Goal: Transaction & Acquisition: Purchase product/service

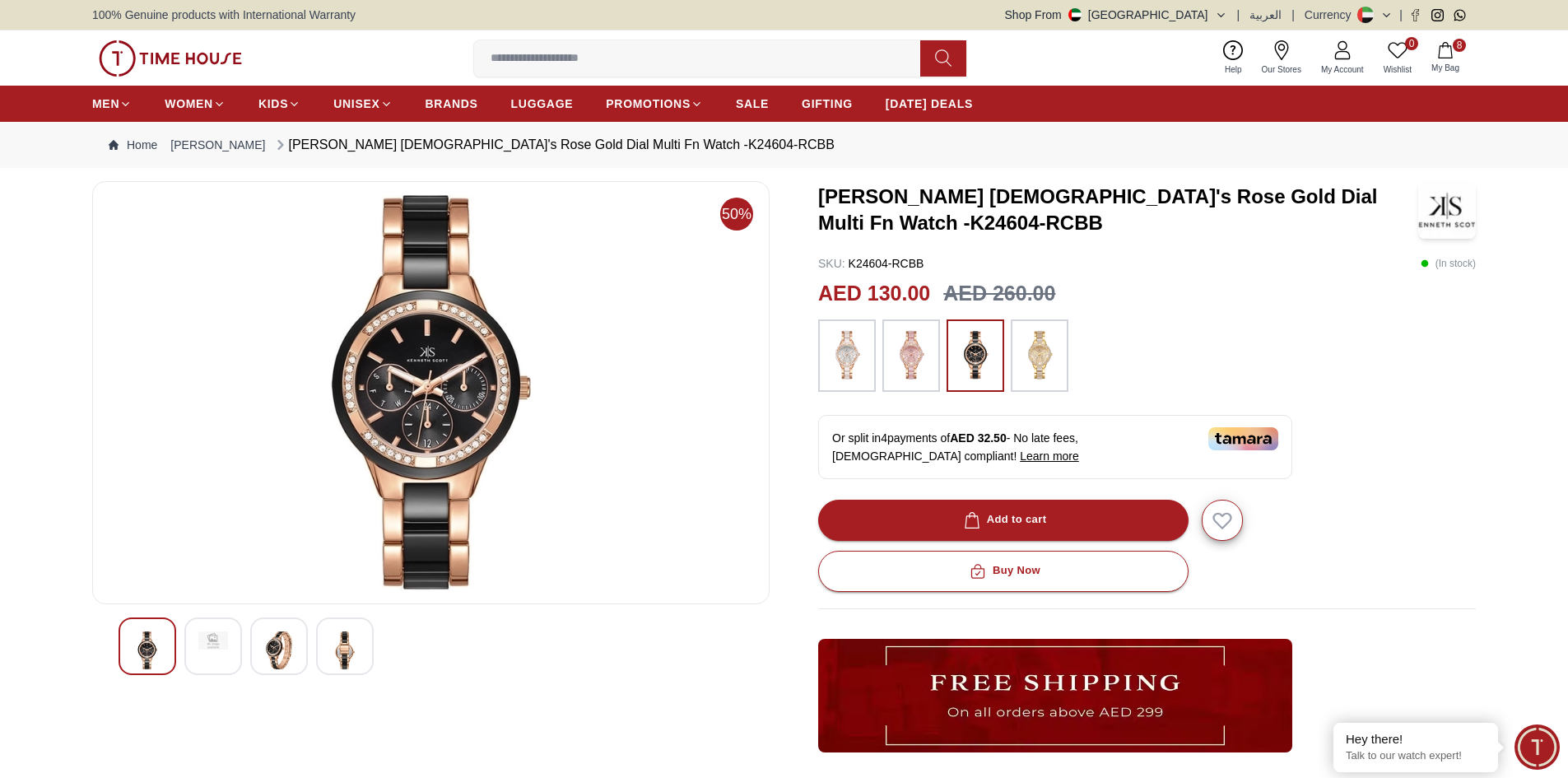
click at [1451, 48] on icon "button" at bounding box center [1445, 50] width 14 height 16
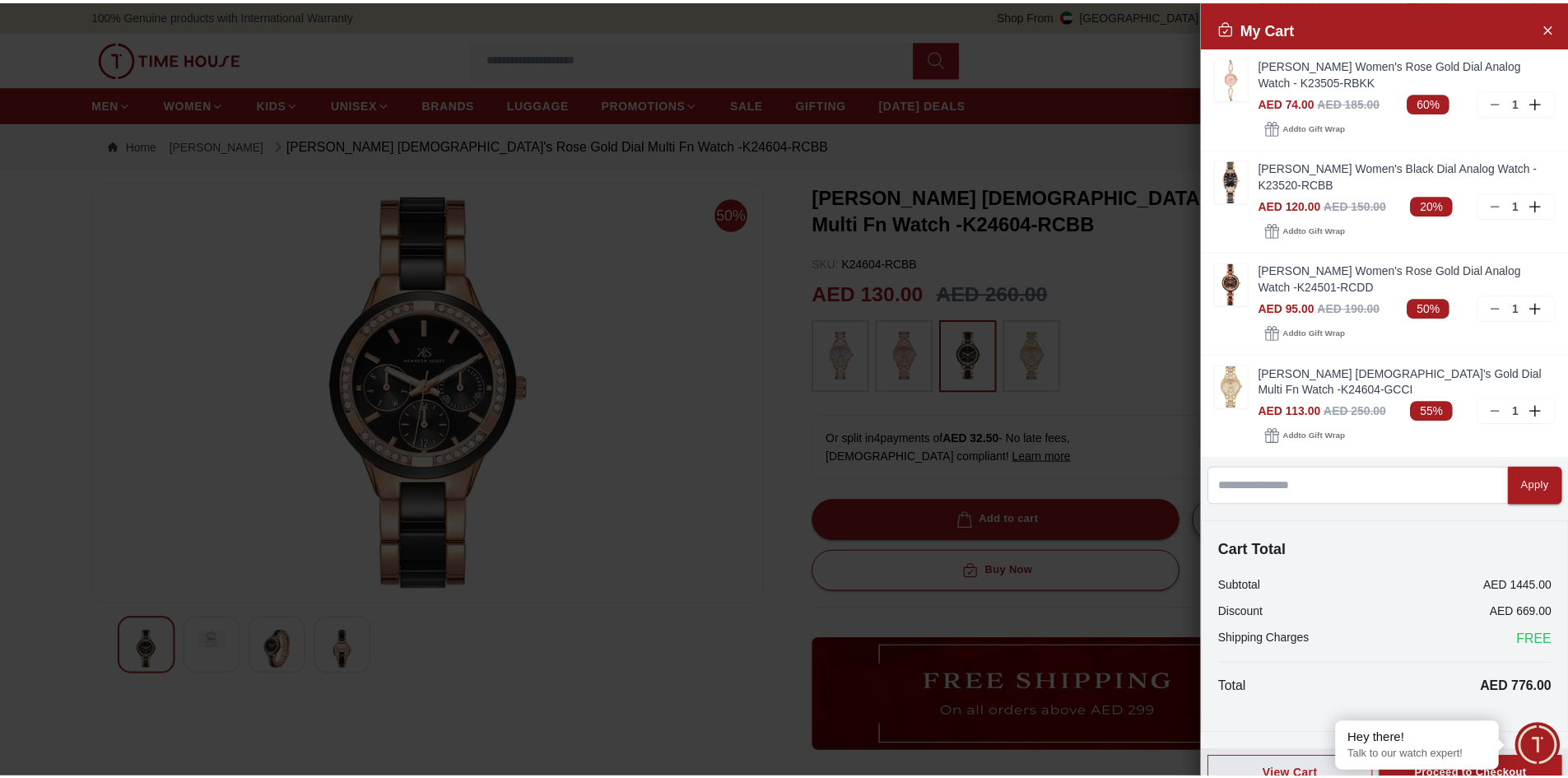
scroll to position [433, 0]
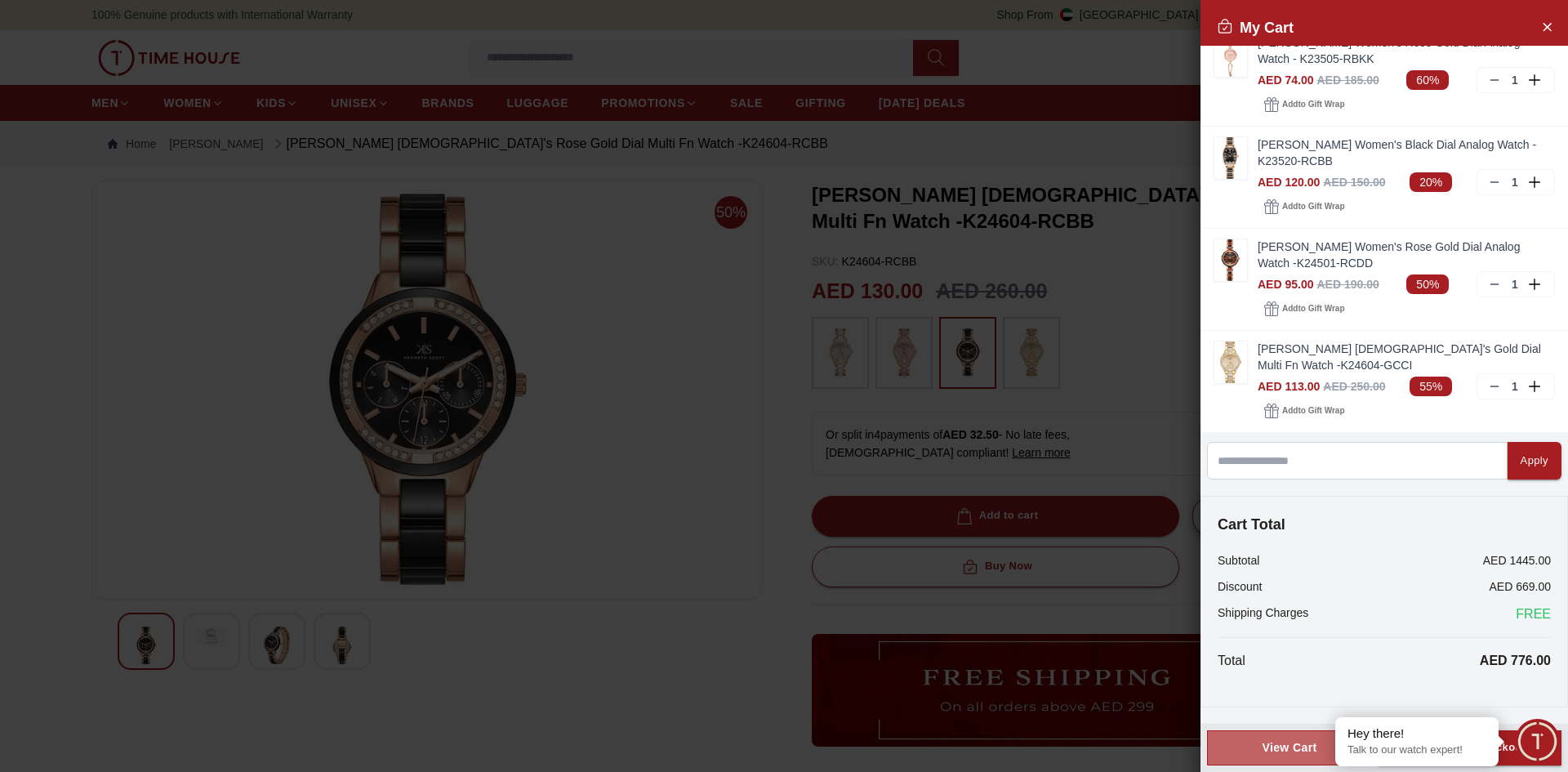
click at [1273, 747] on div "View Cart" at bounding box center [1289, 747] width 137 height 16
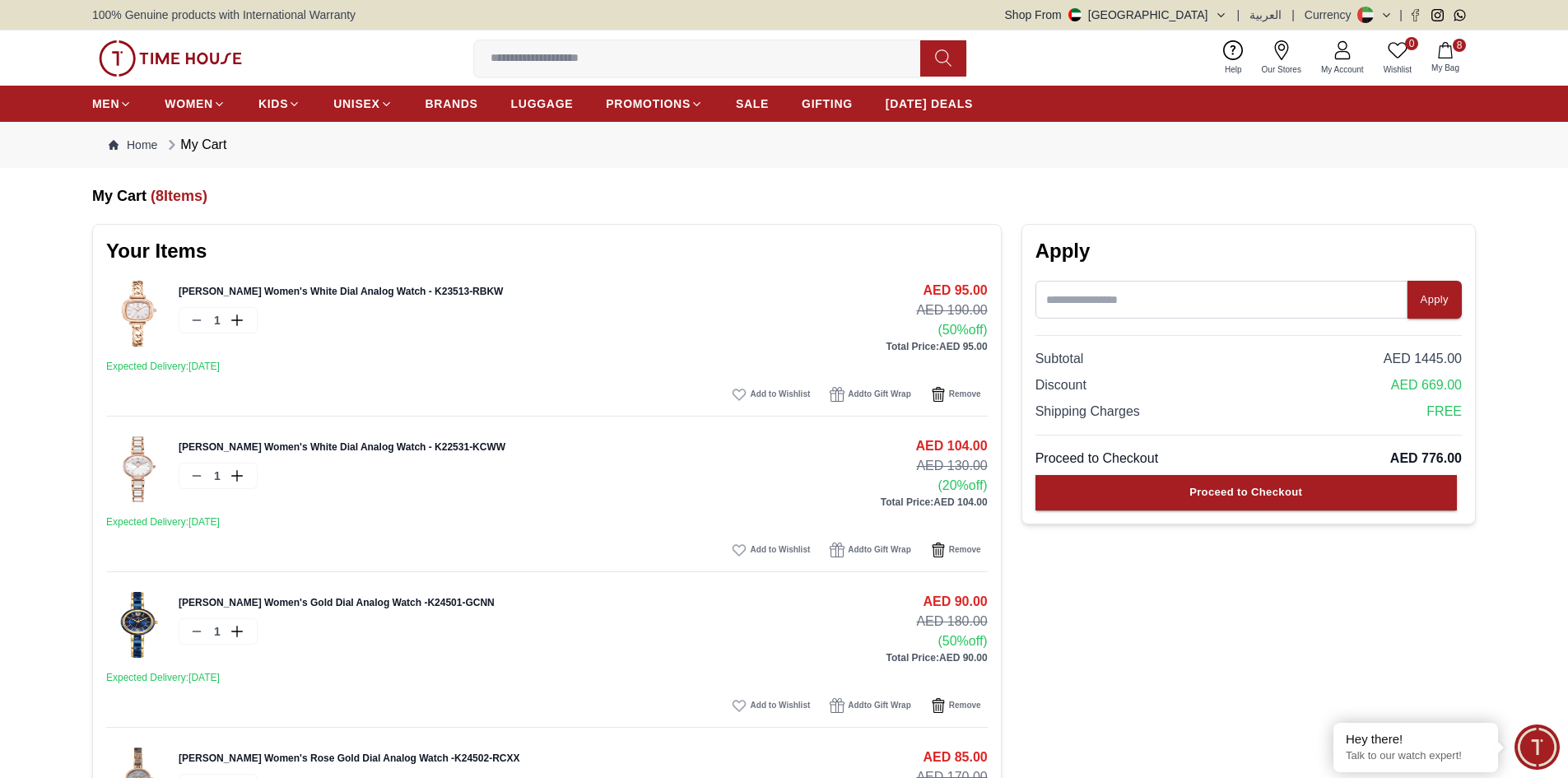
click at [137, 456] on img at bounding box center [138, 469] width 66 height 66
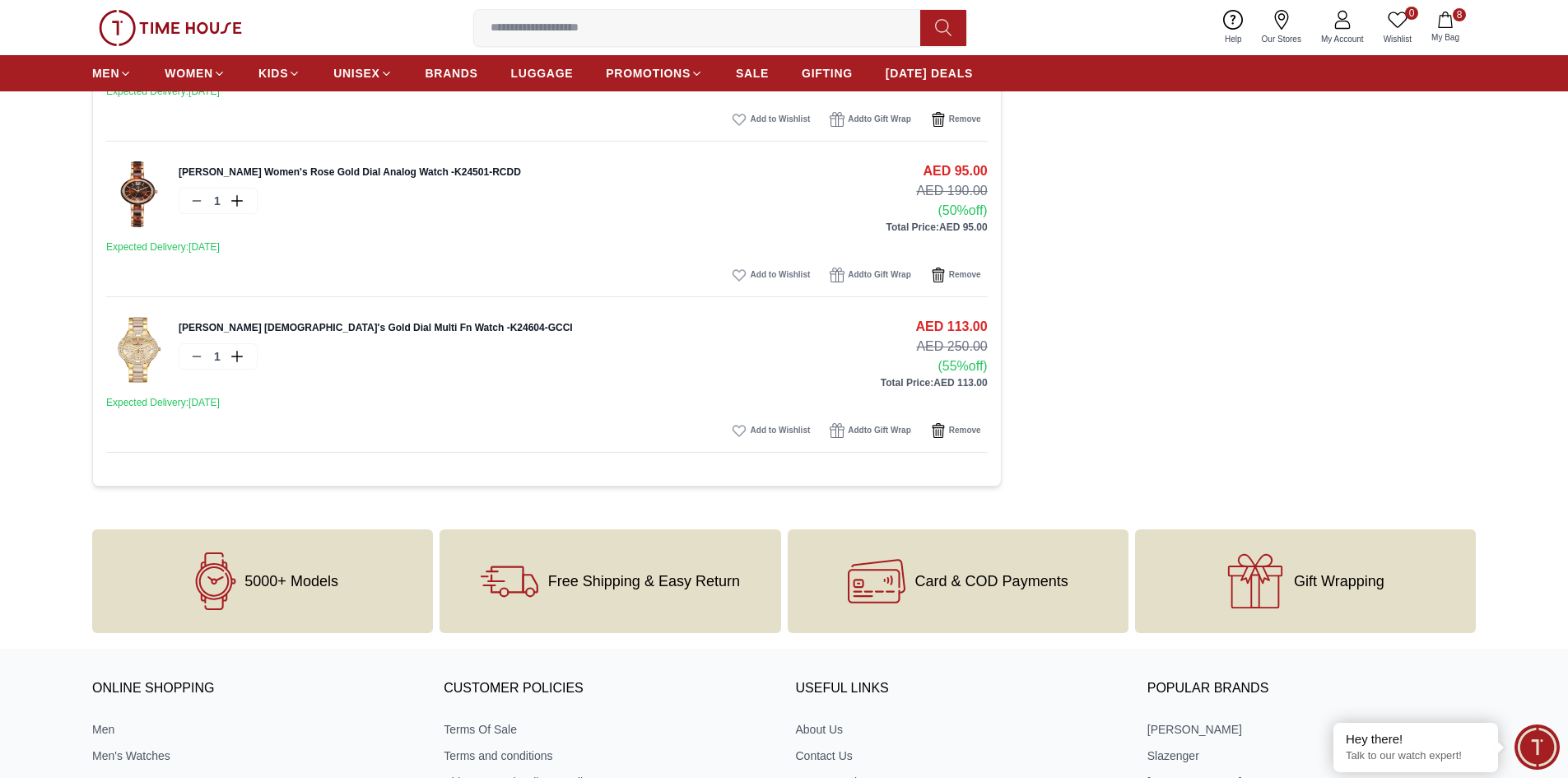
scroll to position [1235, 0]
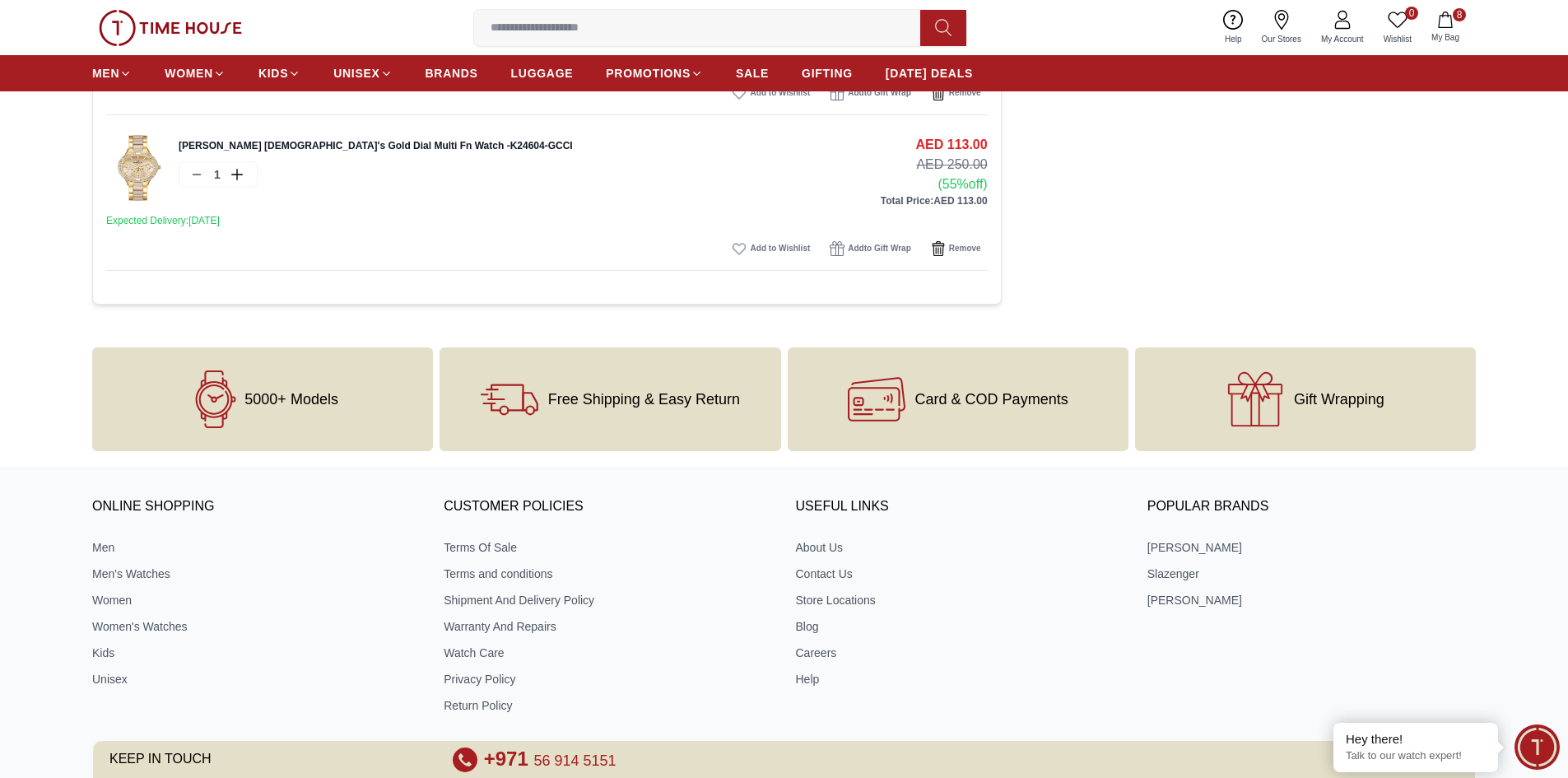
click at [220, 149] on link "[PERSON_NAME] [DEMOGRAPHIC_DATA]'s Gold Dial Multi Fn Watch -K24604-GCCI" at bounding box center [376, 145] width 395 height 11
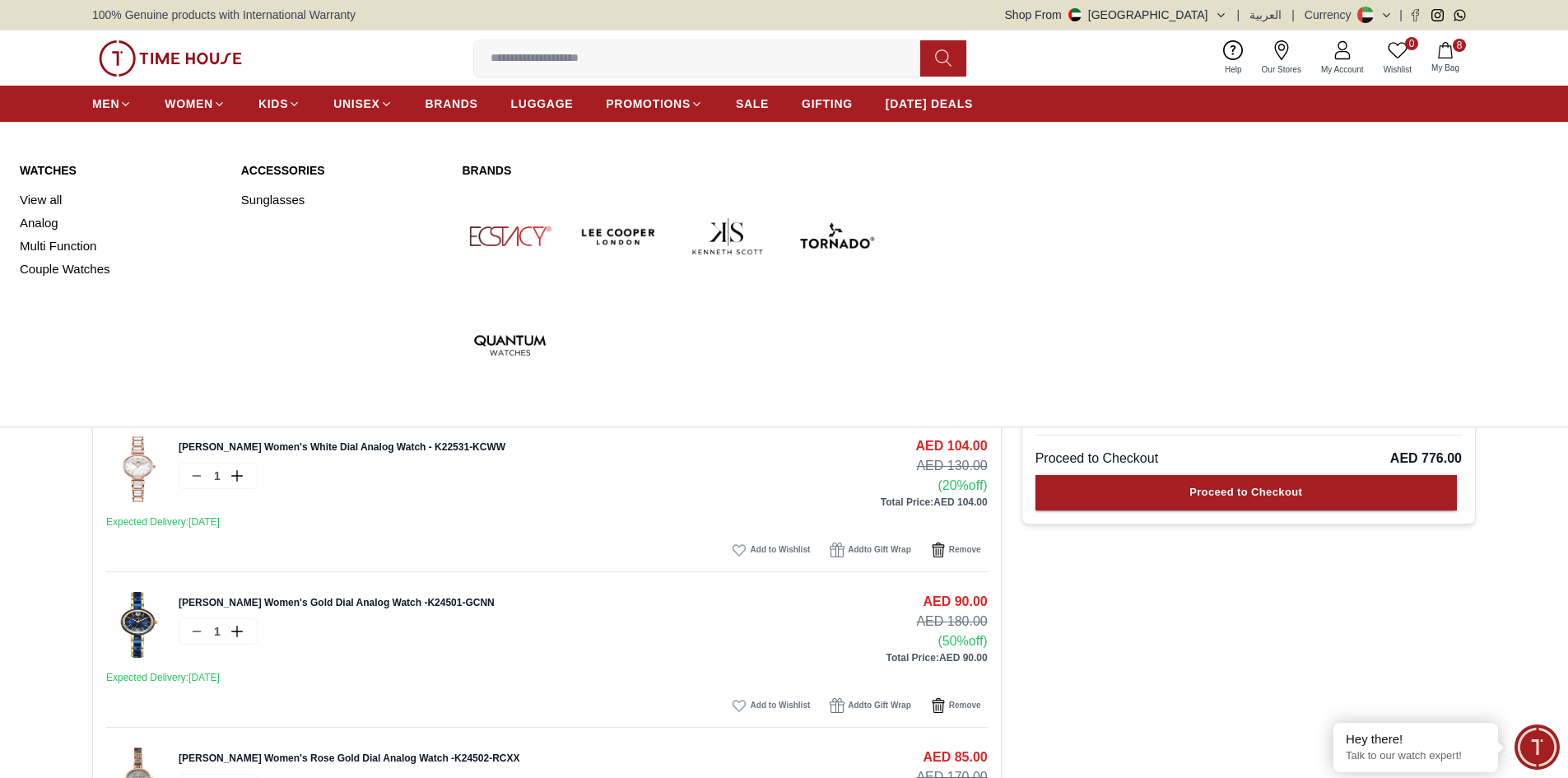
click at [50, 169] on link "Watches" at bounding box center [120, 170] width 202 height 16
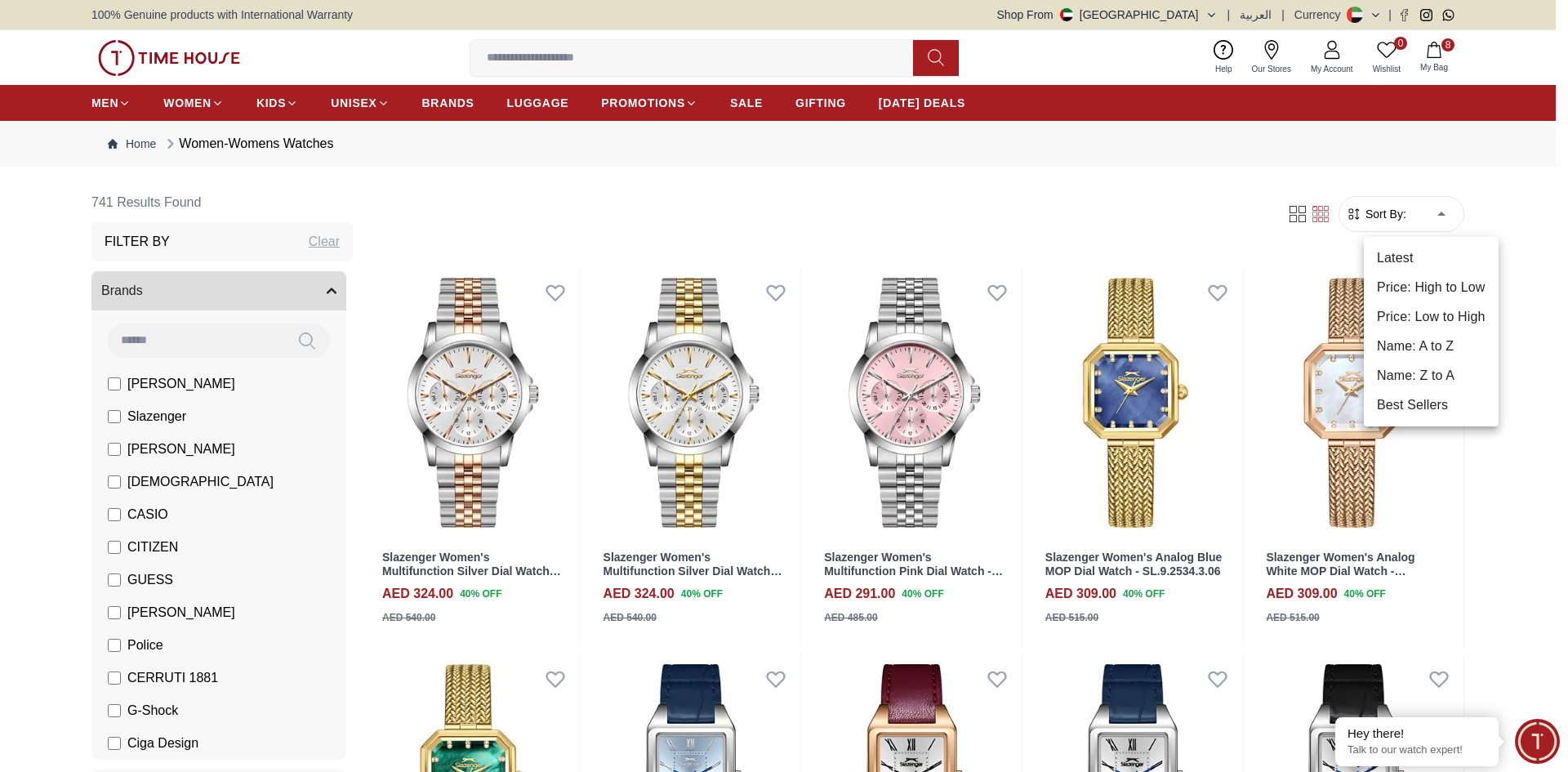
click at [1437, 308] on li "Price: Low to High" at bounding box center [1431, 317] width 135 height 30
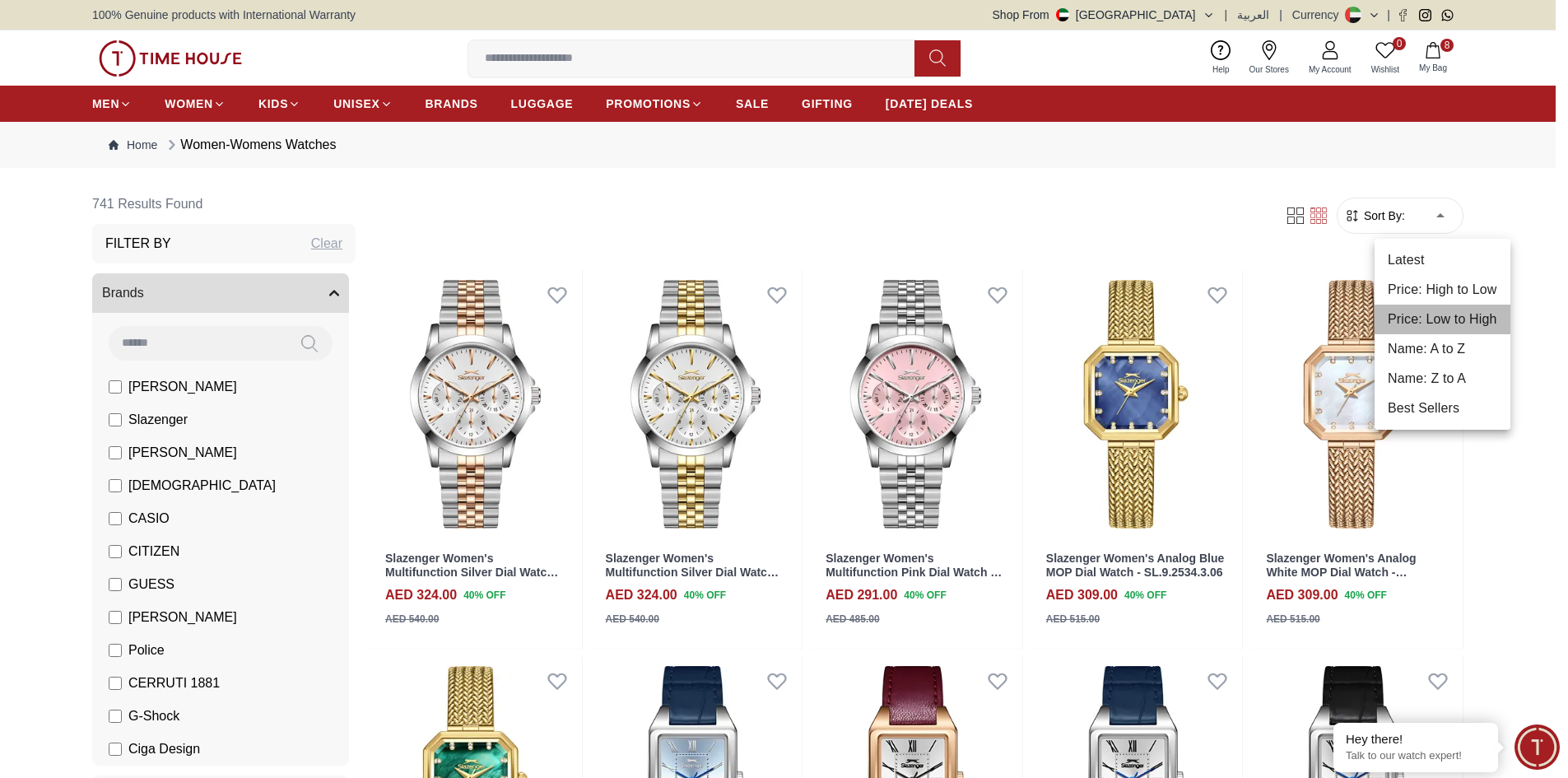
type input "*"
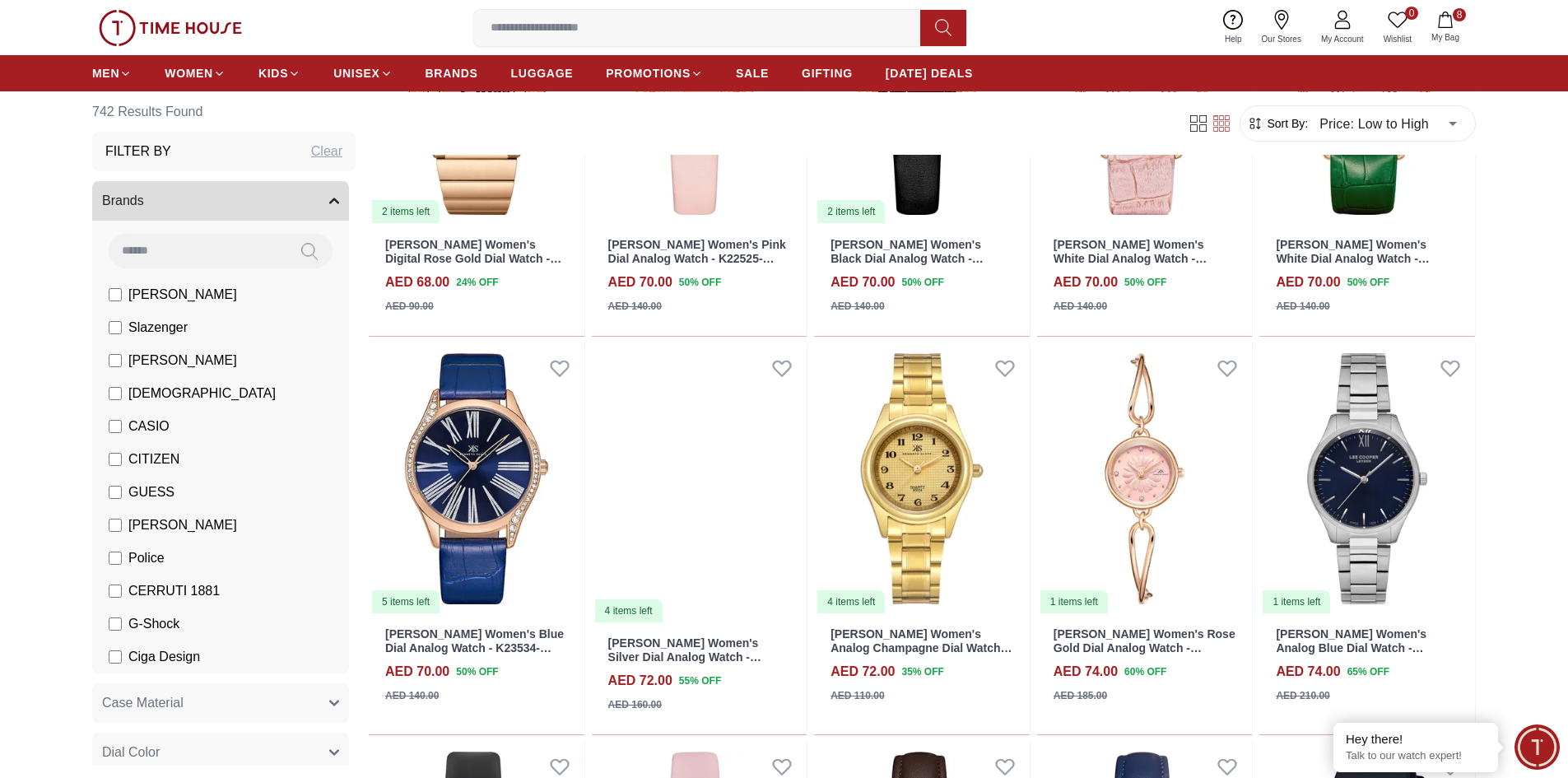
scroll to position [2127, 0]
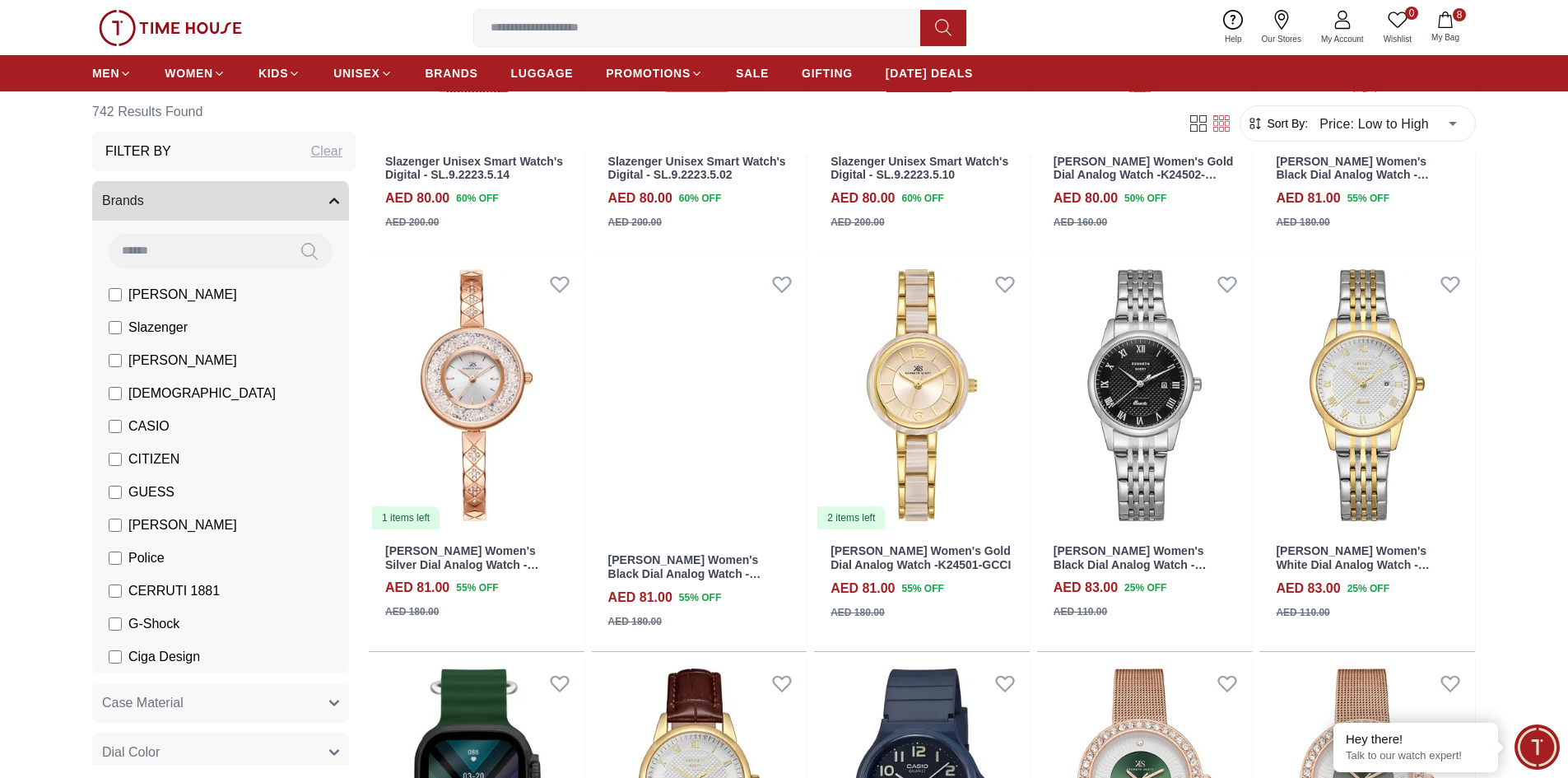
scroll to position [4020, 0]
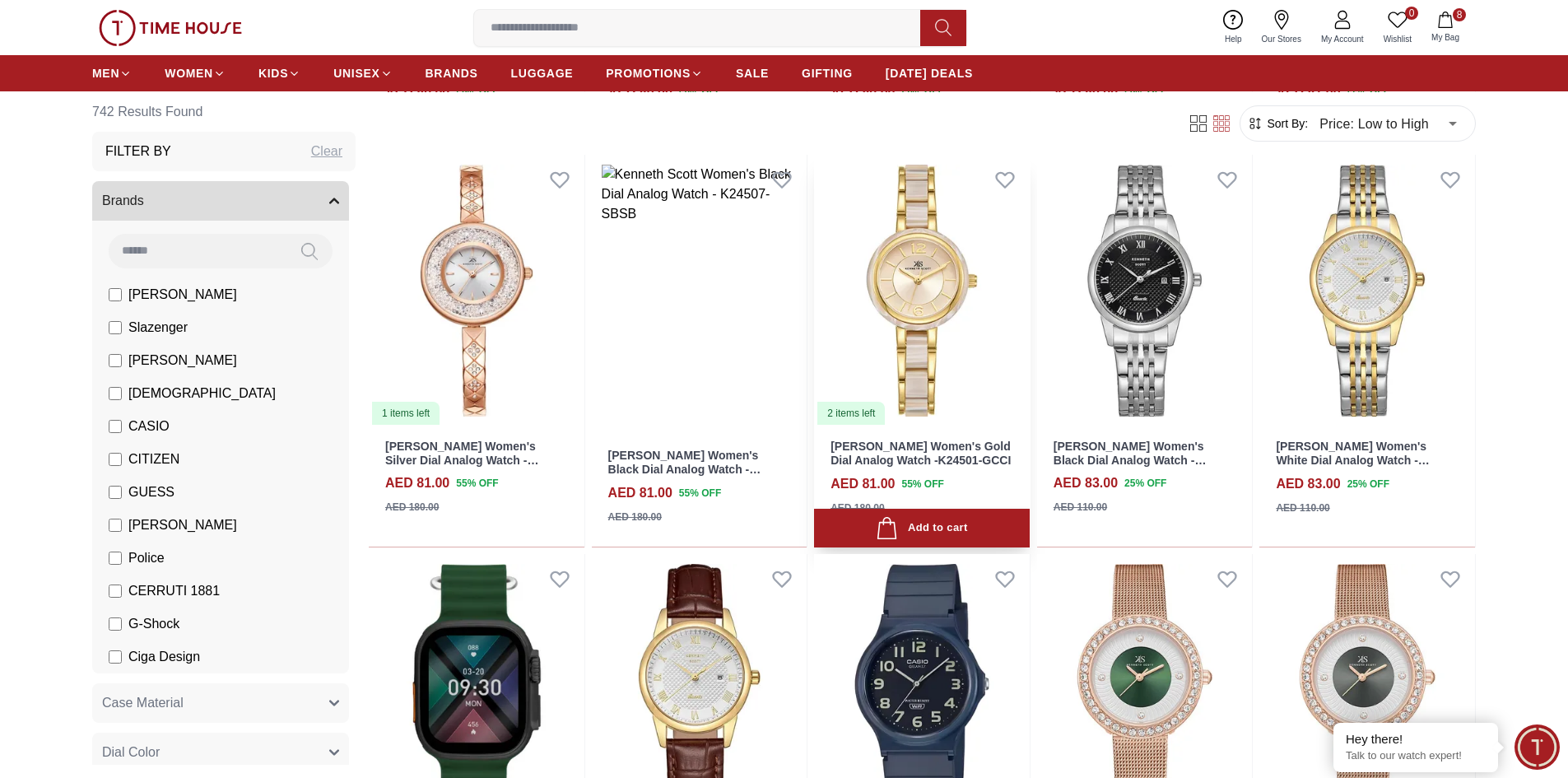
click at [933, 307] on img at bounding box center [921, 290] width 216 height 272
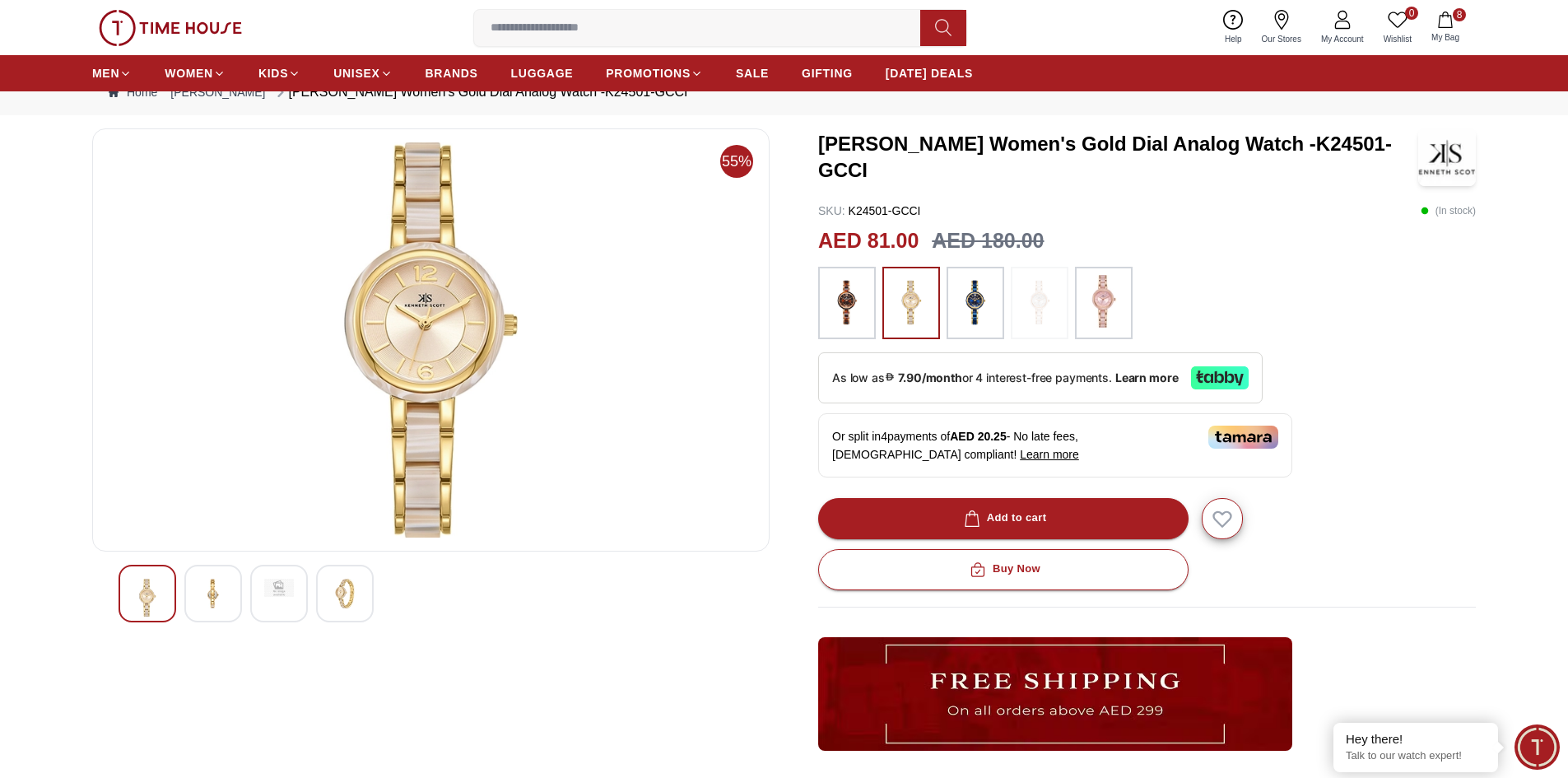
scroll to position [82, 0]
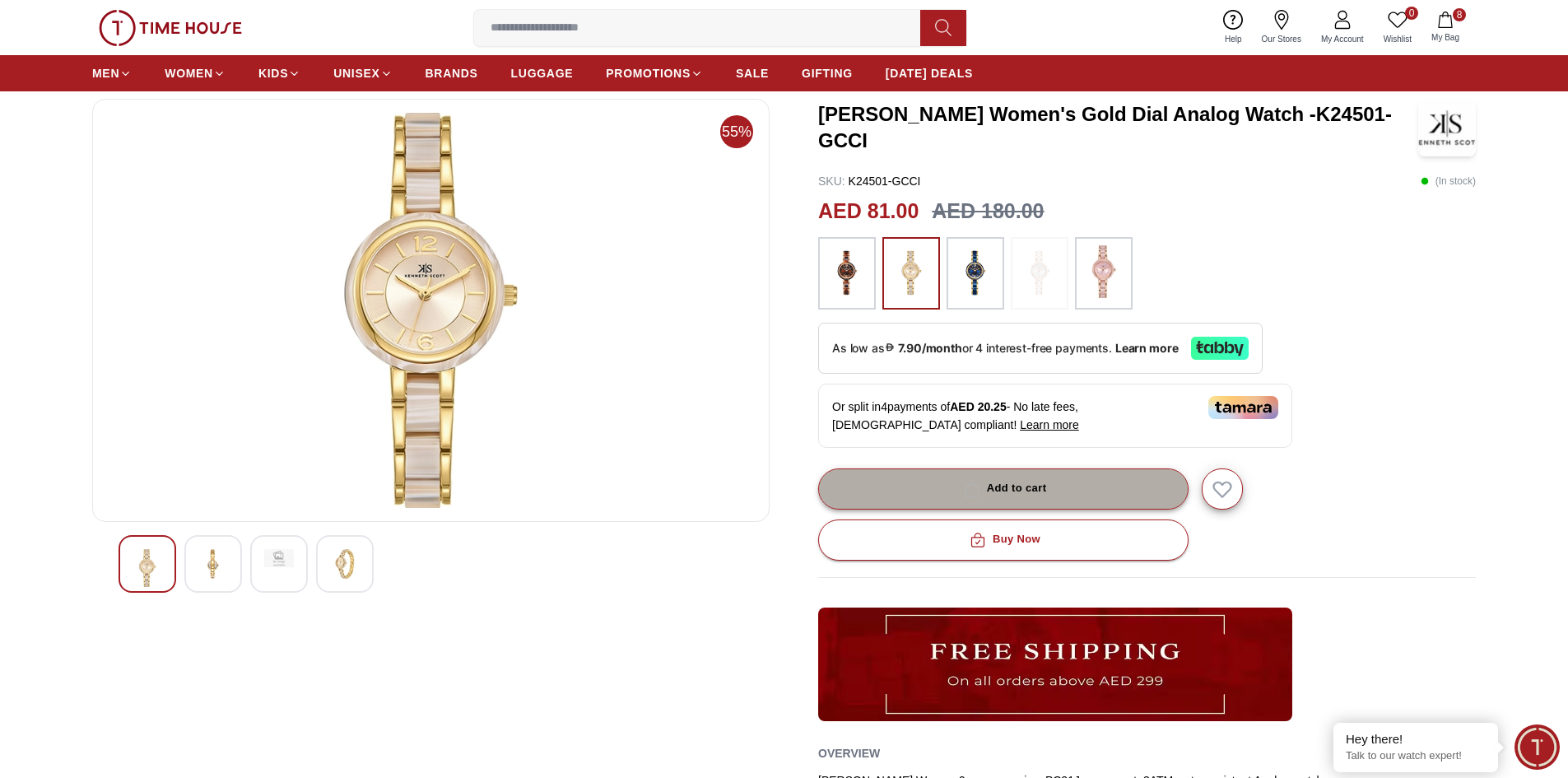
click at [1002, 488] on div "Add to cart" at bounding box center [1003, 488] width 86 height 19
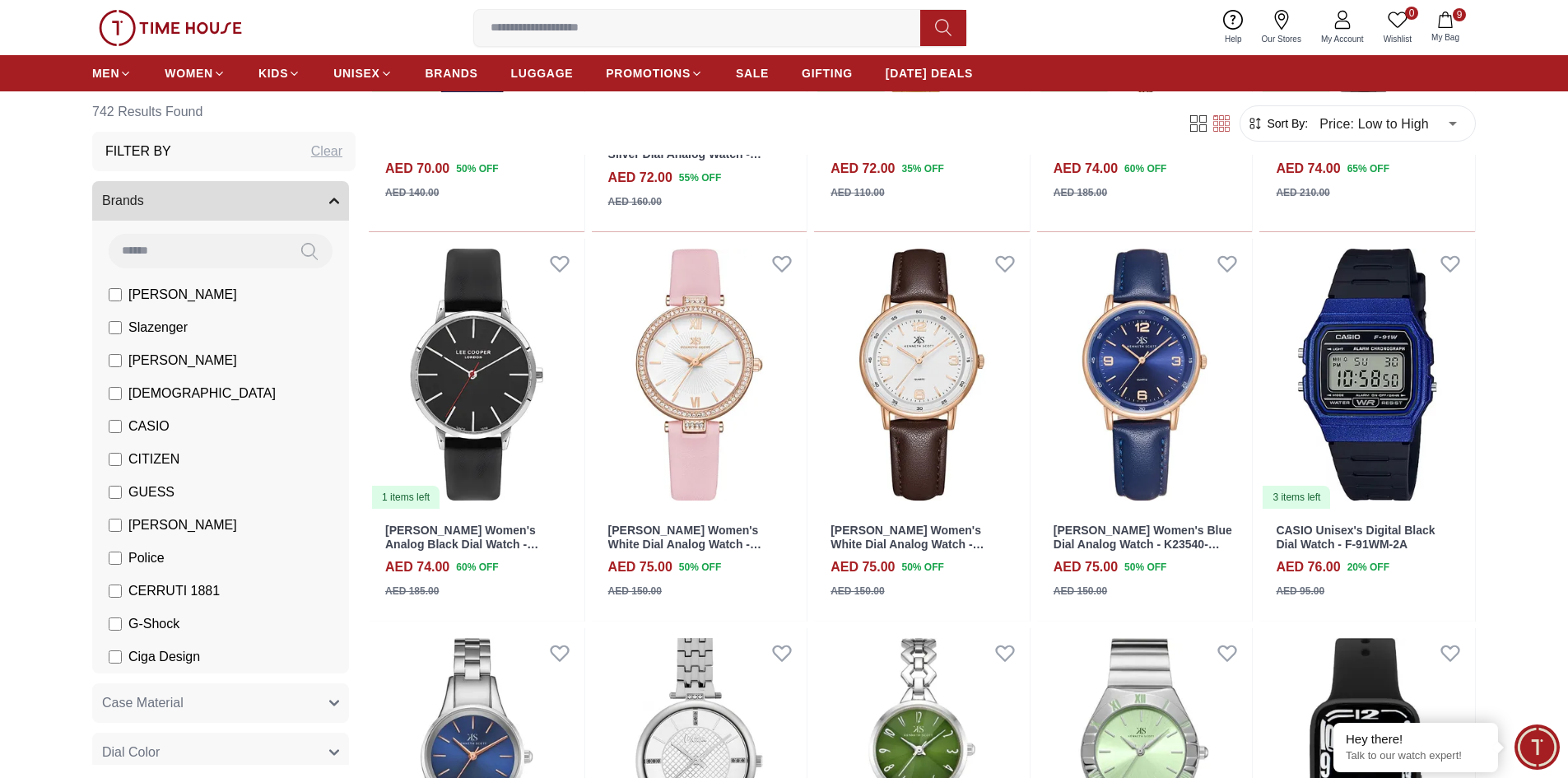
scroll to position [2799, 0]
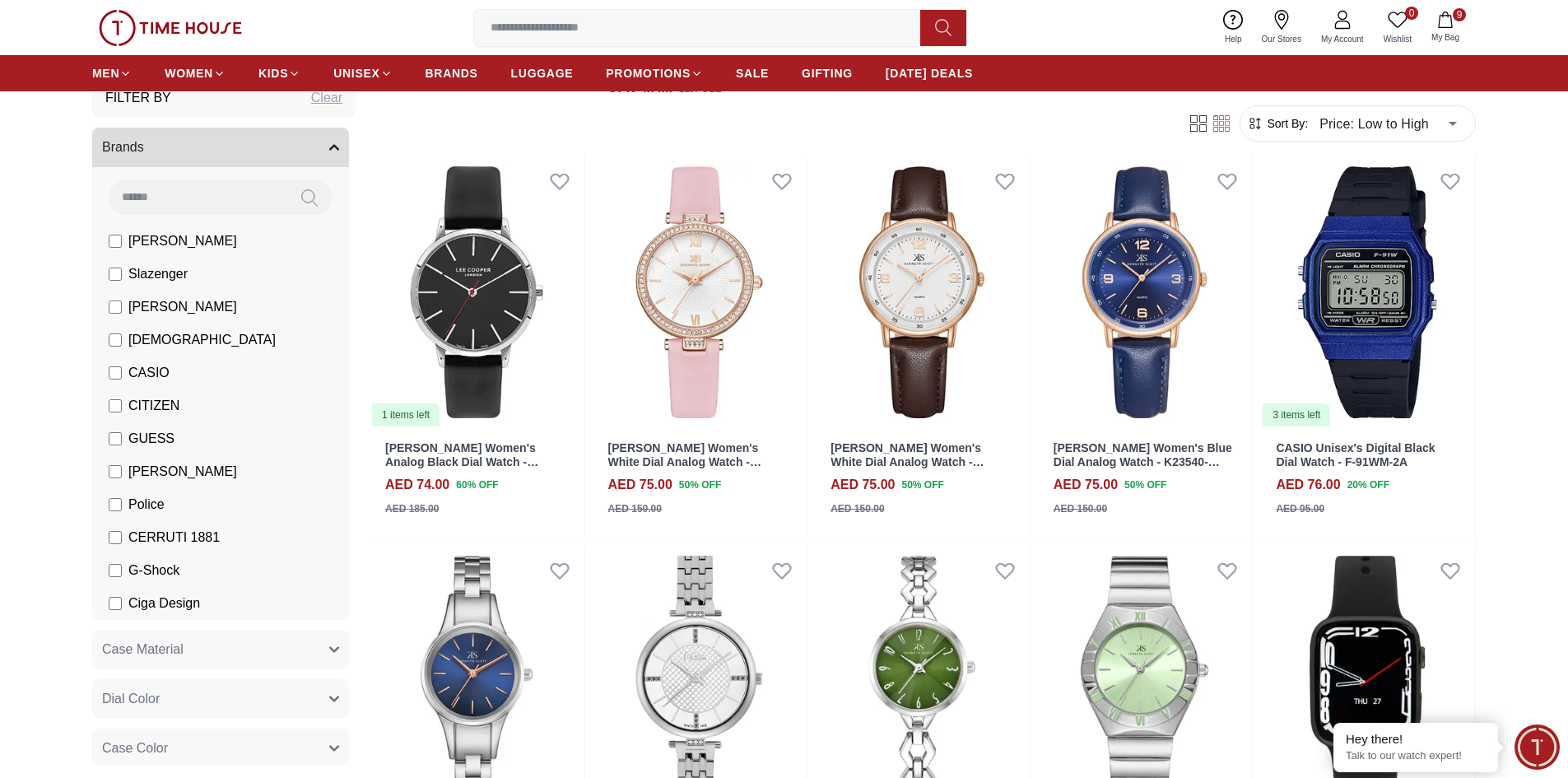
scroll to position [82, 0]
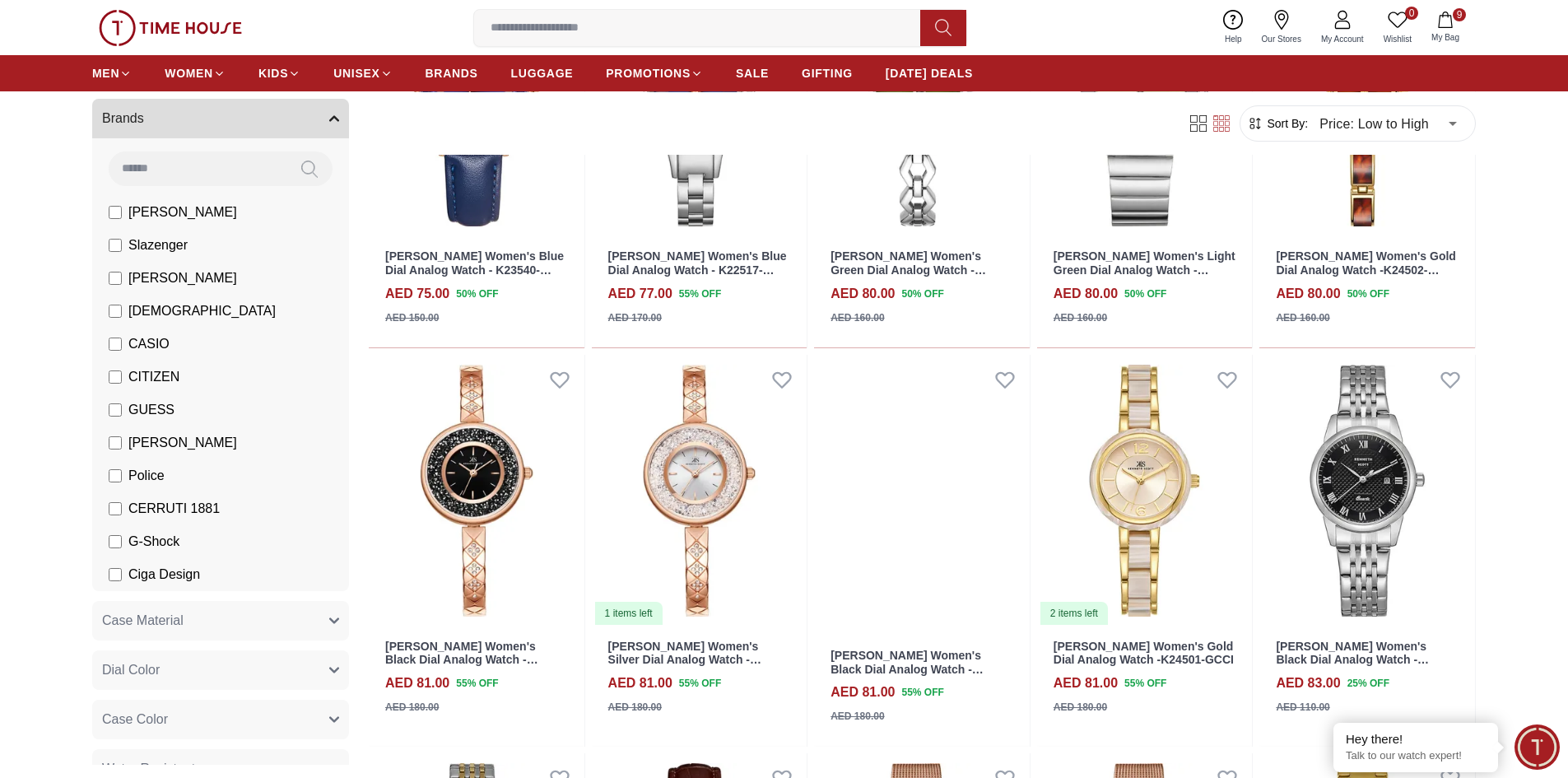
scroll to position [2387, 0]
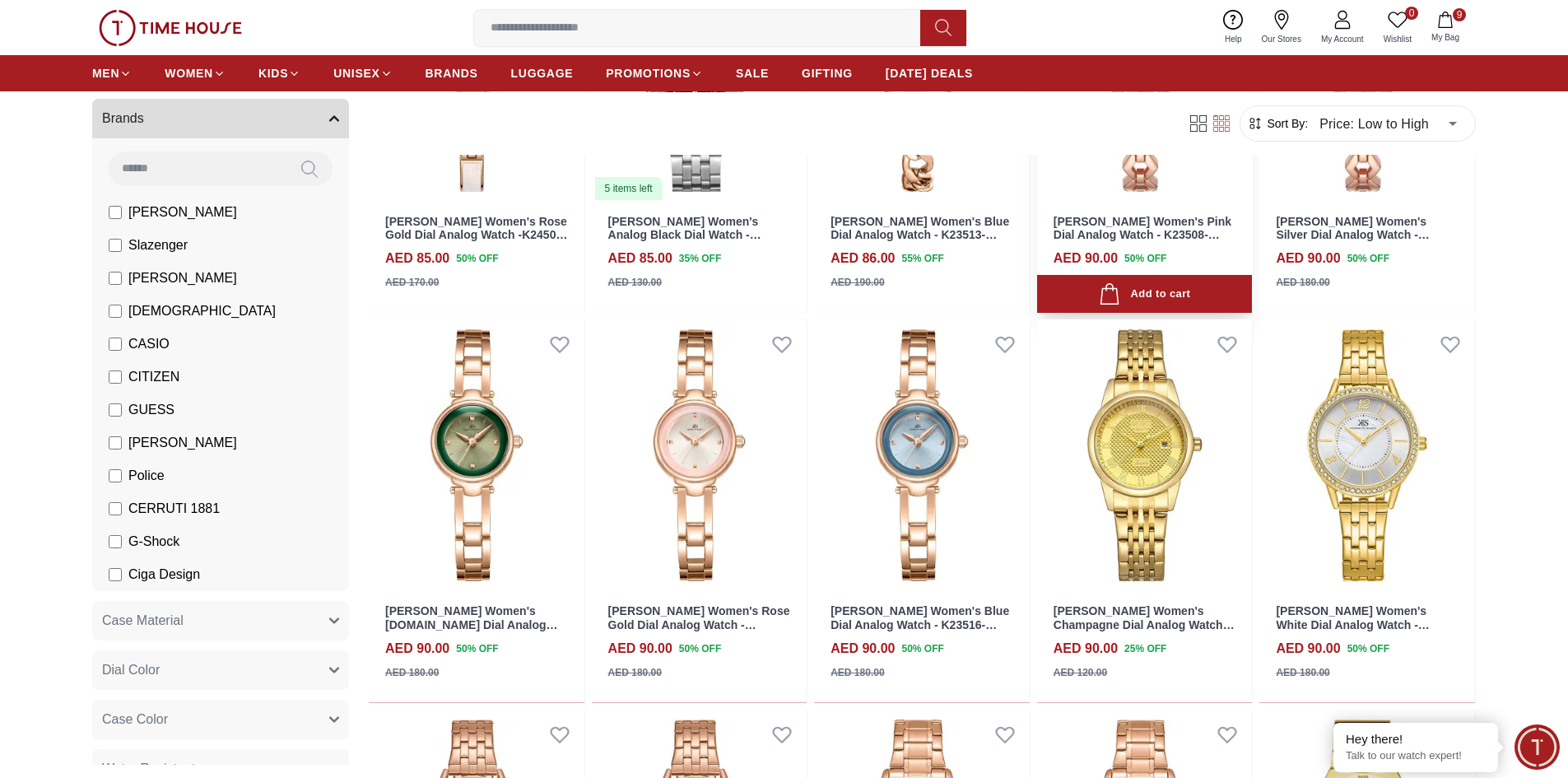
scroll to position [3869, 0]
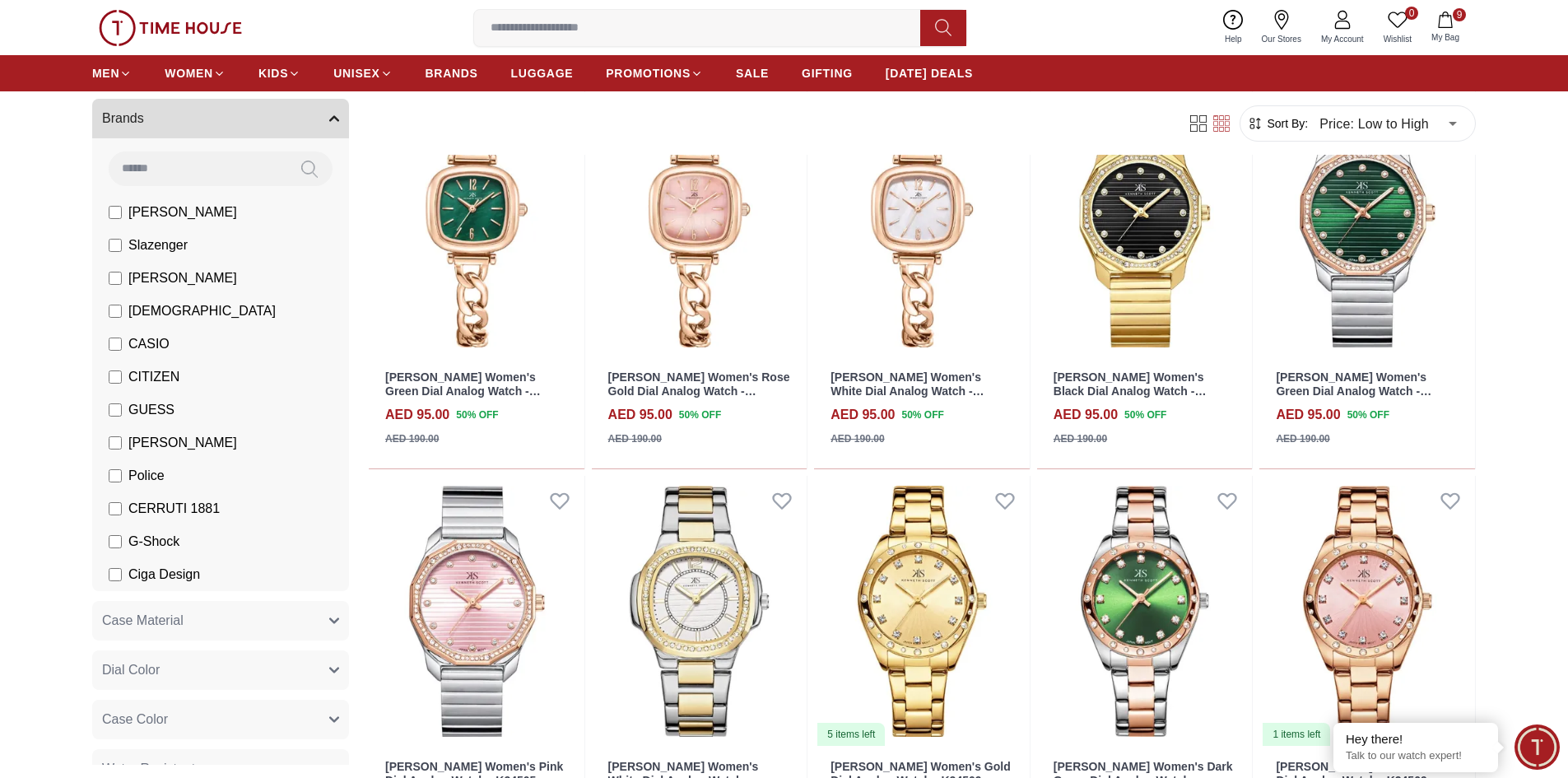
scroll to position [5268, 0]
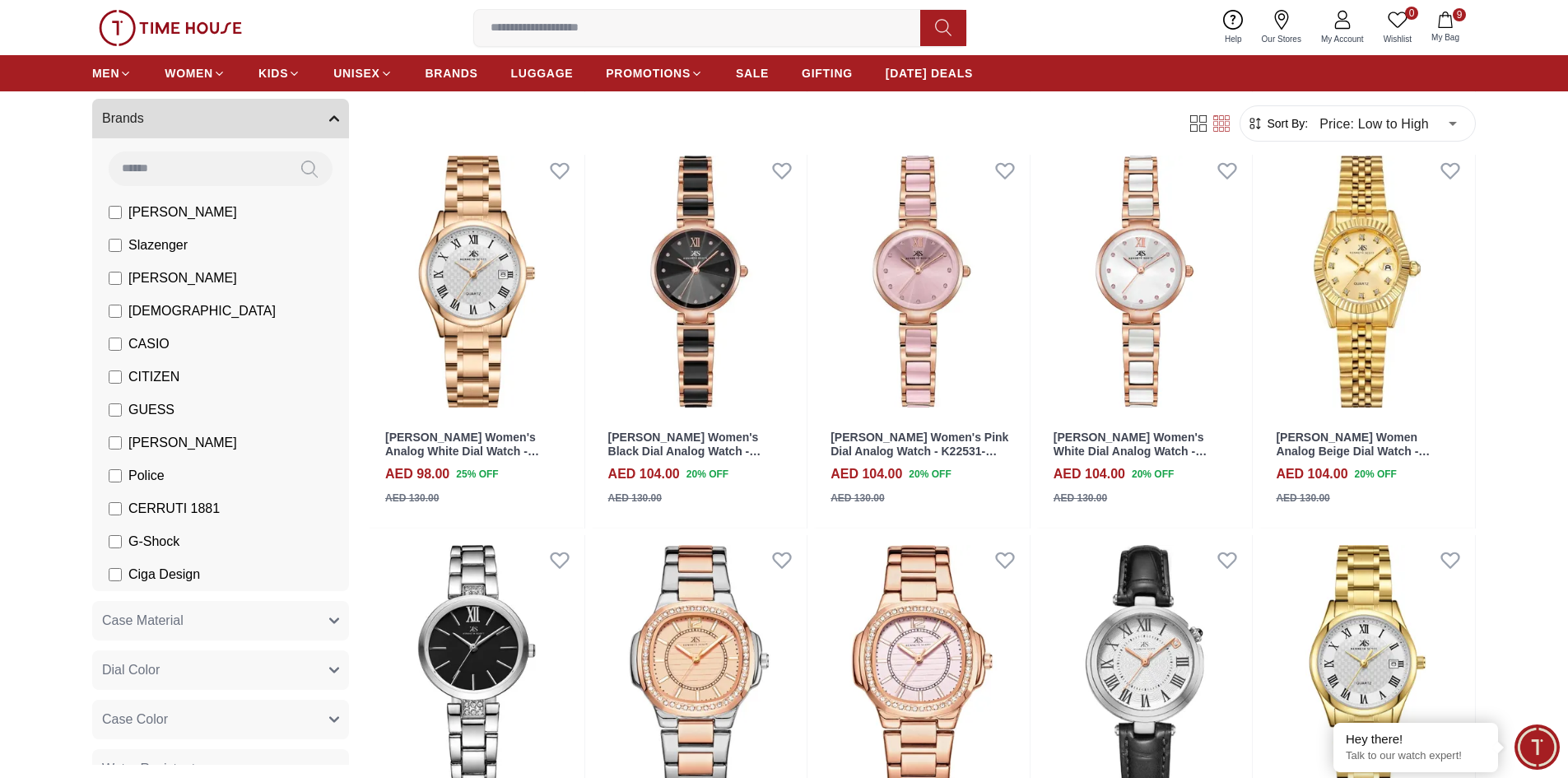
scroll to position [6338, 0]
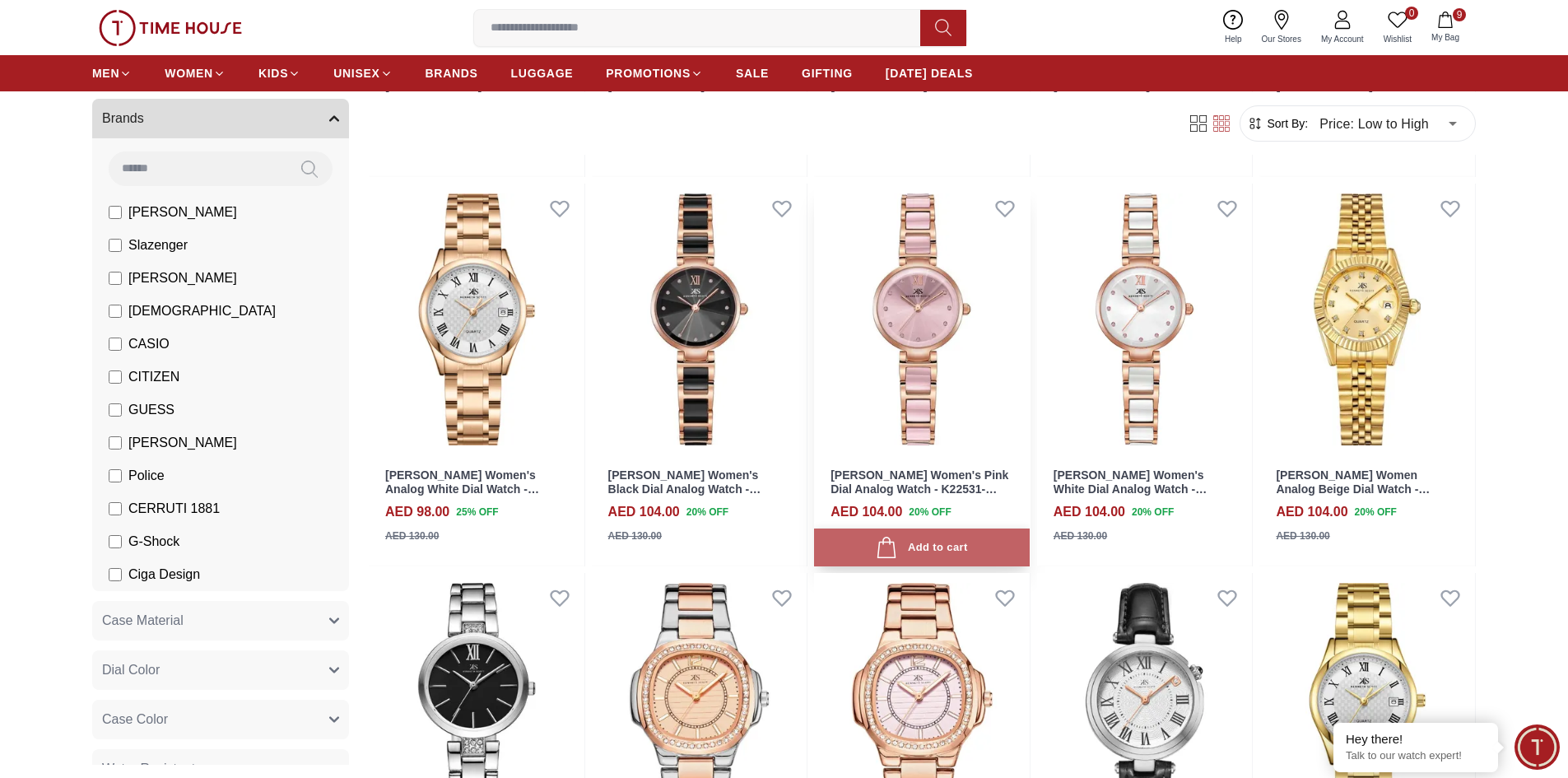
click at [938, 547] on div "Add to cart" at bounding box center [921, 547] width 91 height 22
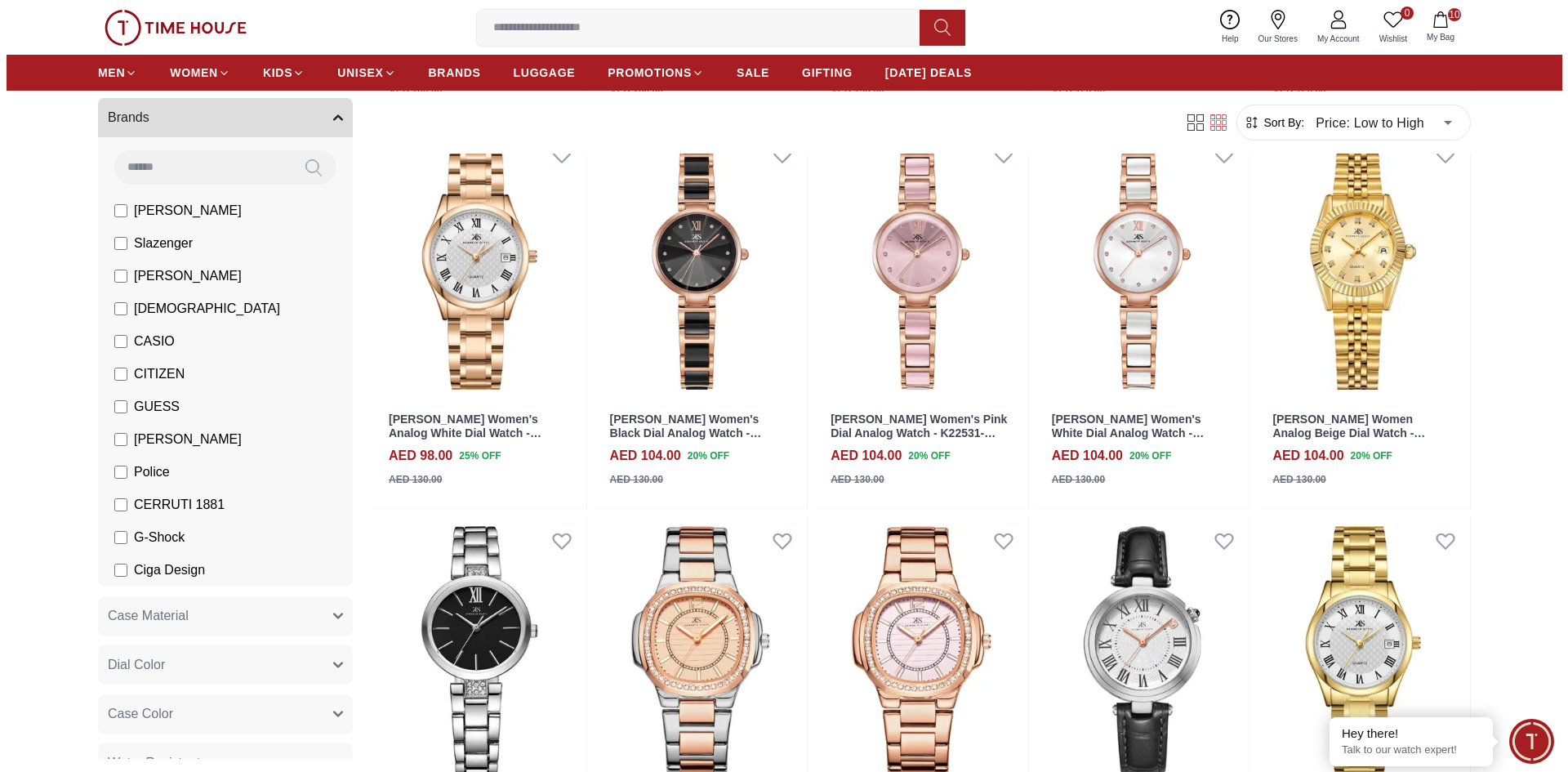
scroll to position [6371, 0]
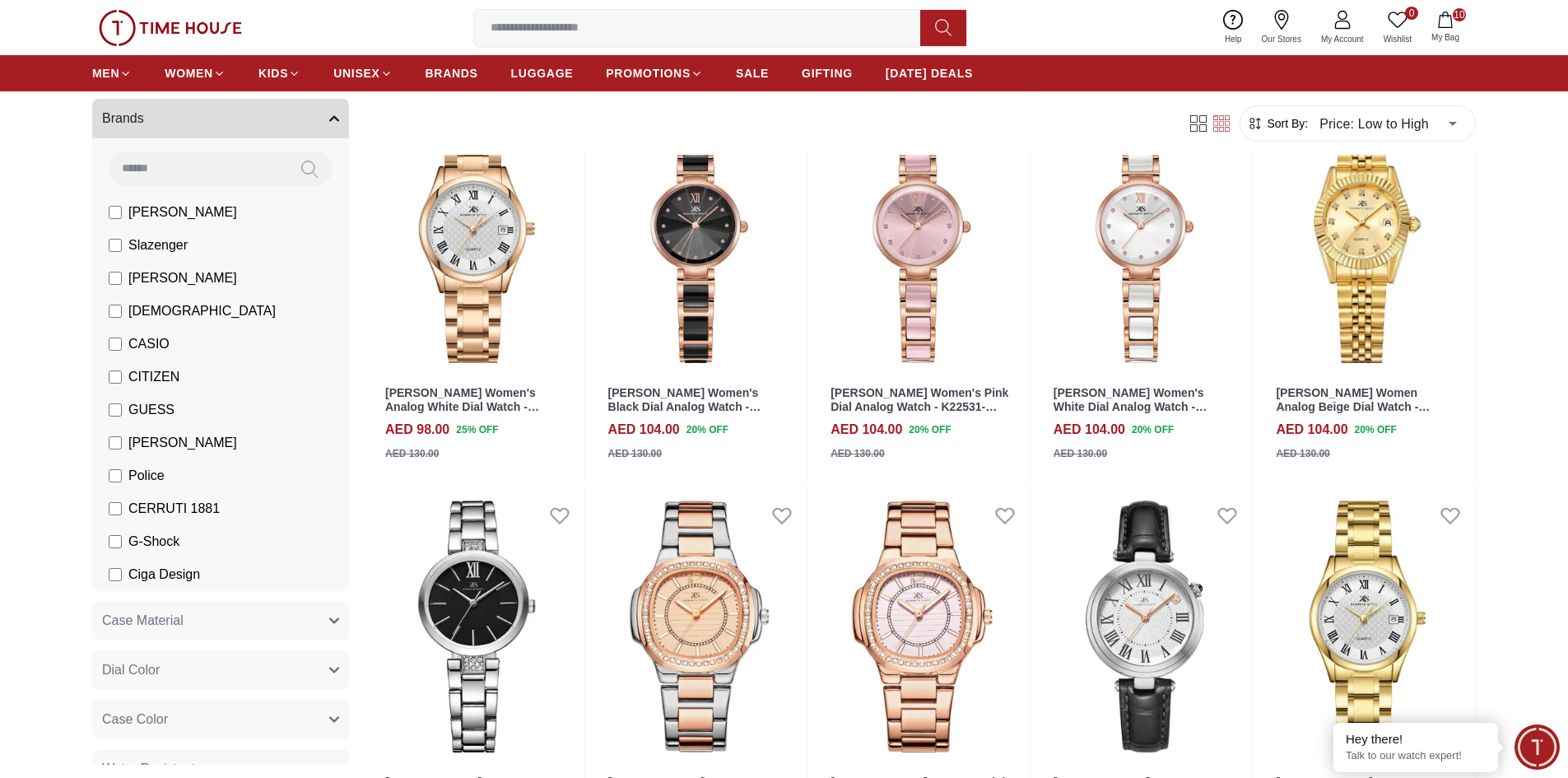
click at [1448, 29] on button "10 My Bag" at bounding box center [1446, 27] width 48 height 38
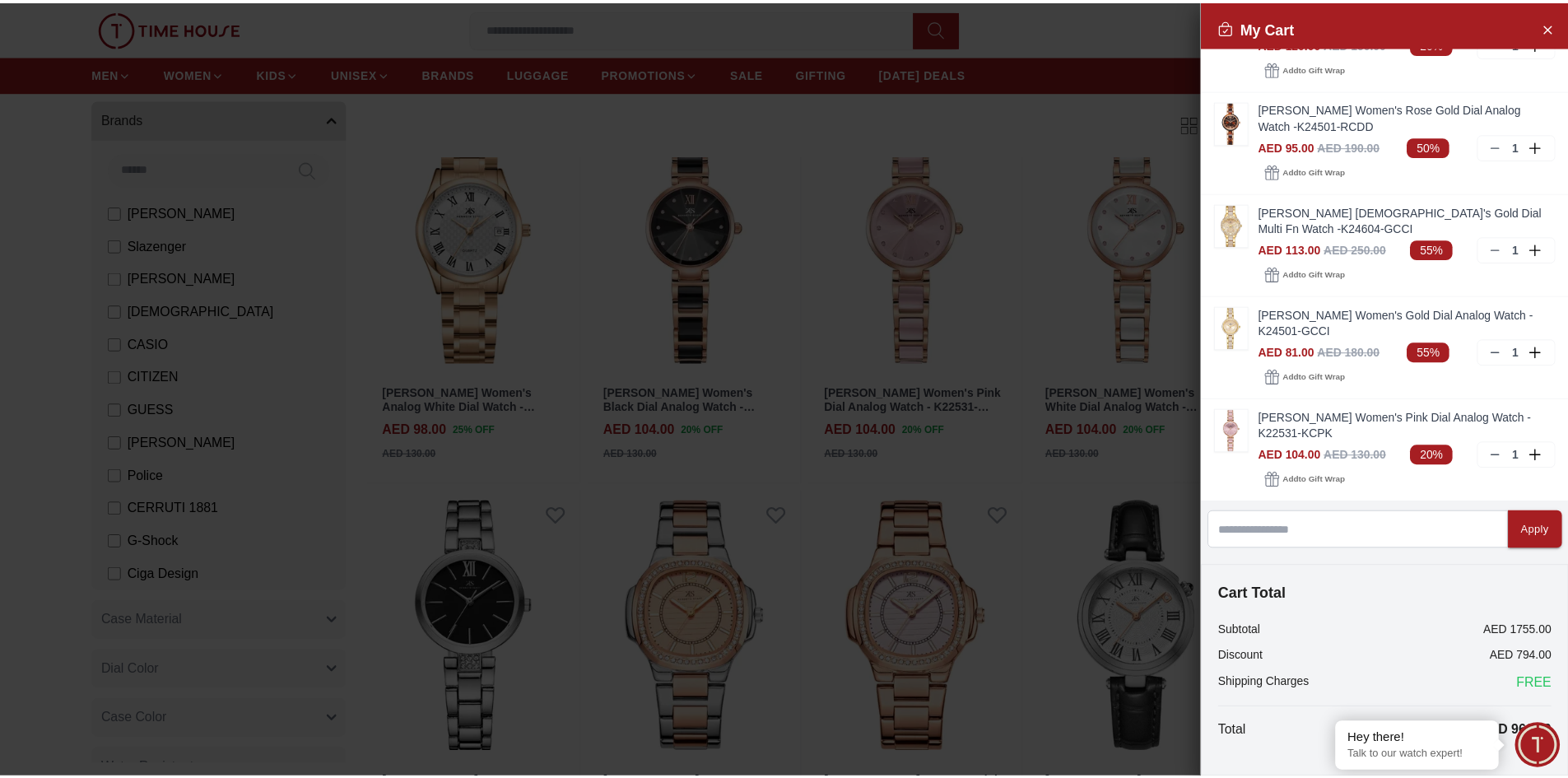
scroll to position [639, 0]
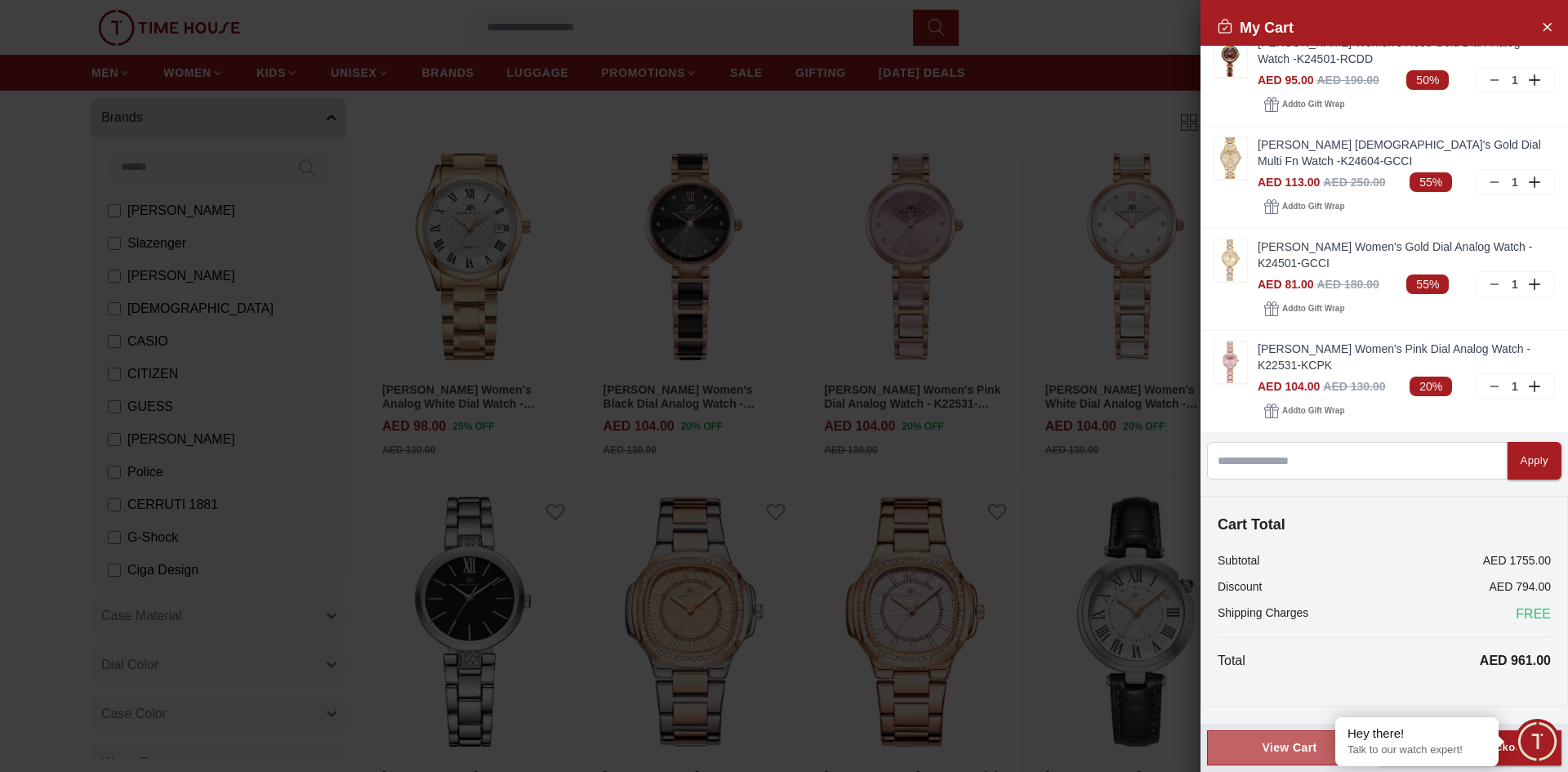
click at [1277, 743] on div "View Cart" at bounding box center [1289, 747] width 137 height 16
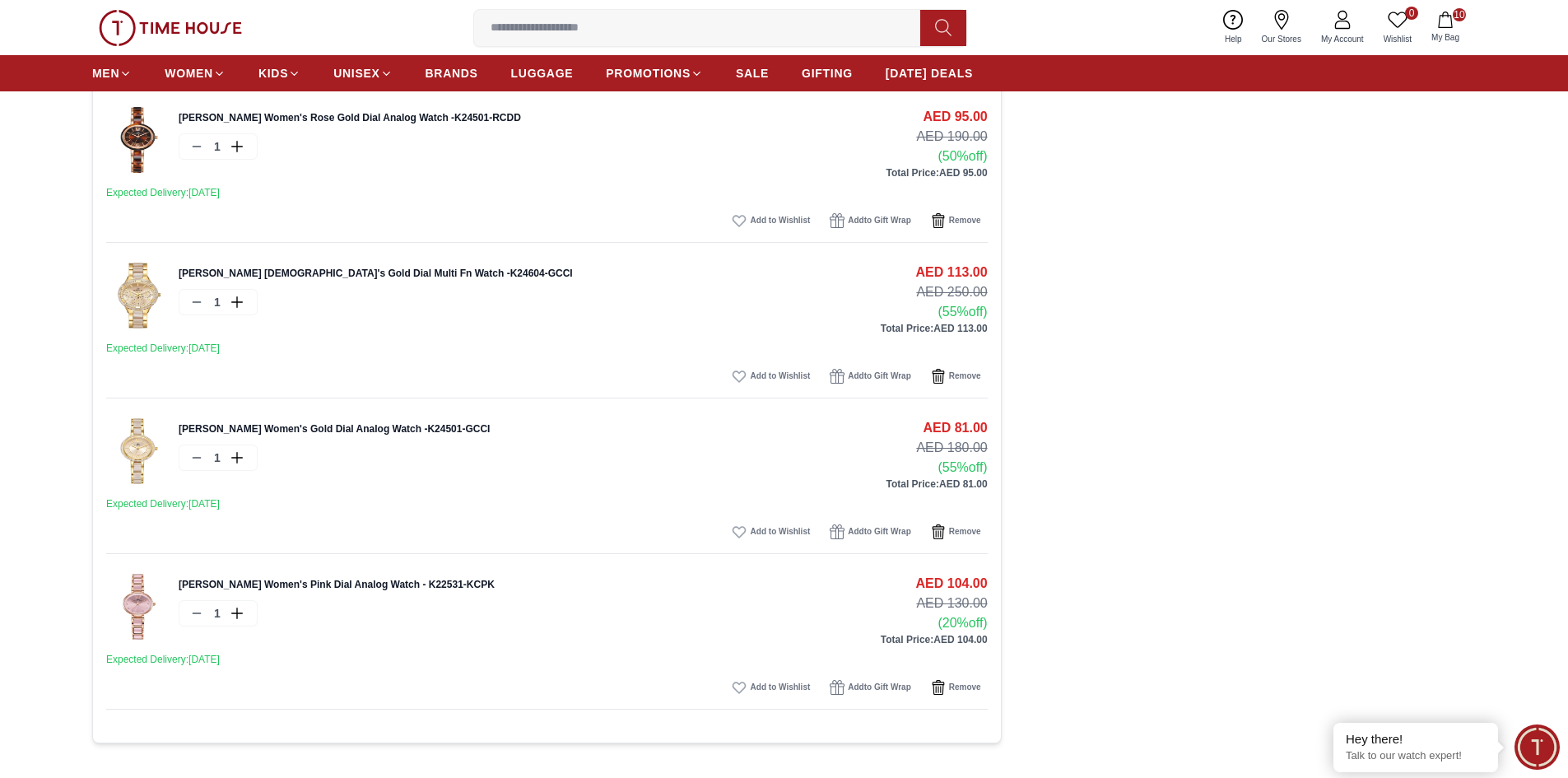
scroll to position [1070, 0]
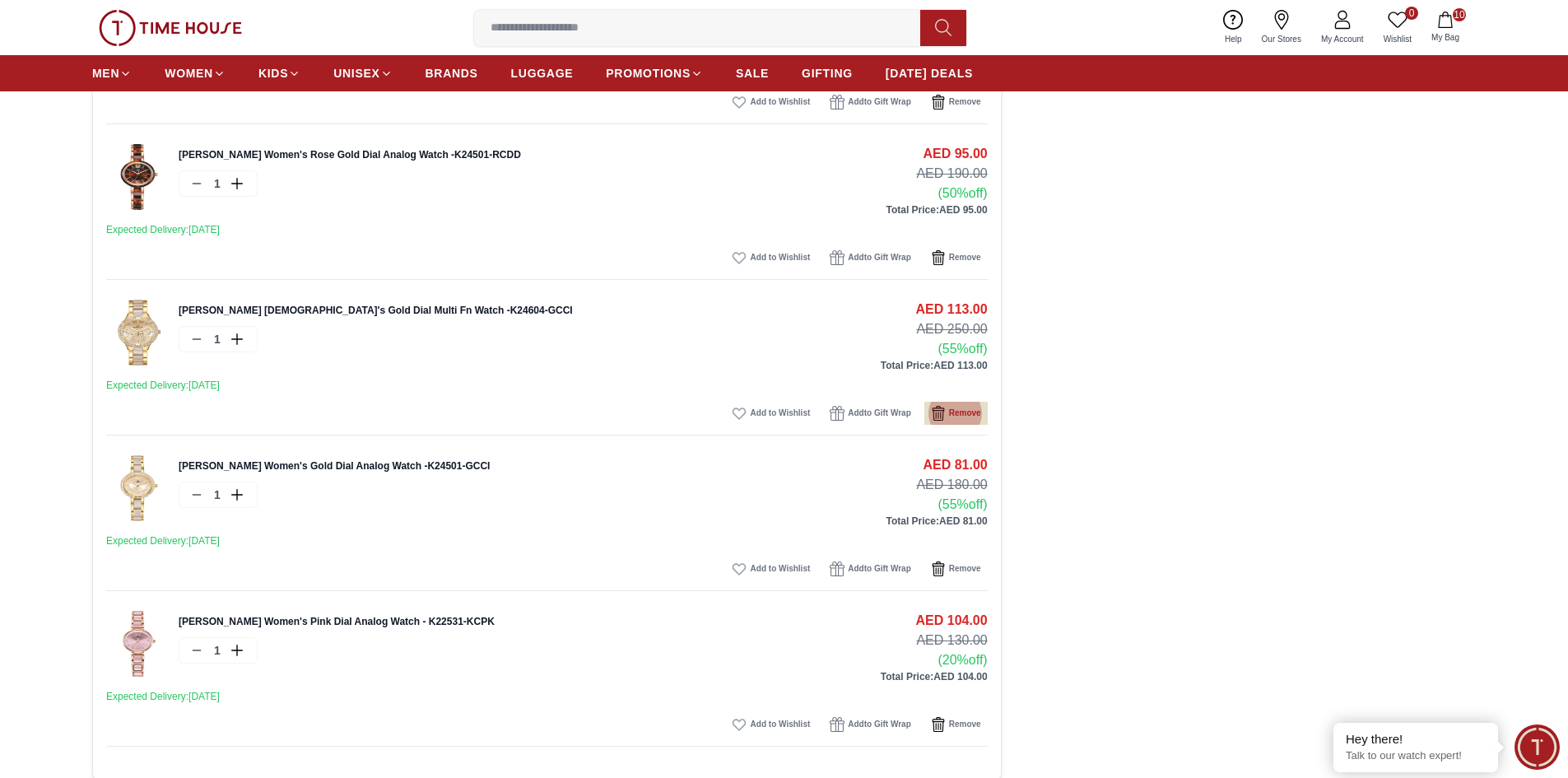
click at [951, 409] on span "Remove" at bounding box center [965, 412] width 32 height 16
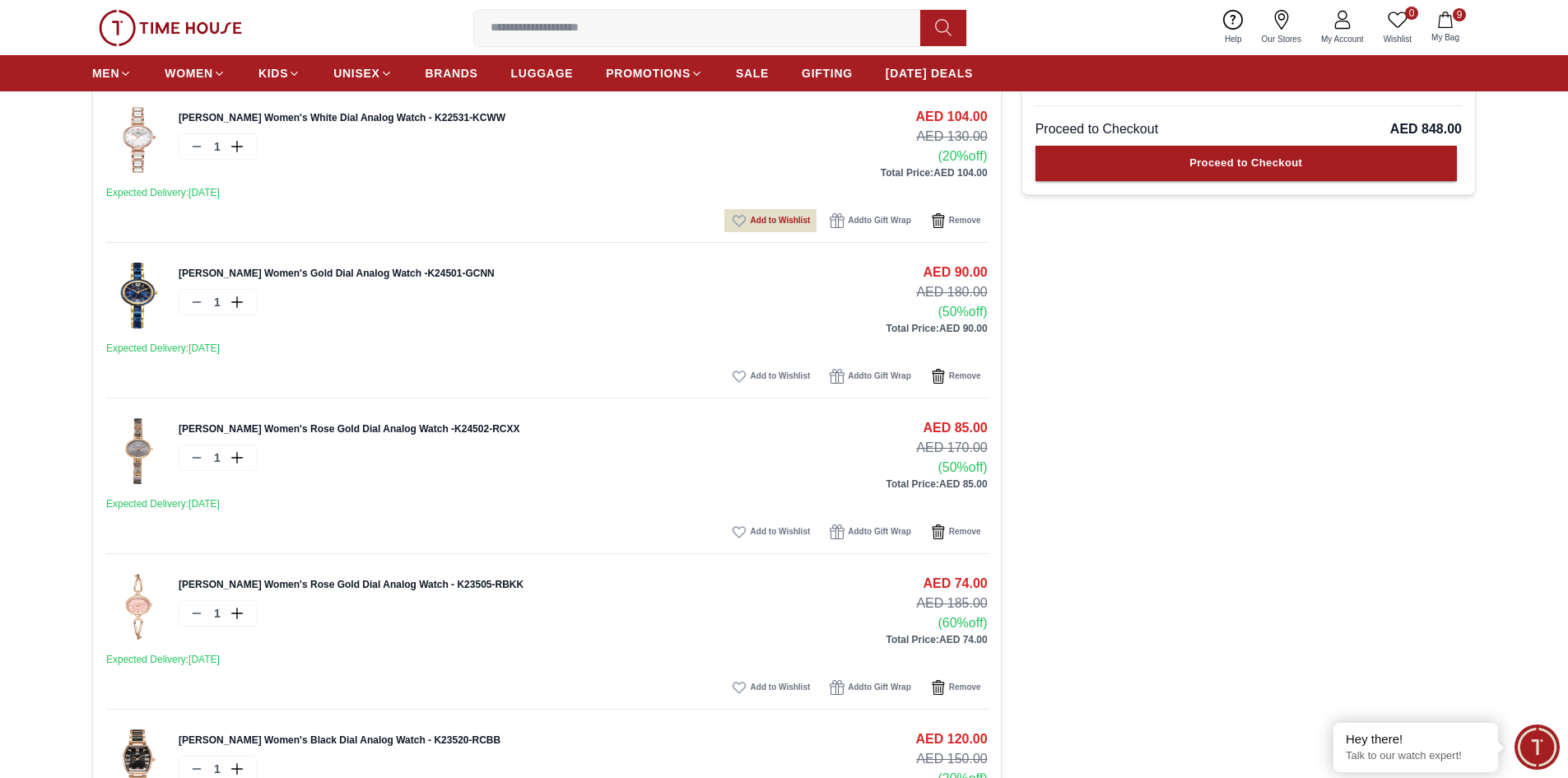
scroll to position [0, 0]
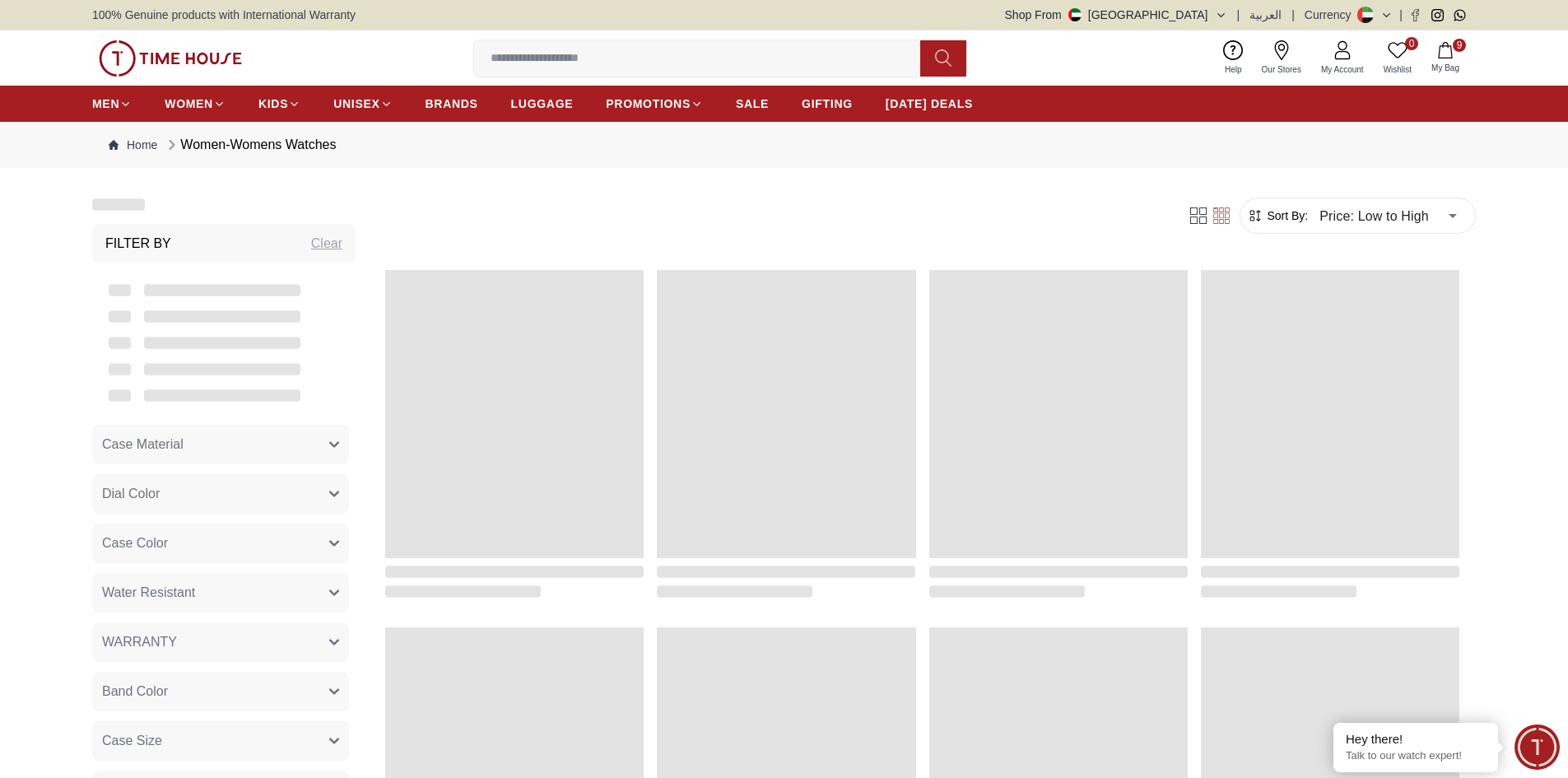
scroll to position [1554, 0]
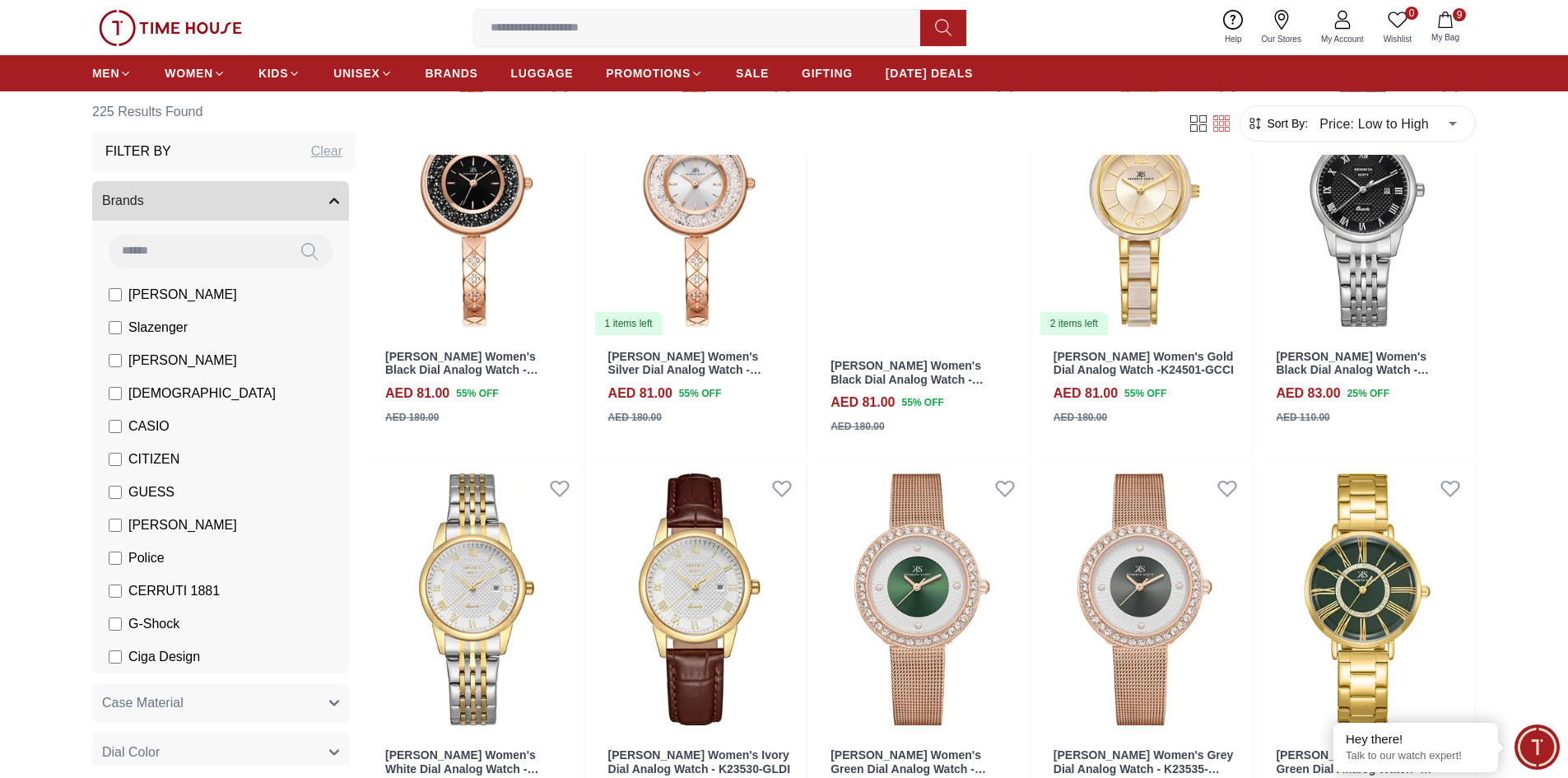
scroll to position [2222, 0]
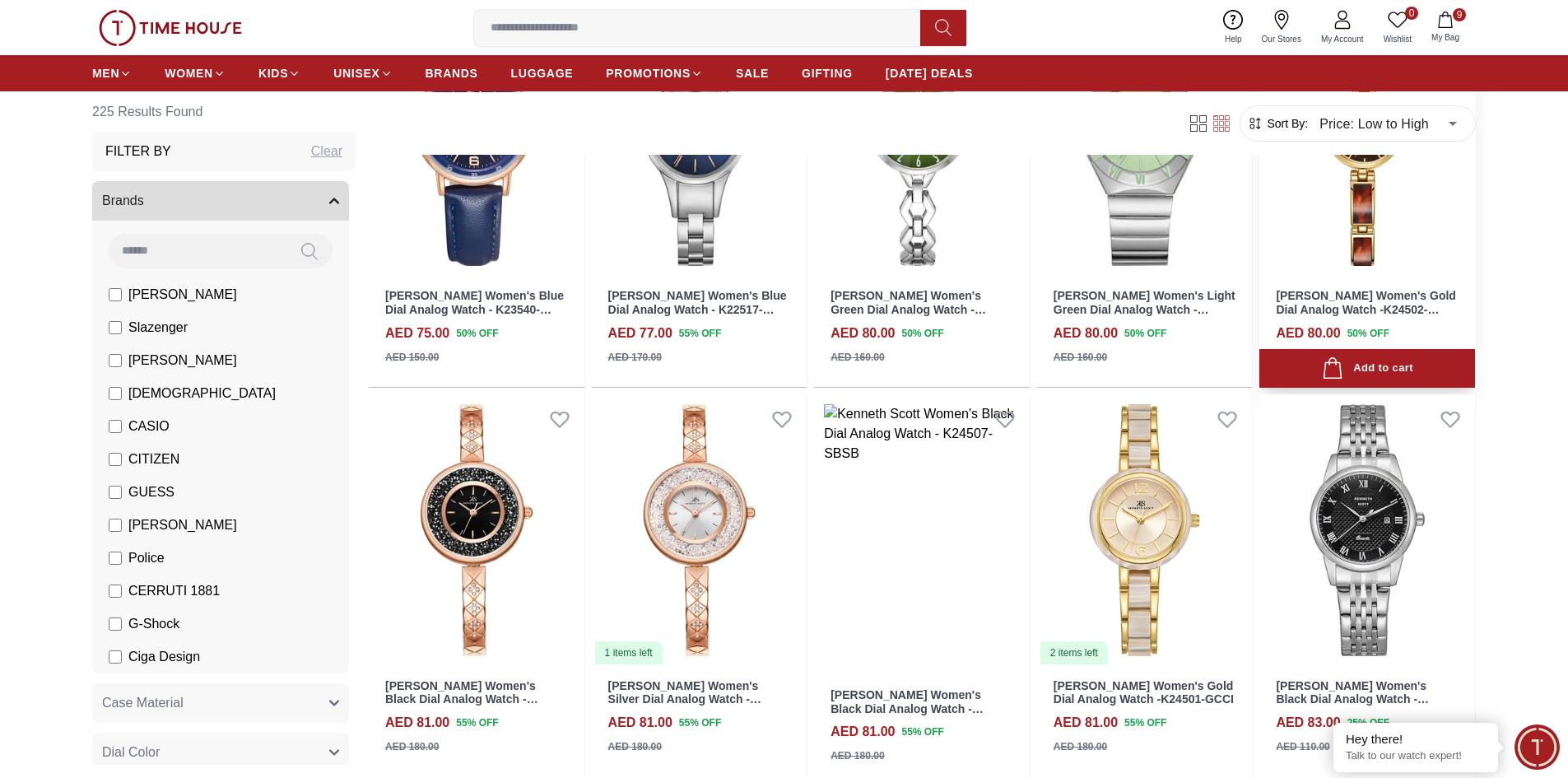
click at [1367, 224] on img at bounding box center [1367, 141] width 216 height 272
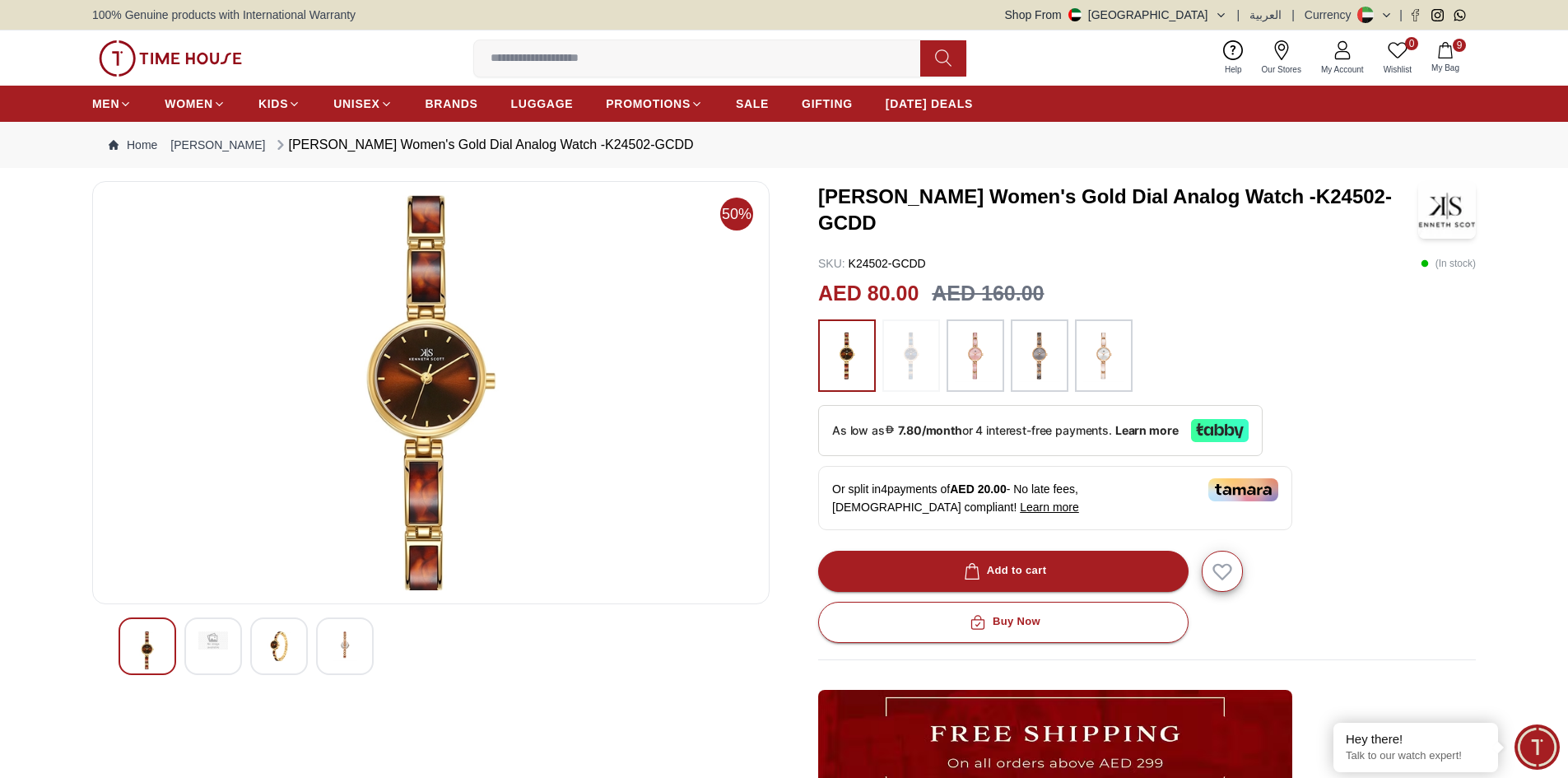
click at [967, 353] on img at bounding box center [975, 356] width 41 height 56
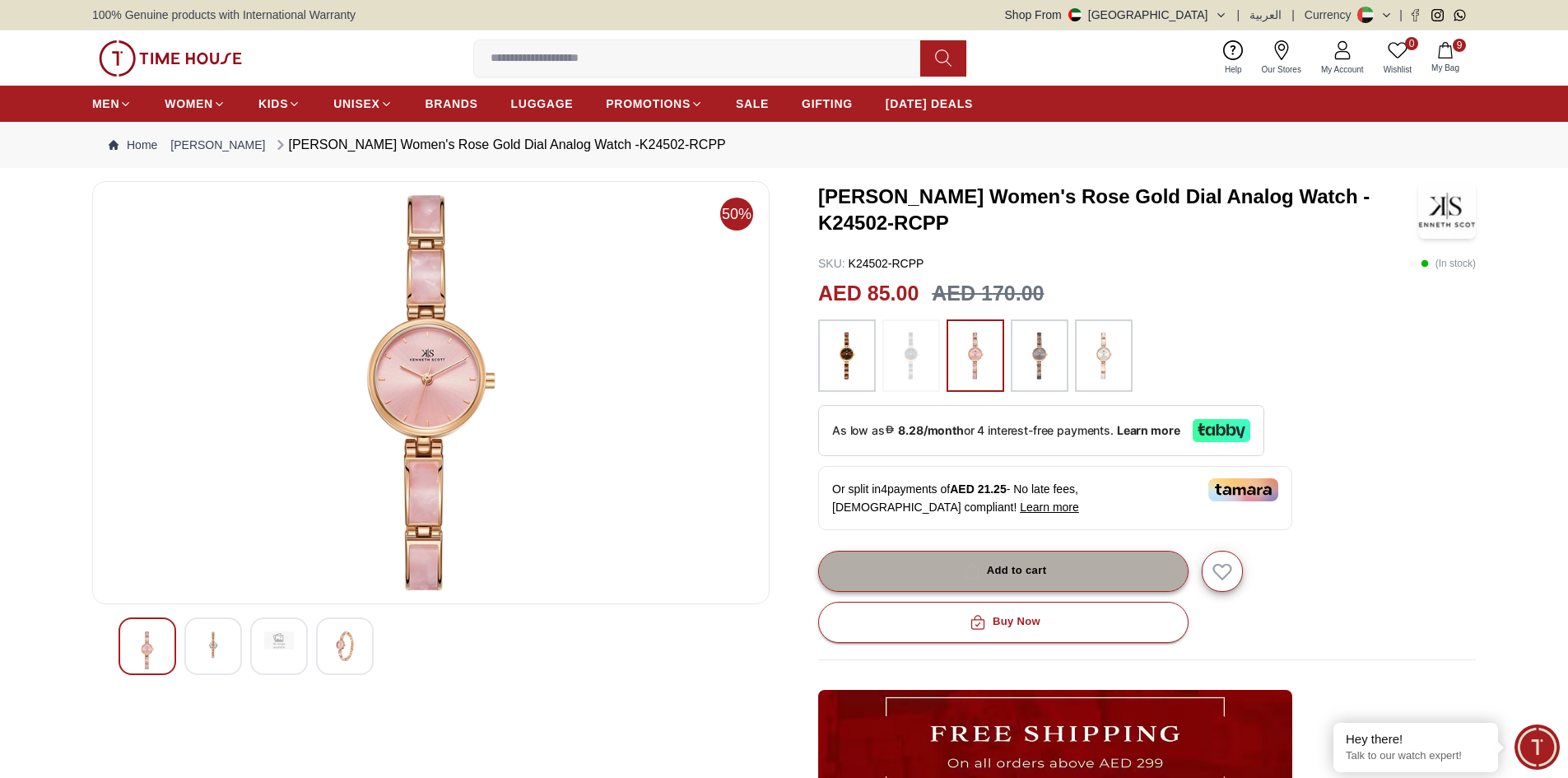
click at [1005, 574] on div "Add to cart" at bounding box center [1003, 570] width 86 height 19
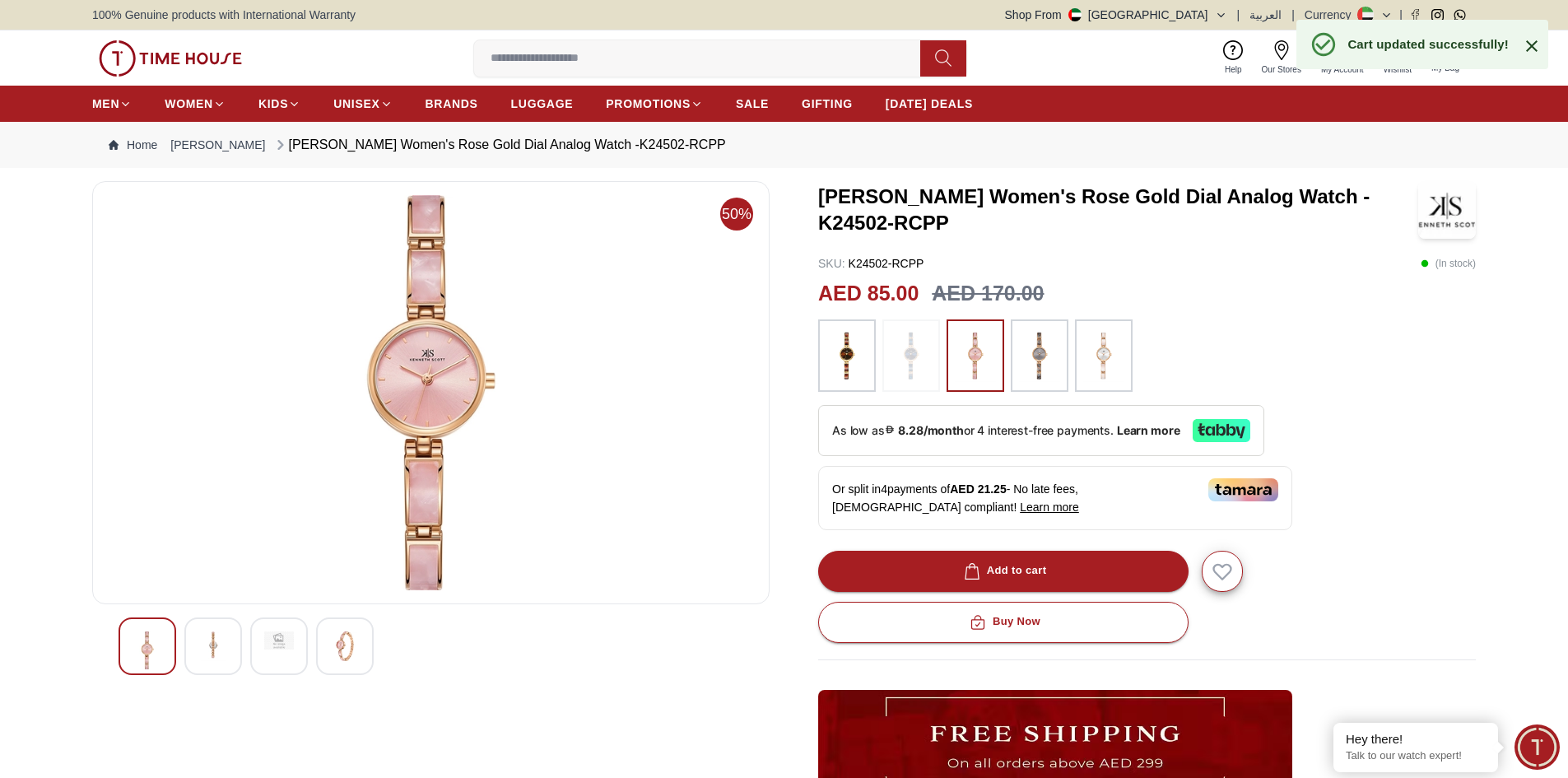
click at [1532, 44] on icon at bounding box center [1531, 45] width 20 height 20
click at [1444, 47] on icon "button" at bounding box center [1445, 50] width 16 height 16
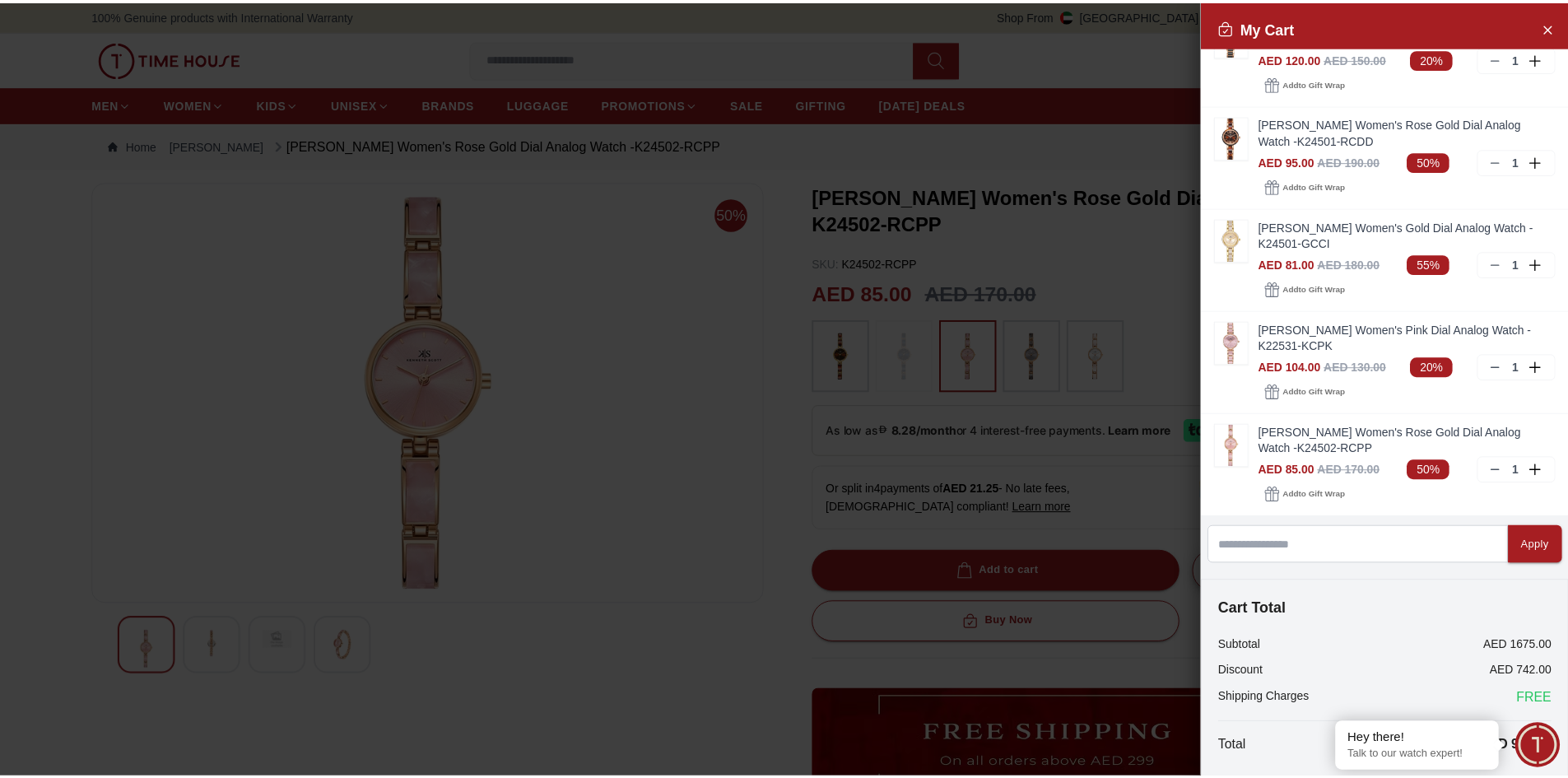
scroll to position [639, 0]
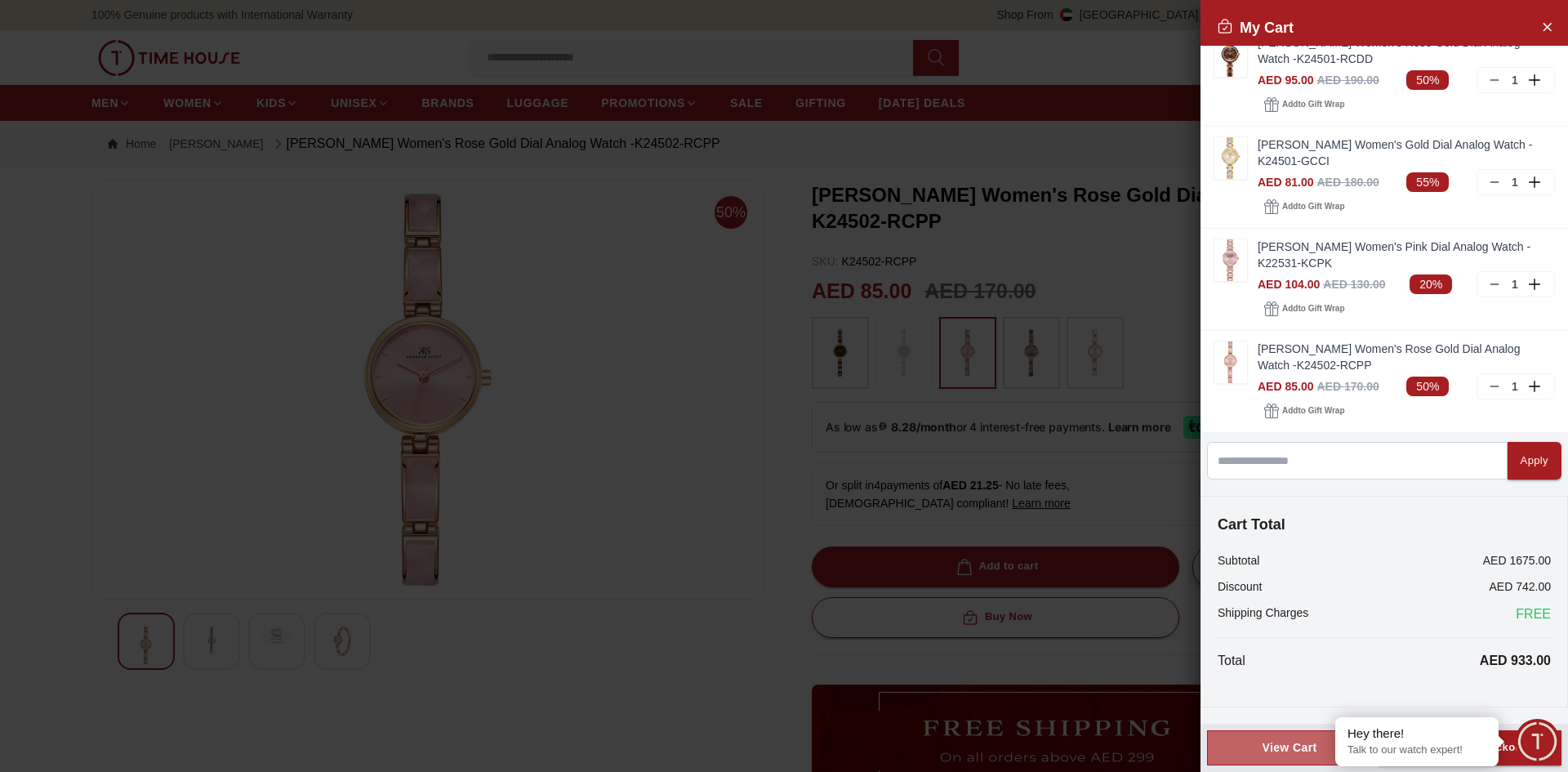
click at [1239, 748] on div "View Cart" at bounding box center [1289, 747] width 137 height 16
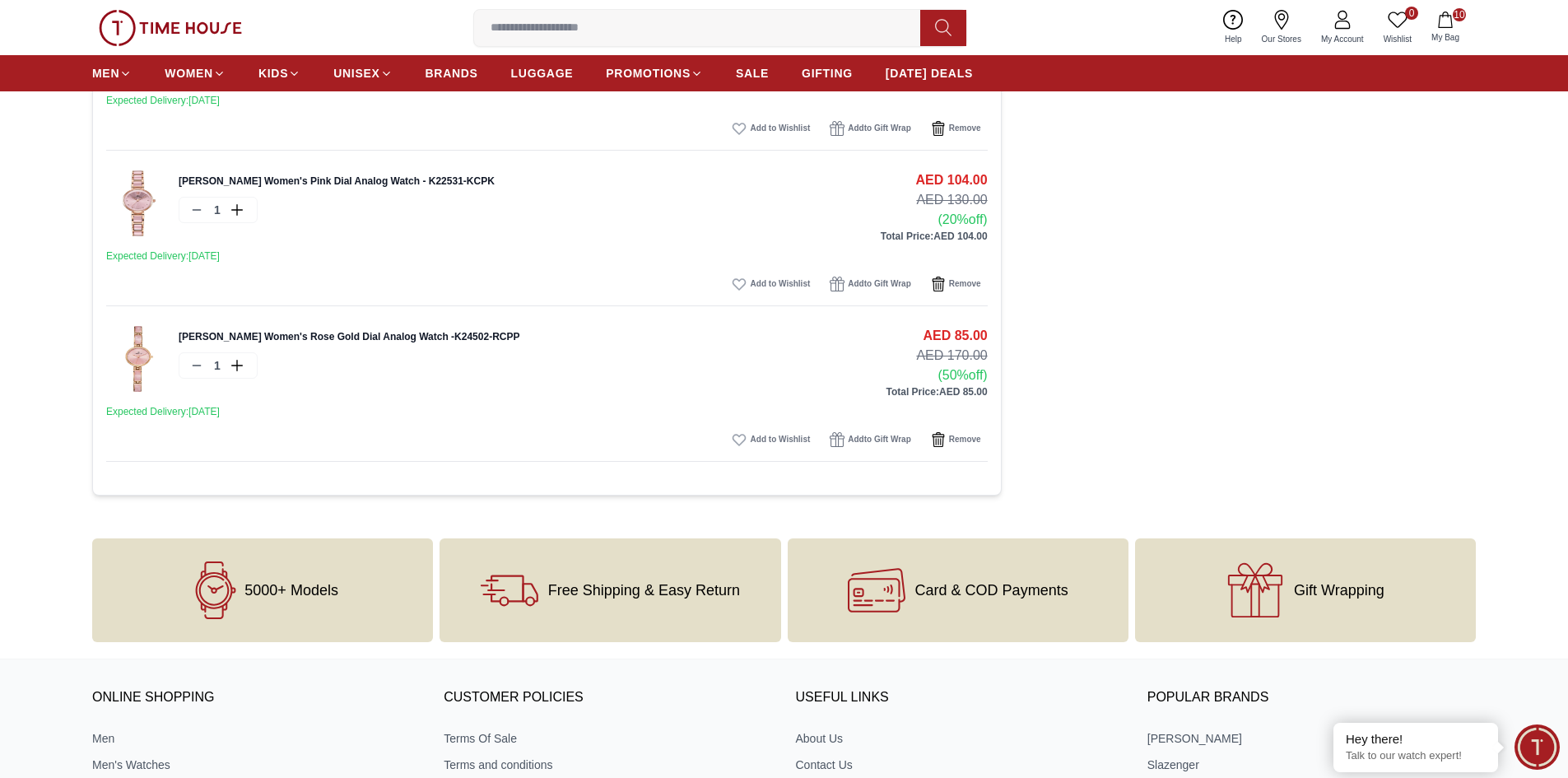
scroll to position [1317, 0]
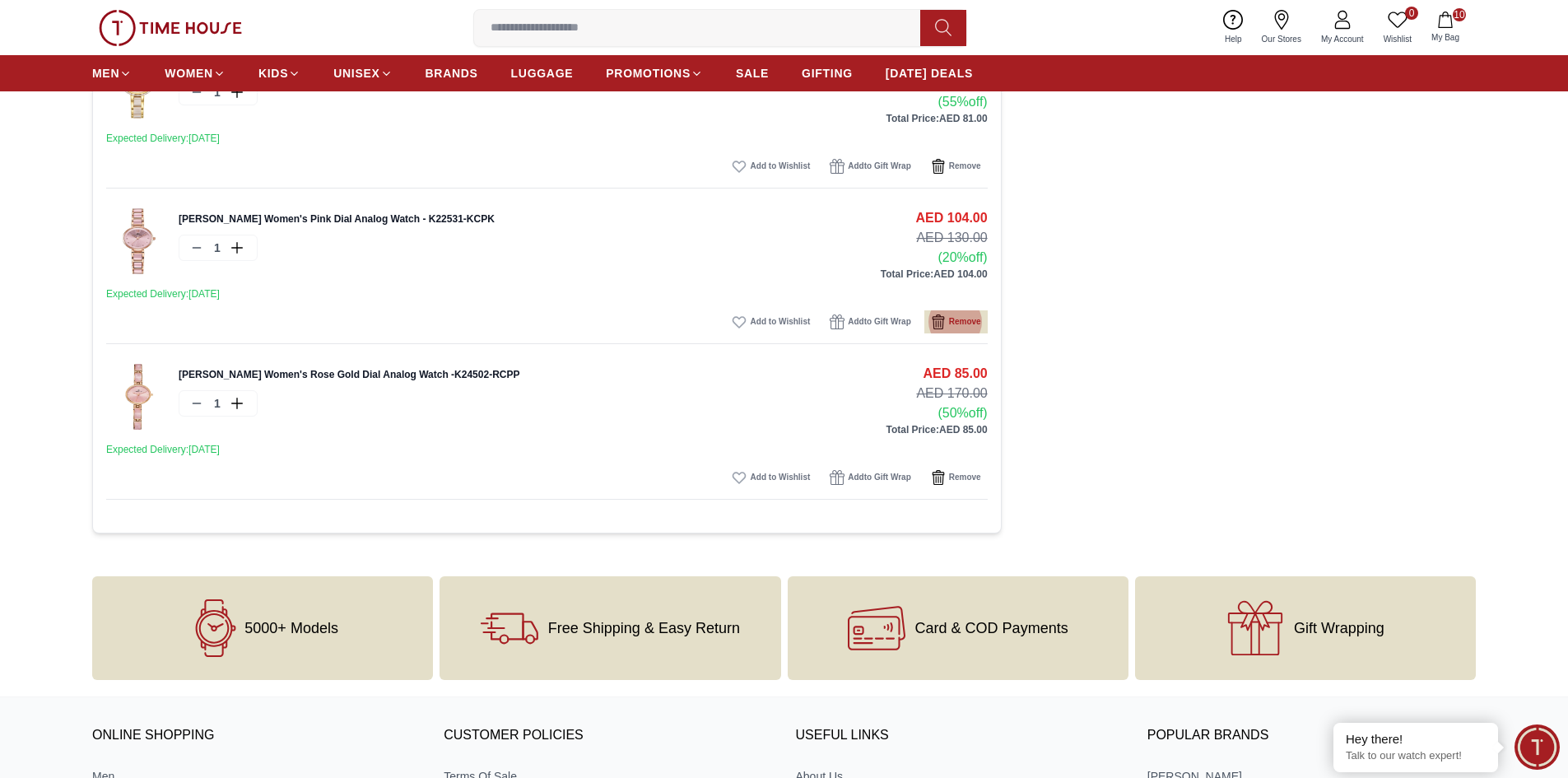
click at [961, 315] on span "Remove" at bounding box center [965, 321] width 32 height 16
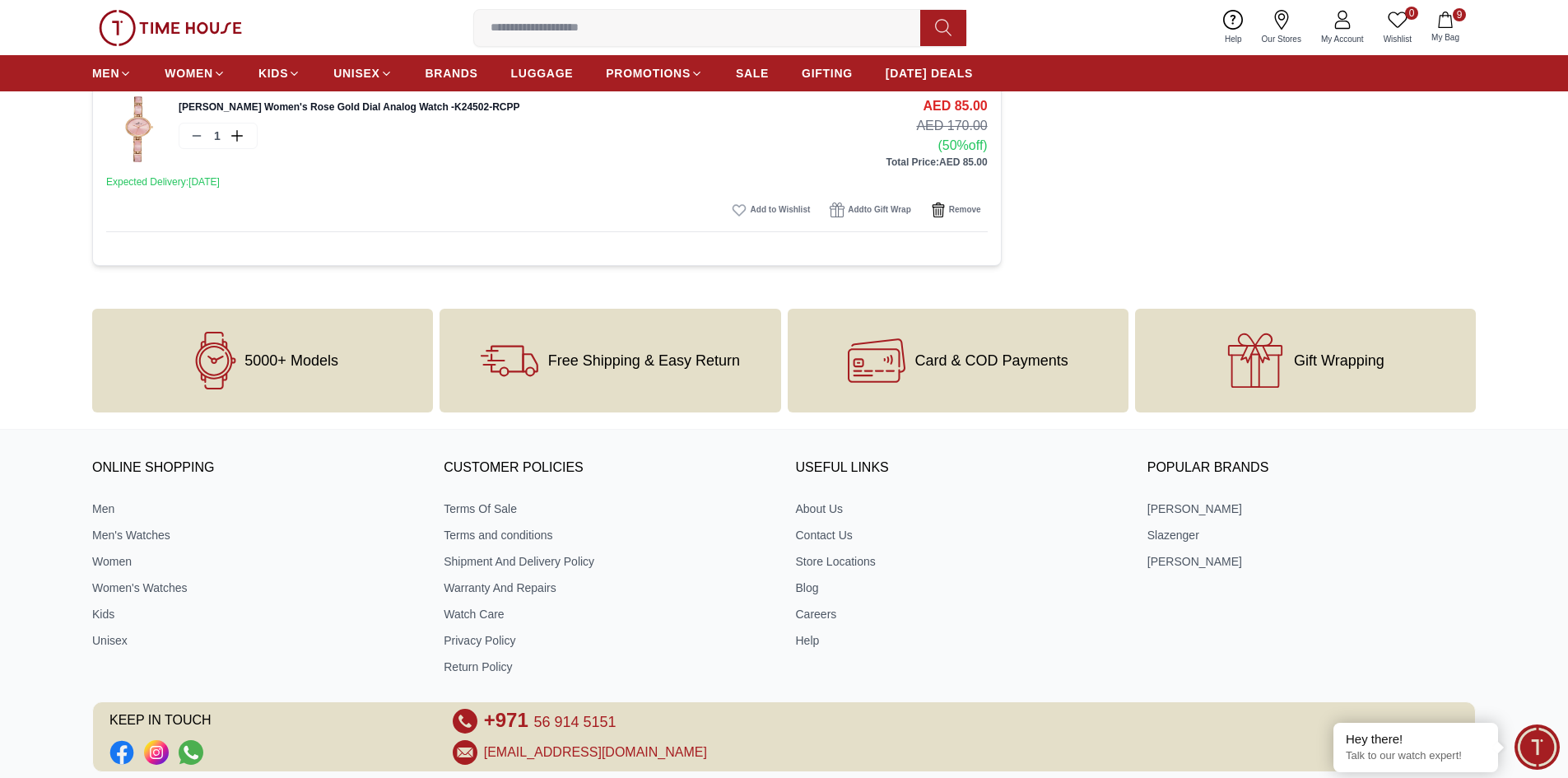
scroll to position [1570, 0]
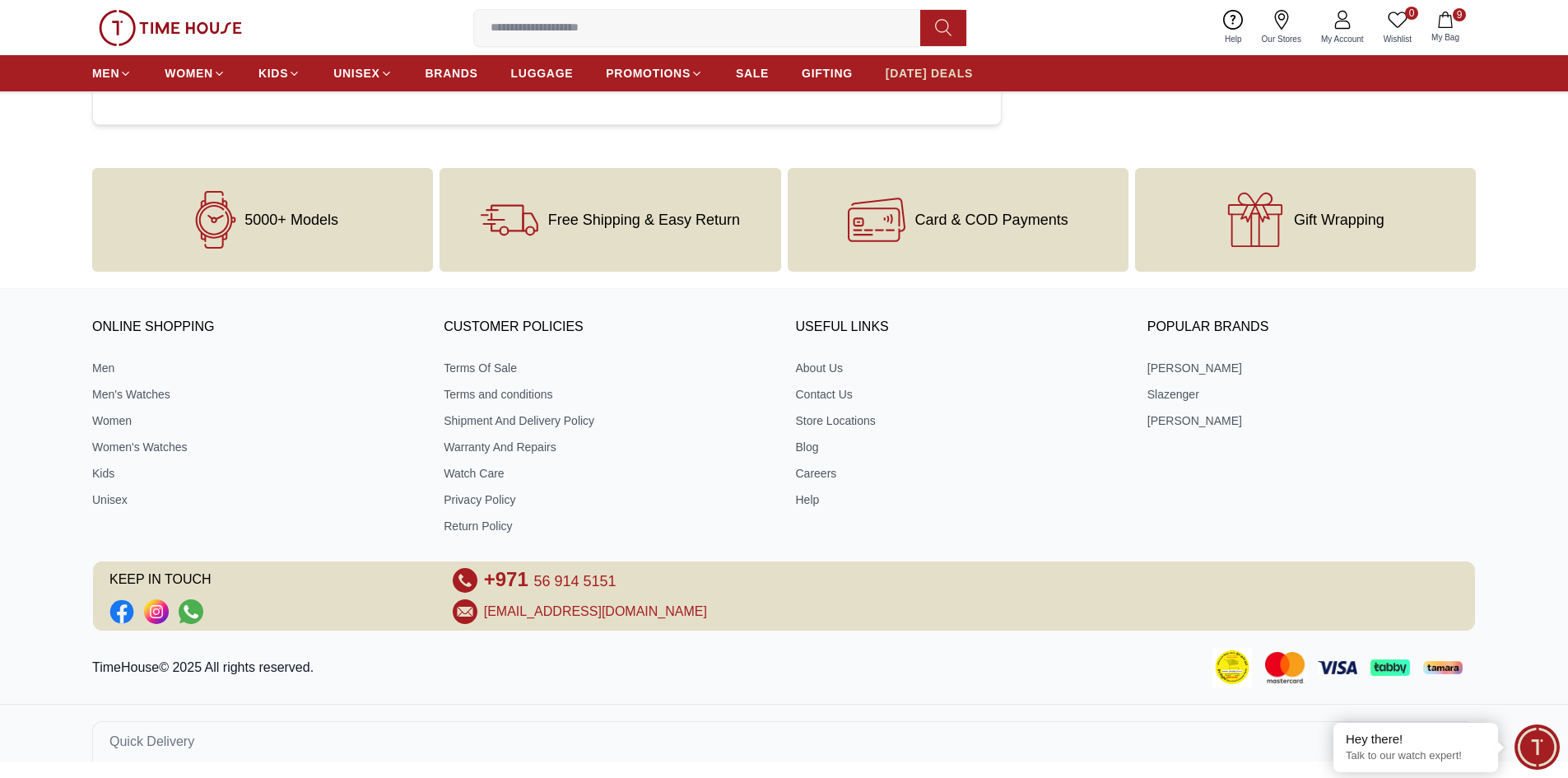
click at [917, 74] on span "[DATE] DEALS" at bounding box center [929, 73] width 87 height 16
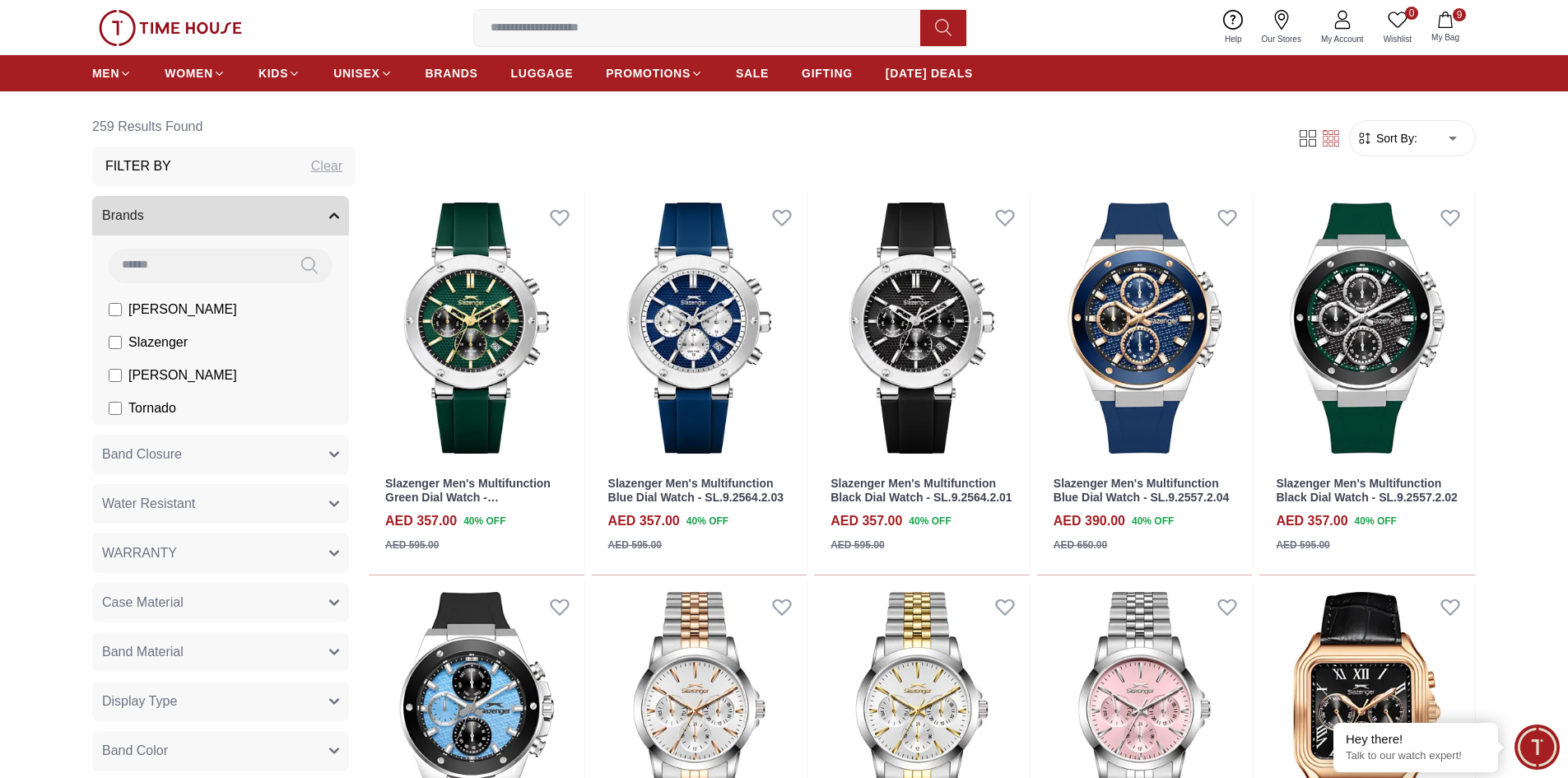
scroll to position [412, 0]
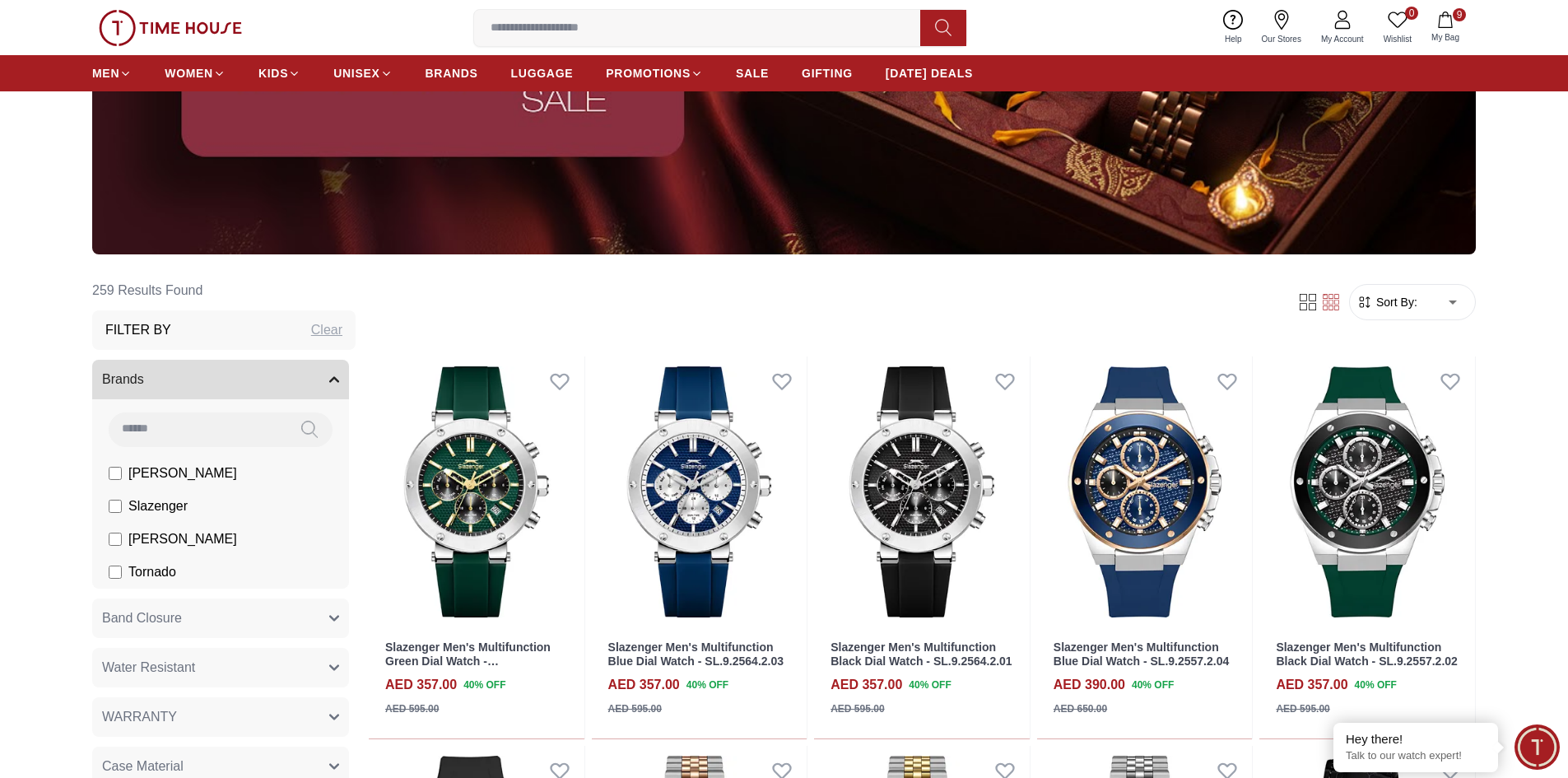
click at [1364, 294] on icon "button" at bounding box center [1364, 301] width 16 height 16
click at [1372, 299] on icon "button" at bounding box center [1364, 301] width 16 height 16
click at [1393, 301] on span "Sort By:" at bounding box center [1395, 301] width 44 height 16
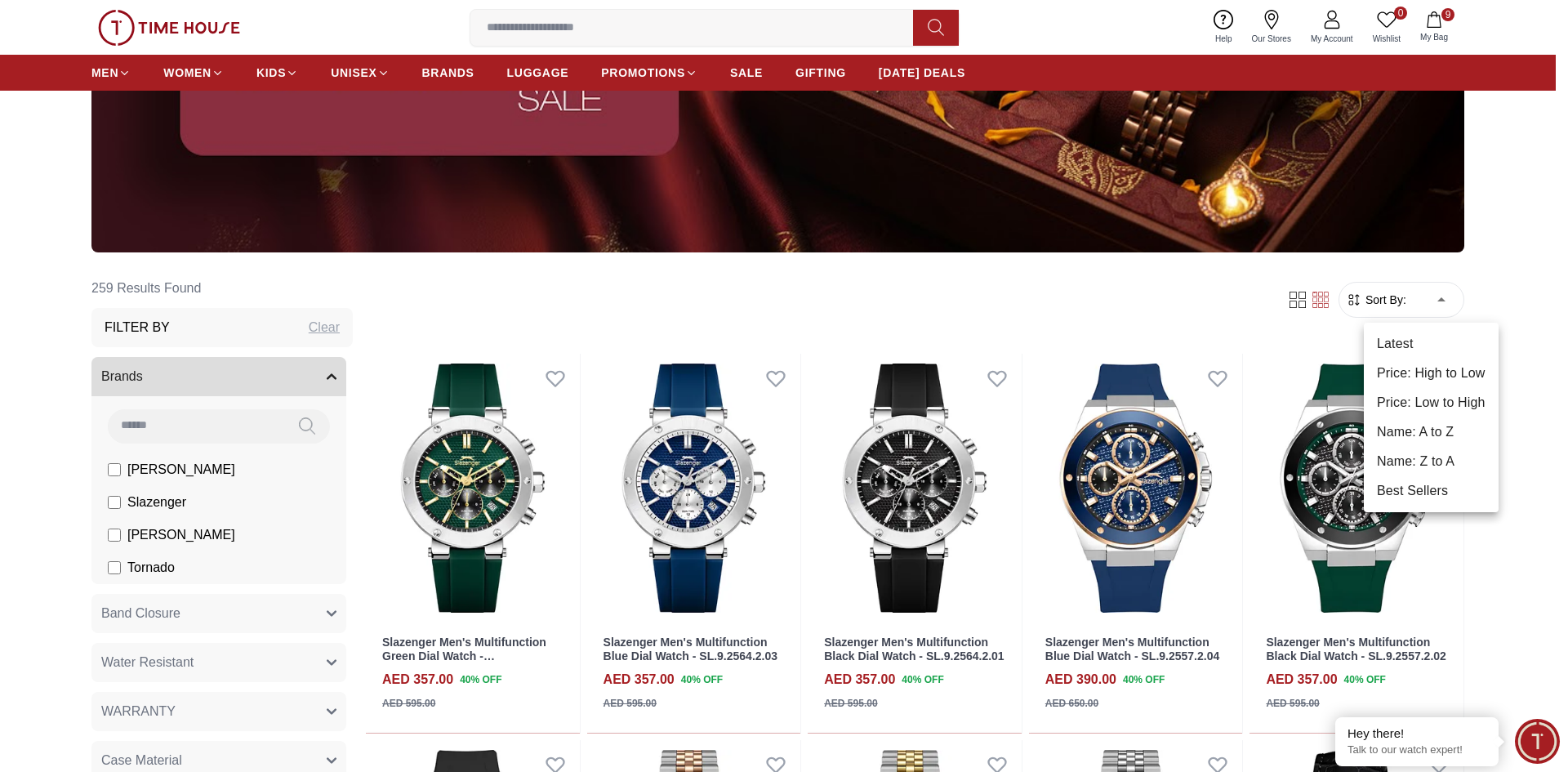
click at [1434, 394] on li "Price: Low to High" at bounding box center [1431, 403] width 135 height 30
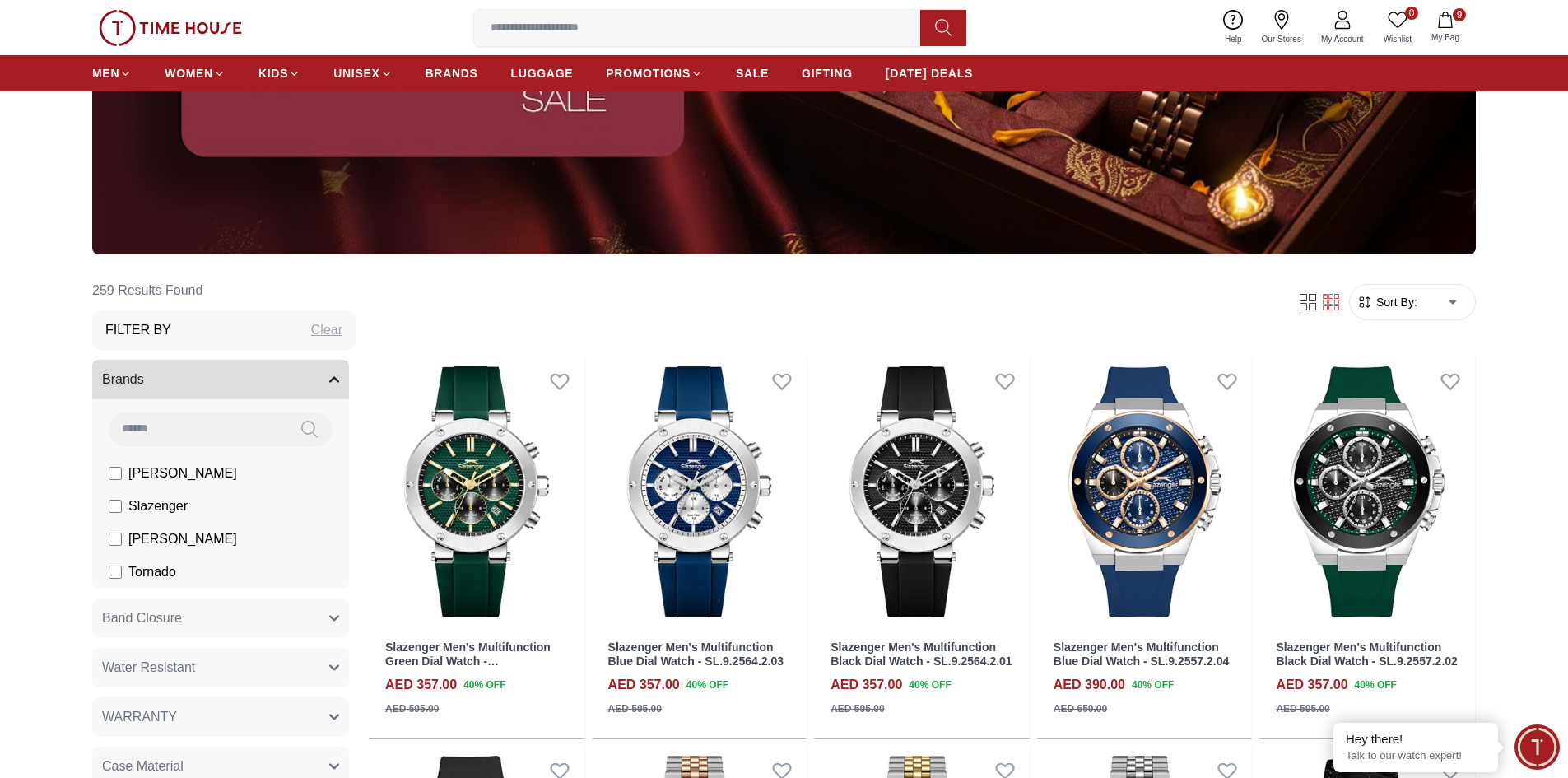
type input "*"
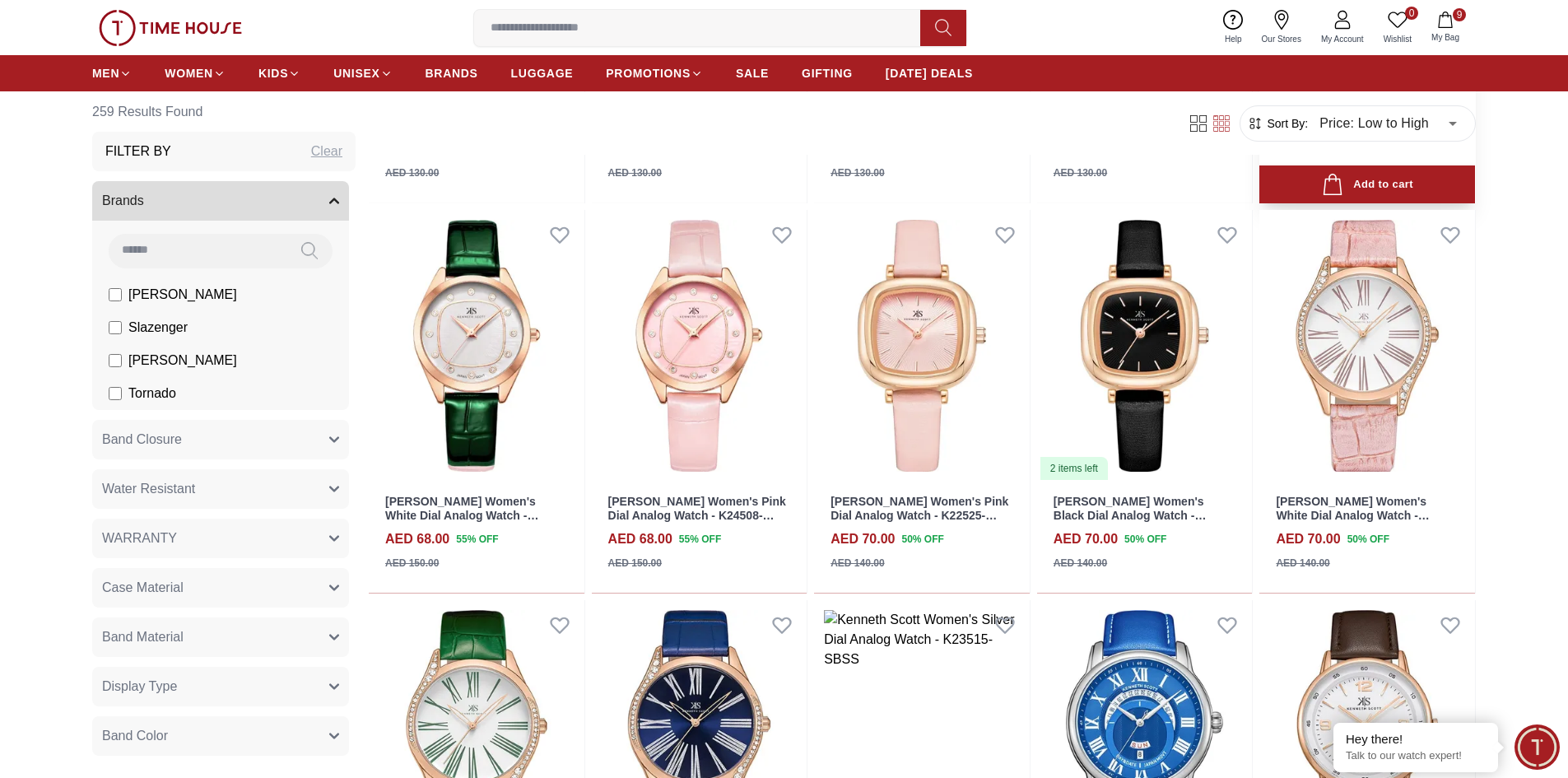
scroll to position [1400, 0]
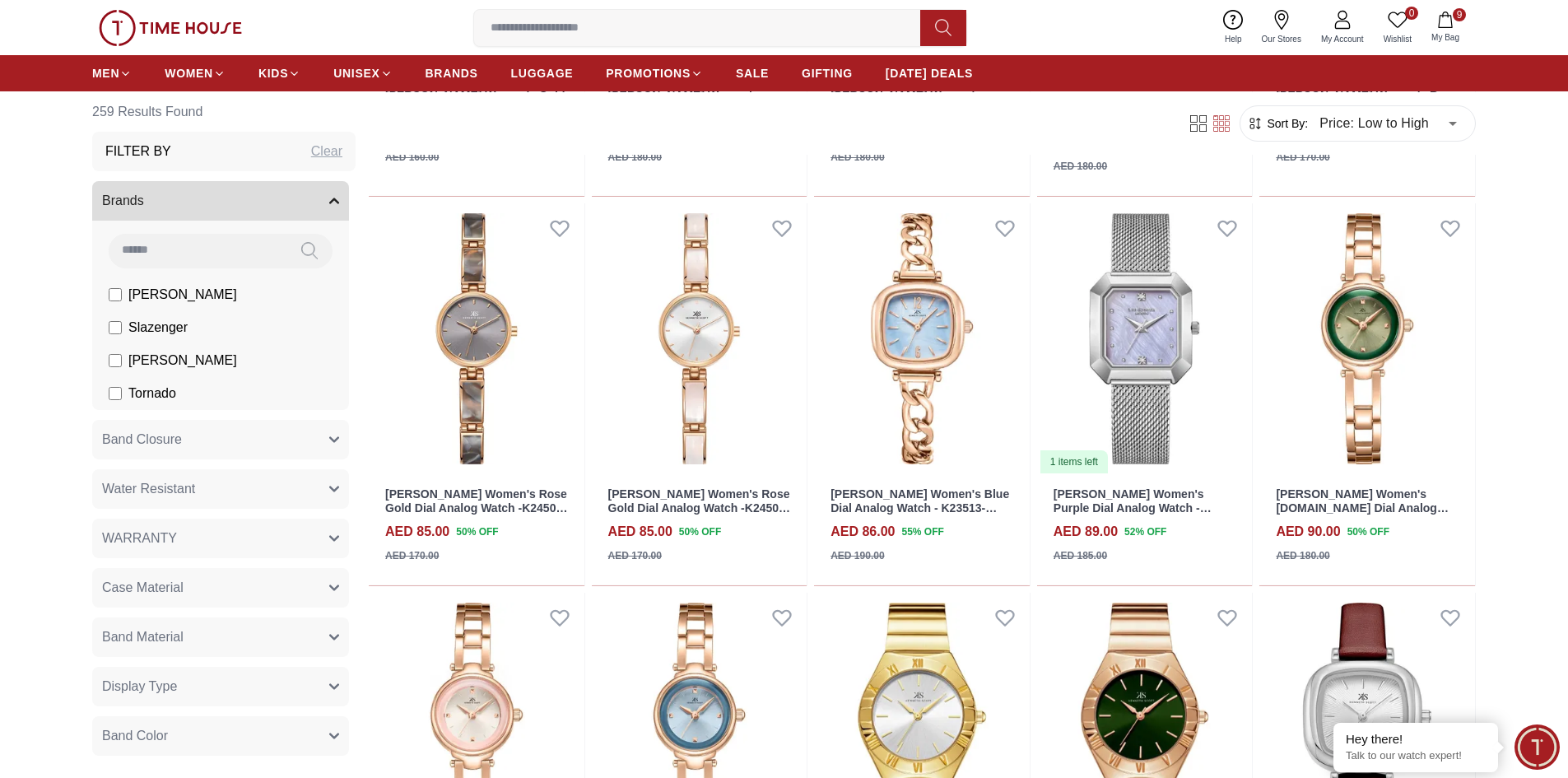
scroll to position [2963, 0]
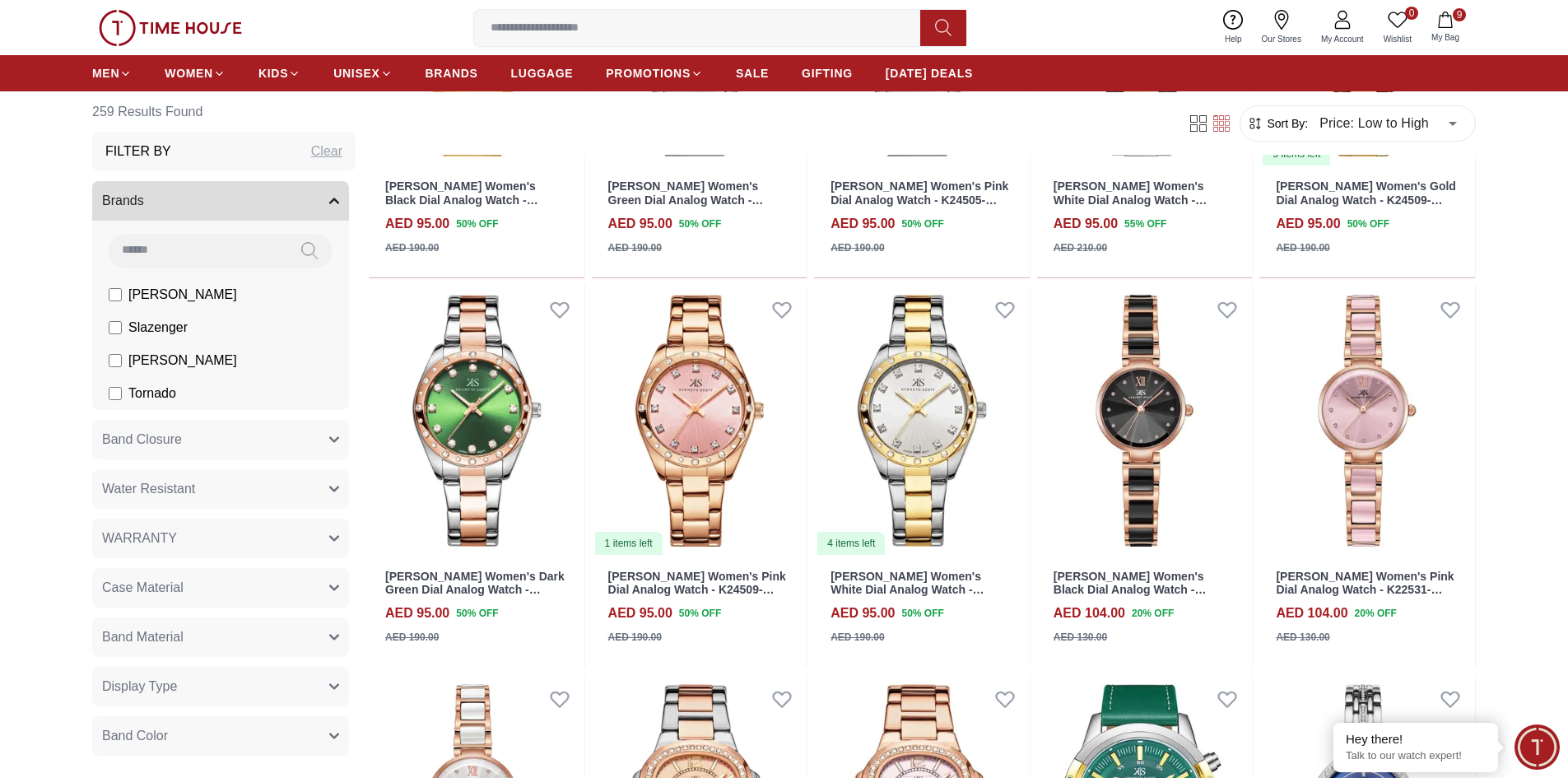
scroll to position [4527, 0]
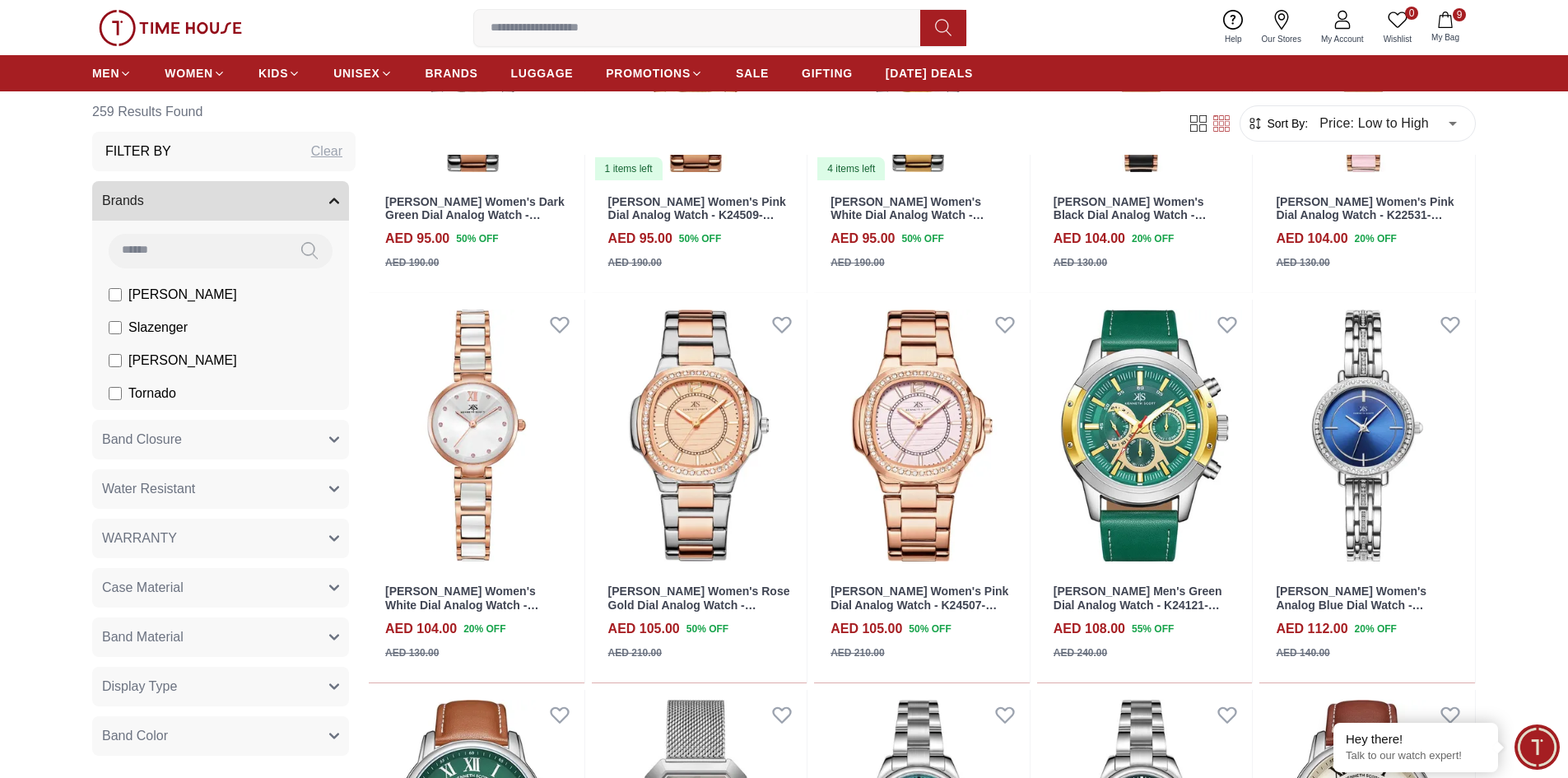
scroll to position [4857, 0]
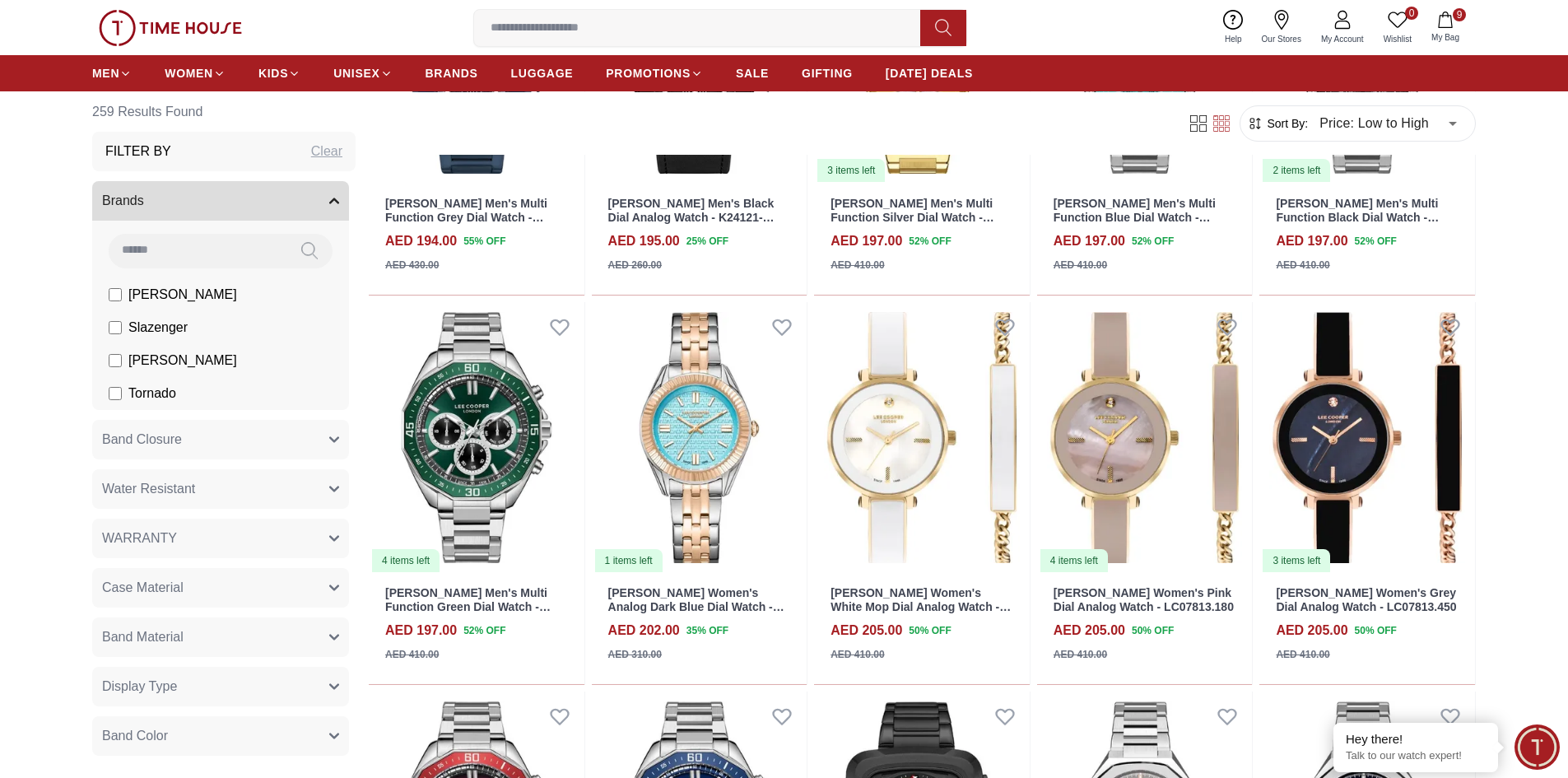
scroll to position [11524, 0]
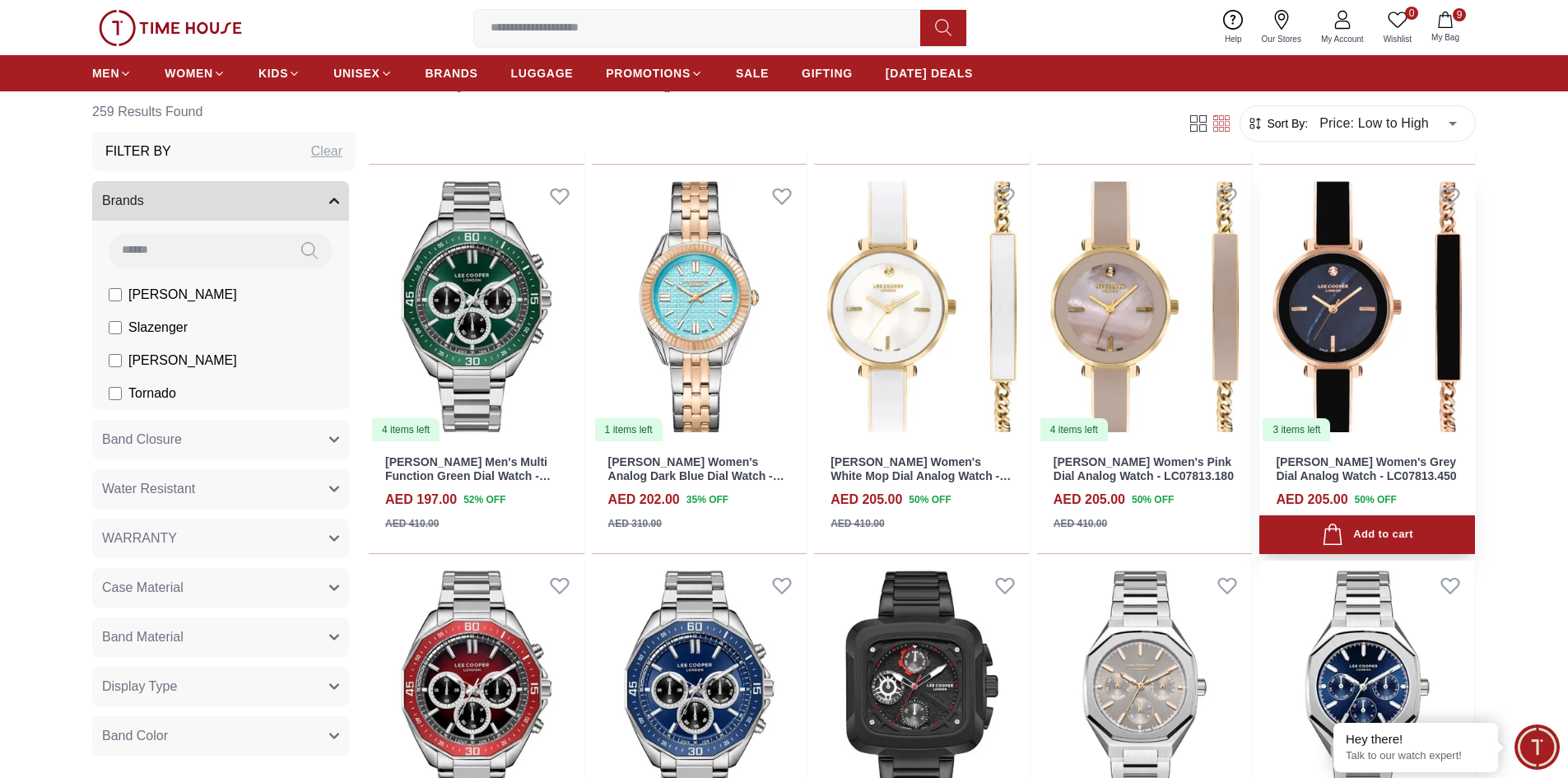
click at [1353, 304] on img at bounding box center [1367, 307] width 216 height 272
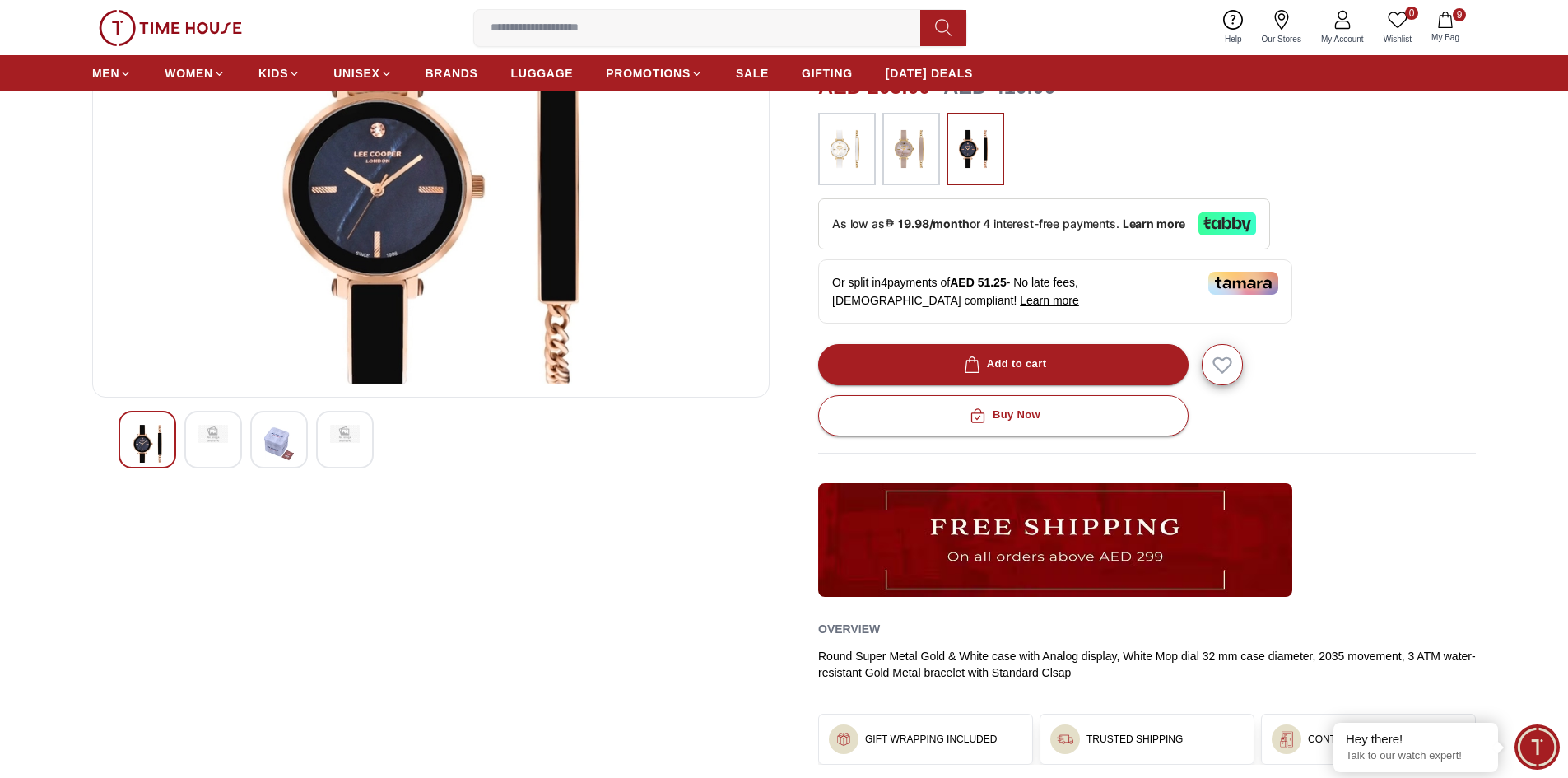
scroll to position [247, 0]
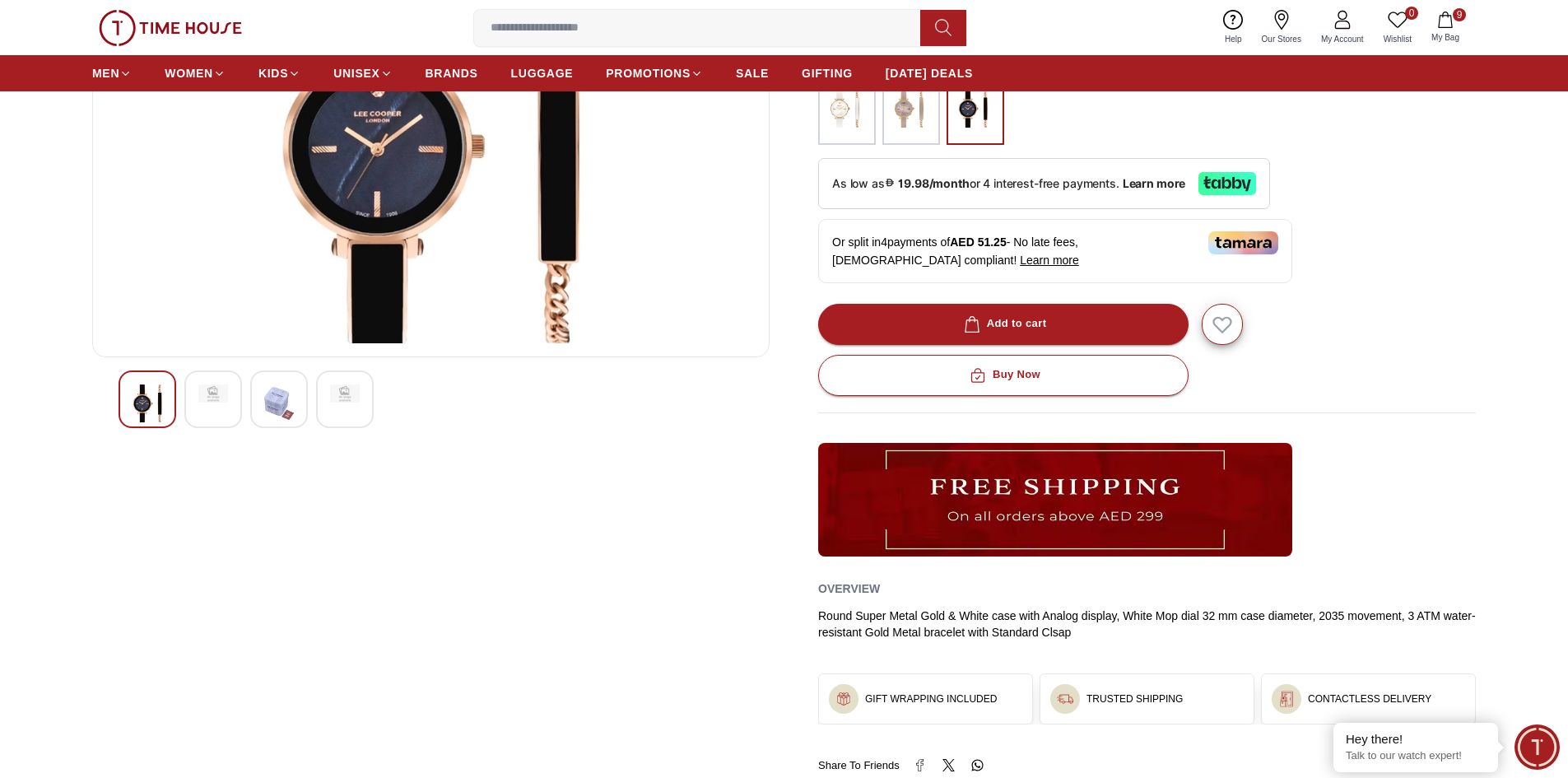
click at [139, 418] on img at bounding box center [147, 403] width 30 height 38
click at [196, 406] on div at bounding box center [213, 399] width 57 height 57
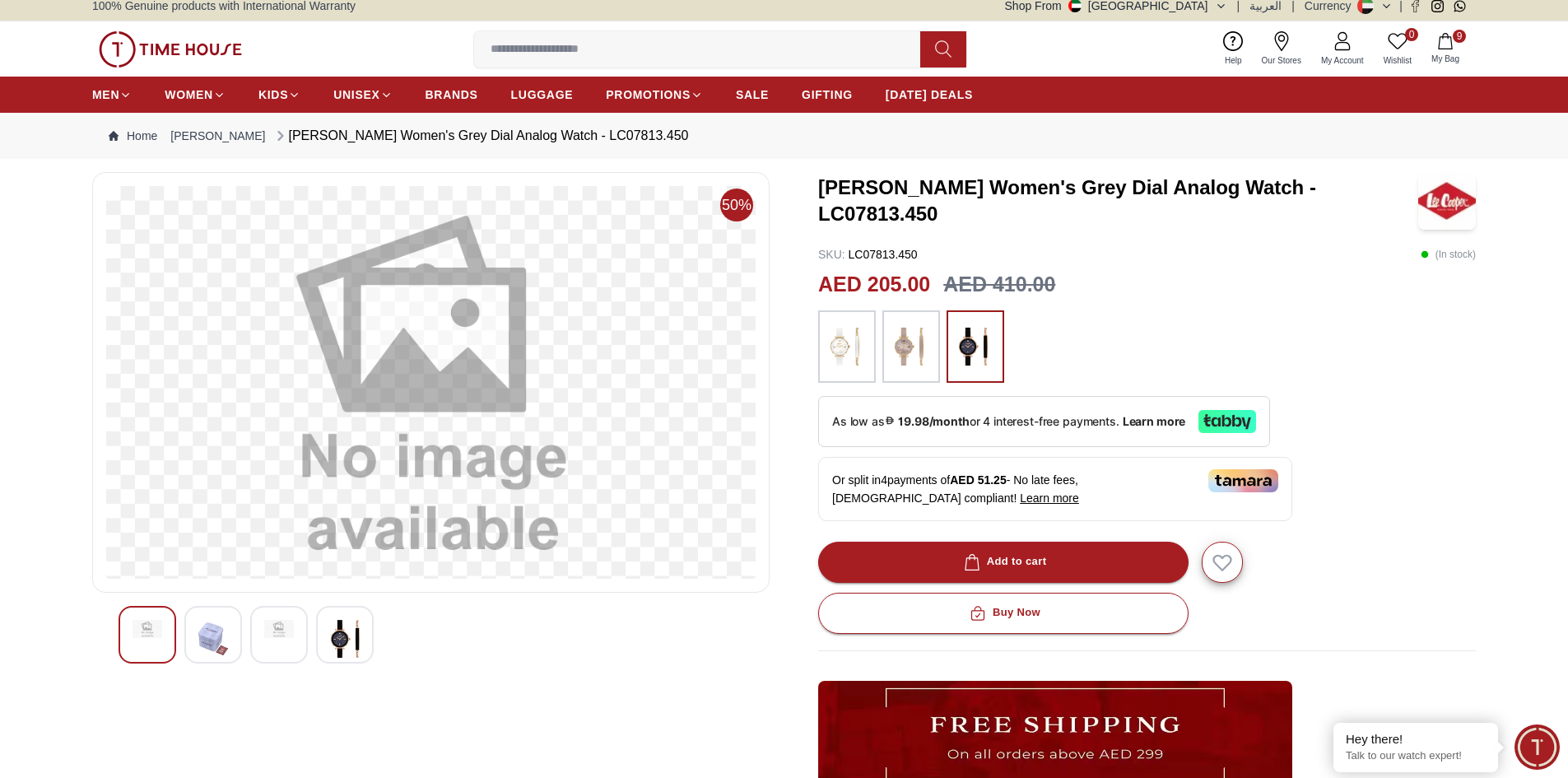
scroll to position [0, 0]
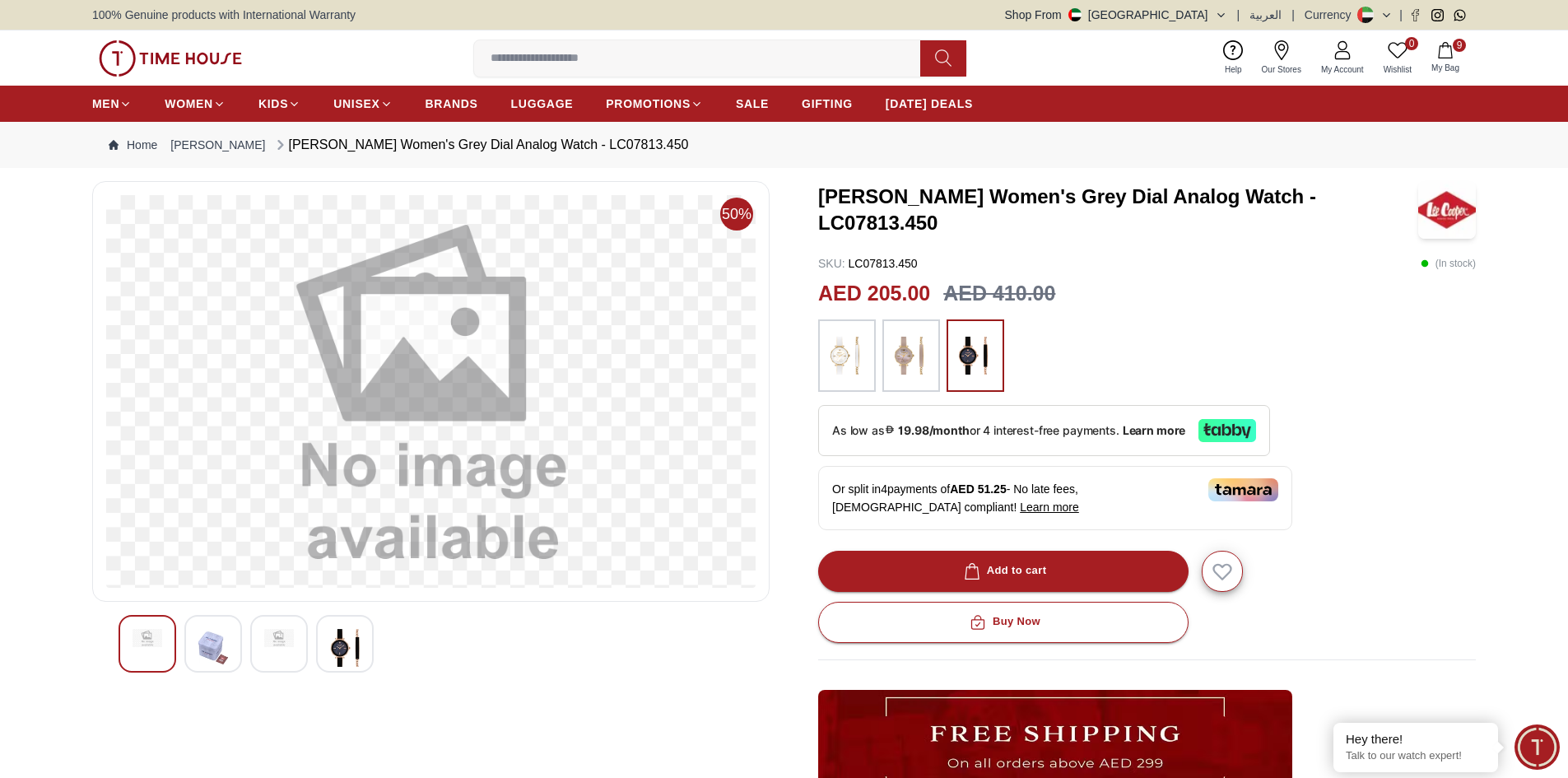
click at [149, 631] on img at bounding box center [147, 637] width 30 height 18
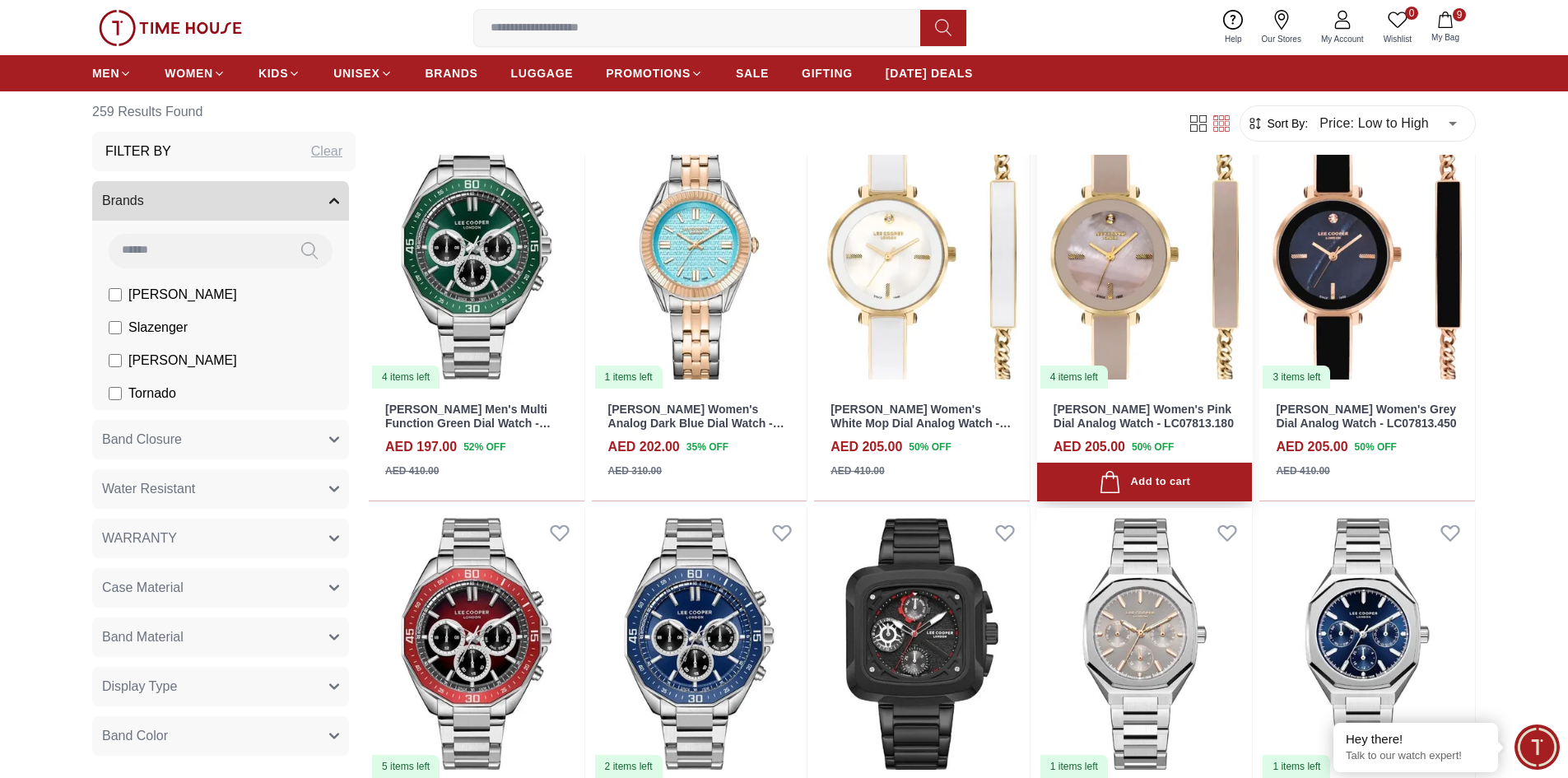
scroll to position [658, 0]
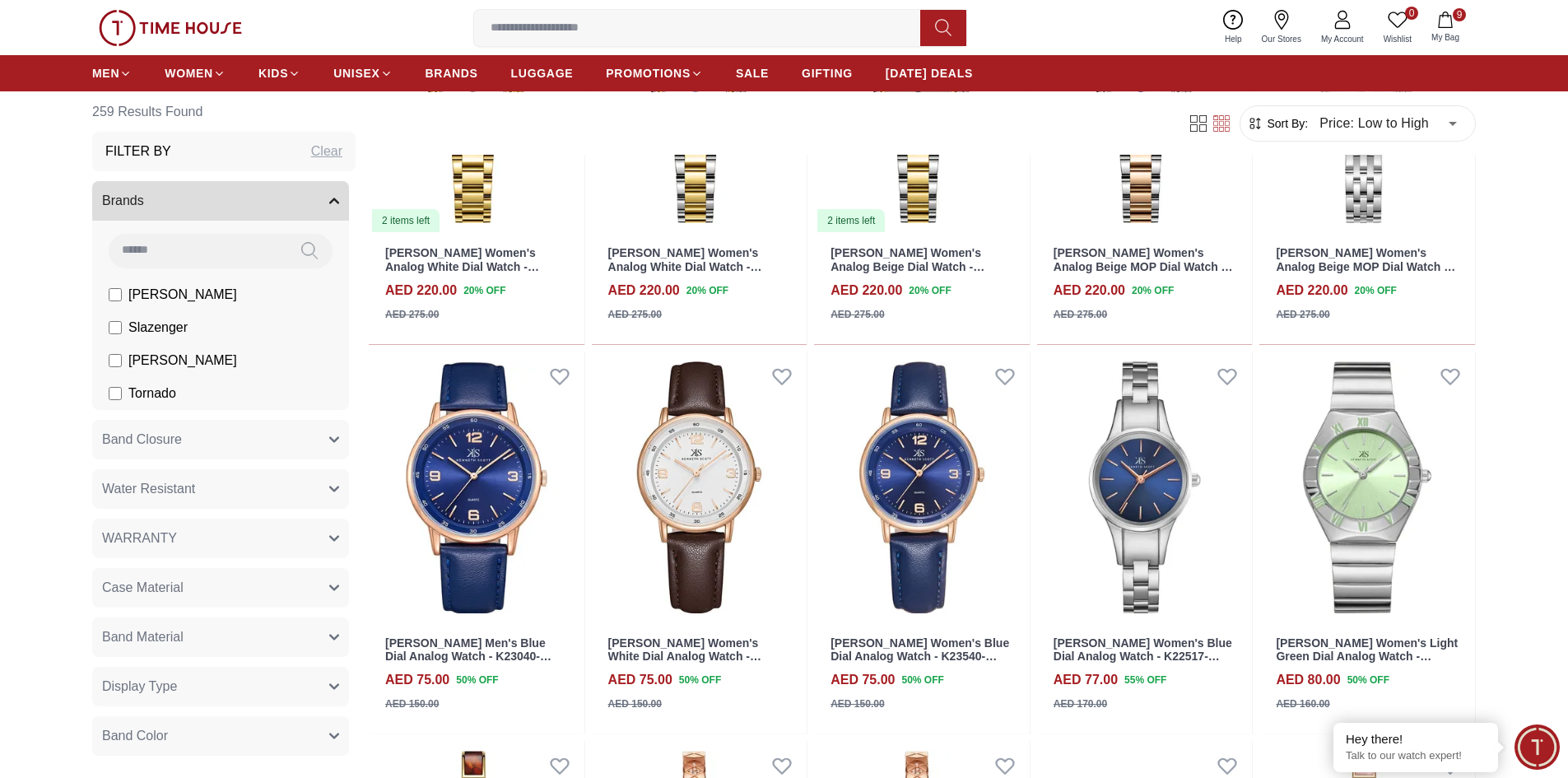
scroll to position [1975, 0]
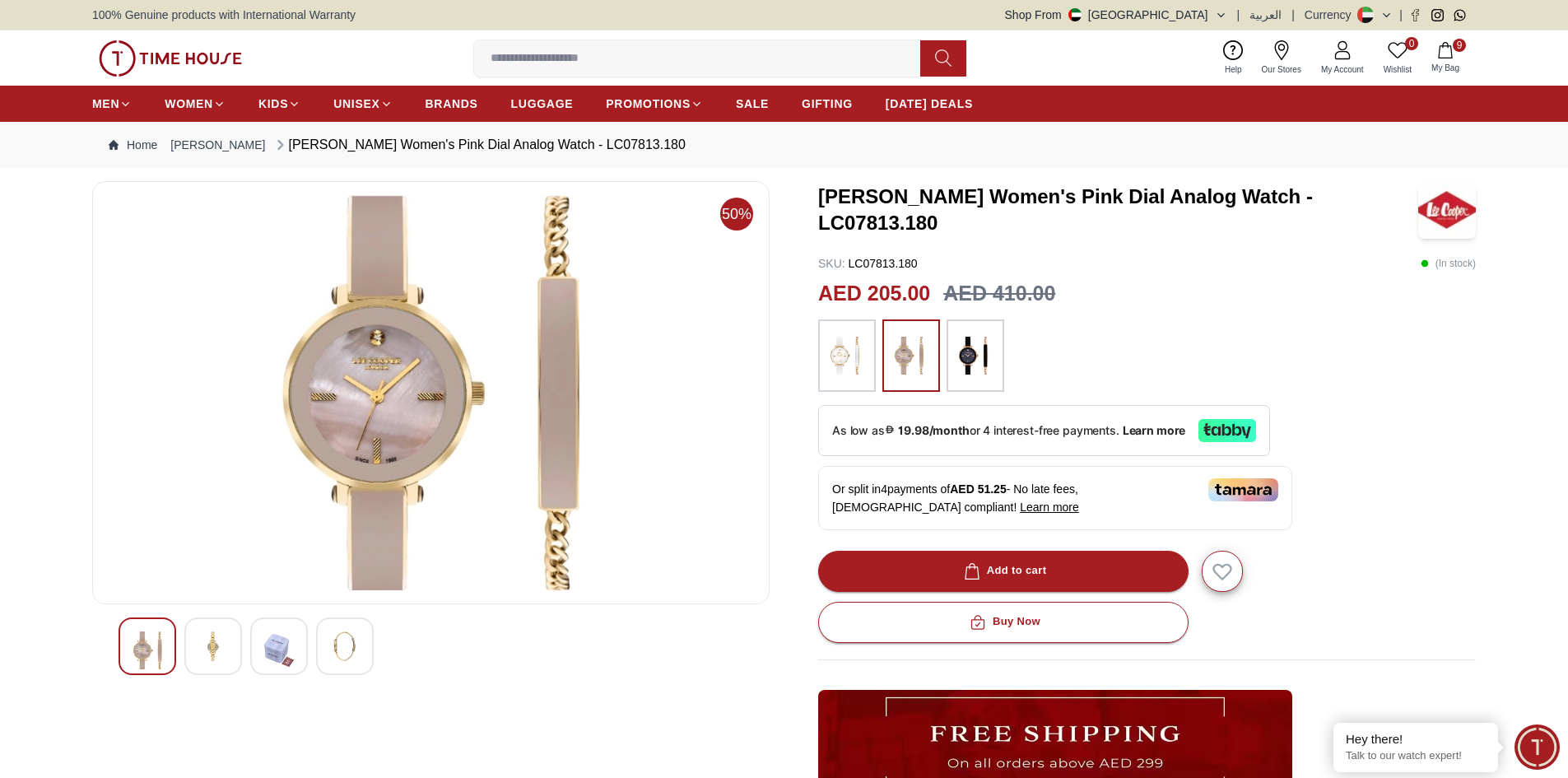
click at [280, 652] on img at bounding box center [278, 650] width 30 height 38
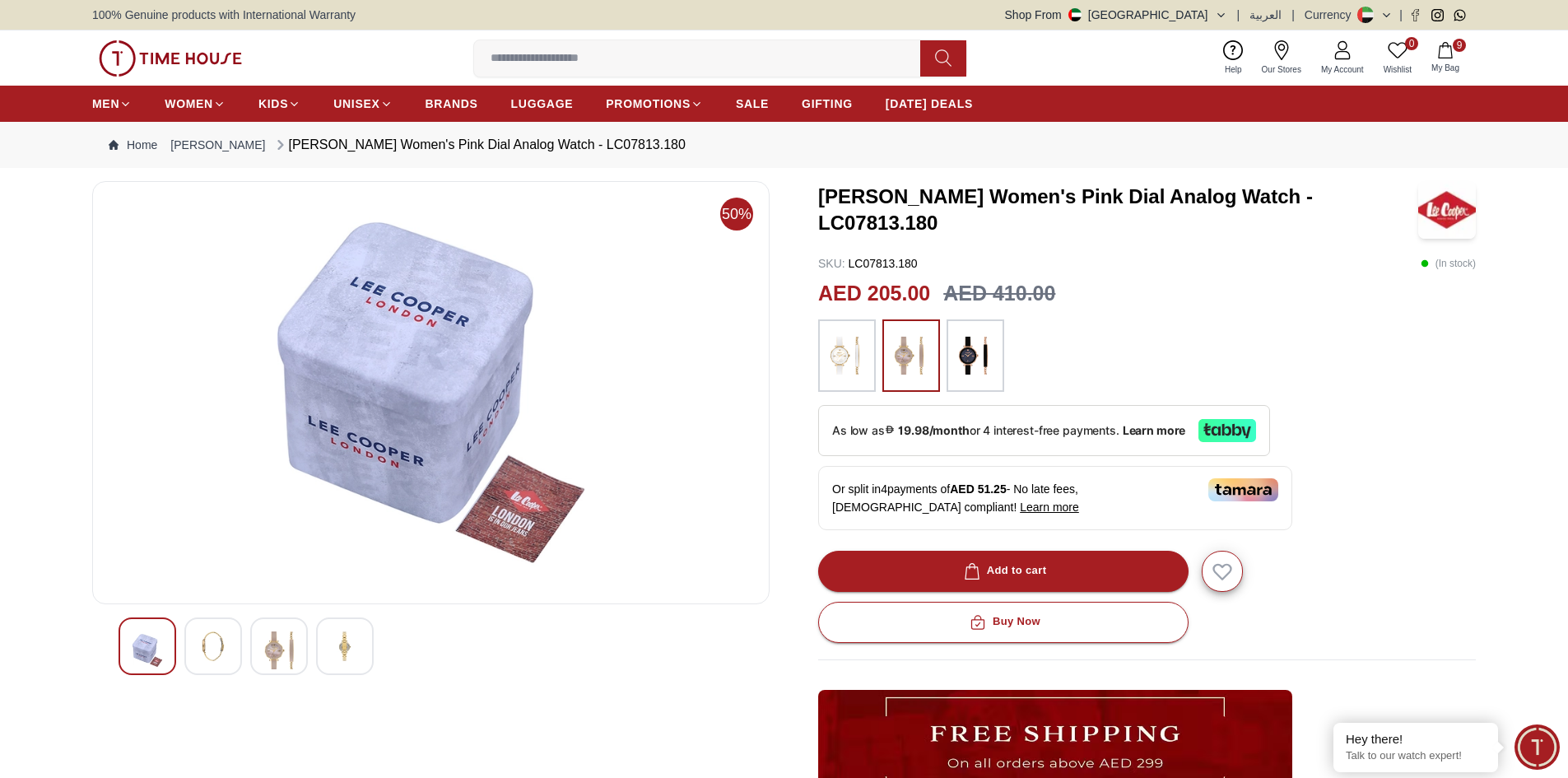
click at [208, 652] on img at bounding box center [213, 646] width 30 height 30
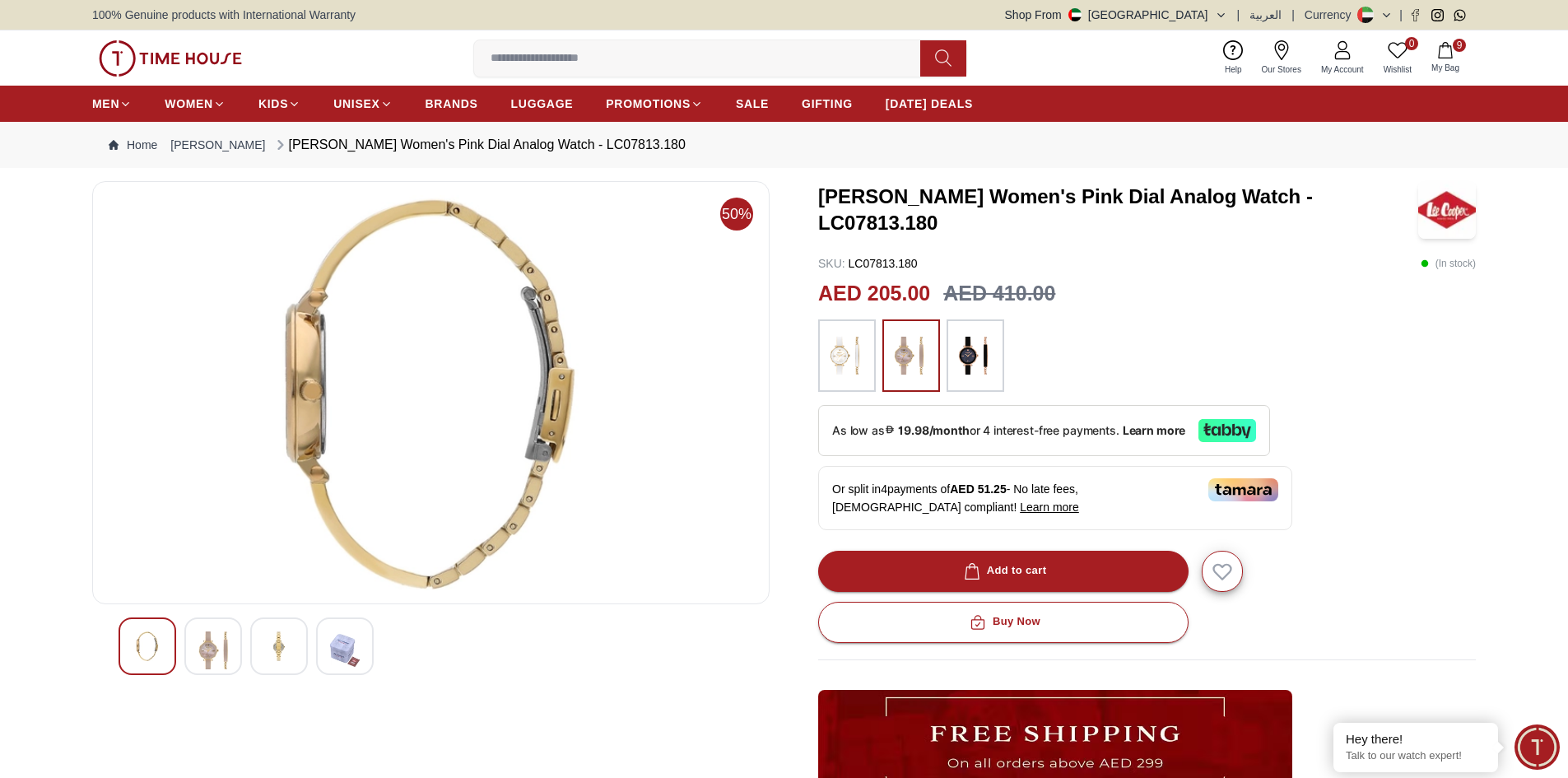
click at [133, 644] on img at bounding box center [147, 646] width 30 height 30
click at [180, 641] on div at bounding box center [431, 646] width 625 height 57
click at [216, 643] on img at bounding box center [213, 650] width 30 height 38
